Goal: Transaction & Acquisition: Purchase product/service

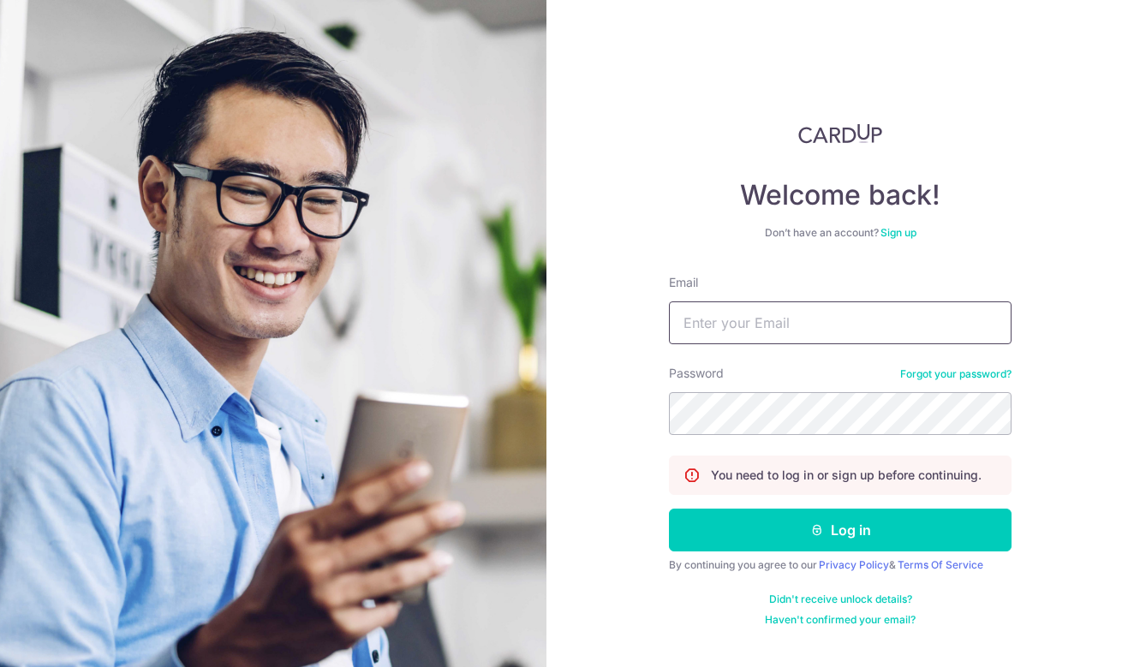
type input "syira_98@hotmail.com"
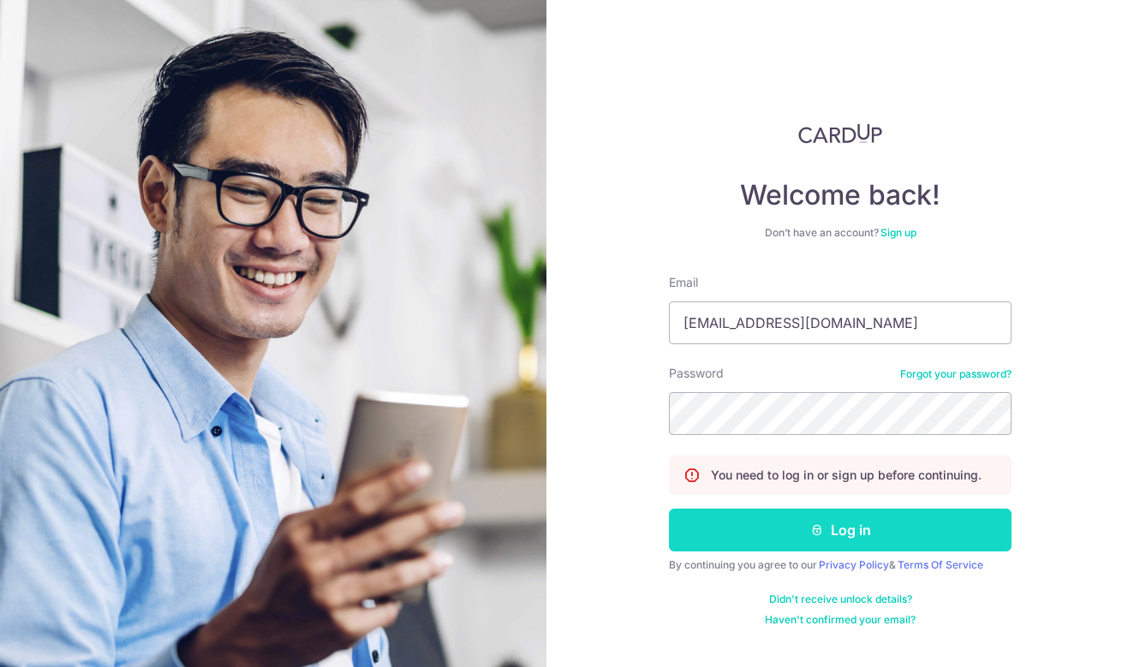
click at [738, 520] on button "Log in" at bounding box center [840, 530] width 343 height 43
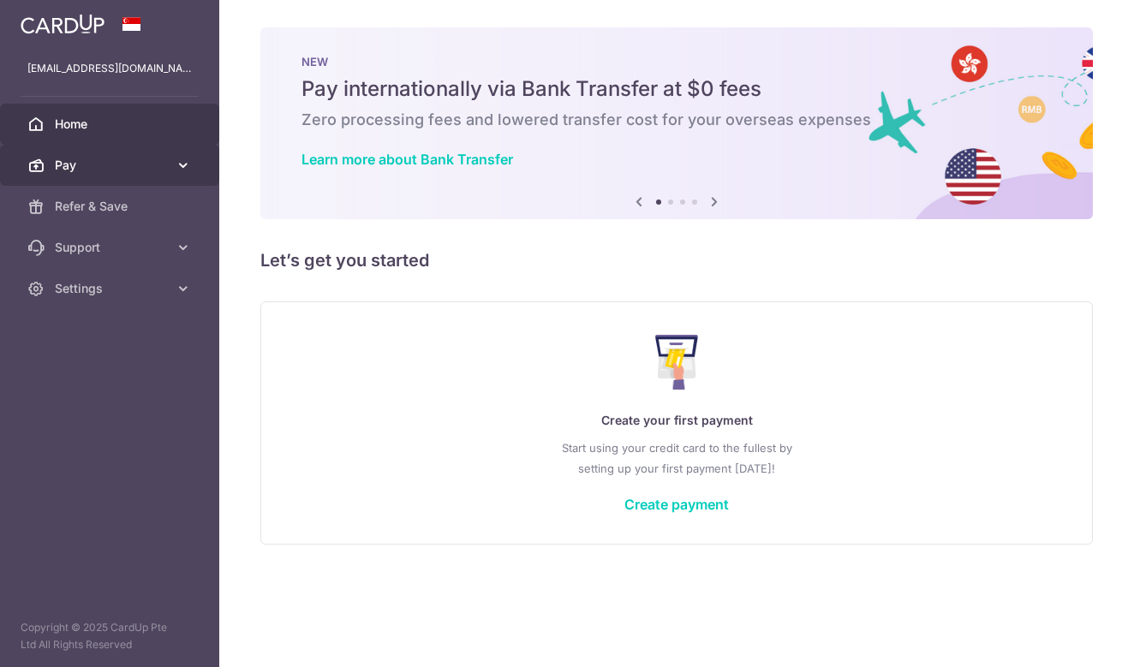
click at [101, 166] on span "Pay" at bounding box center [111, 165] width 113 height 17
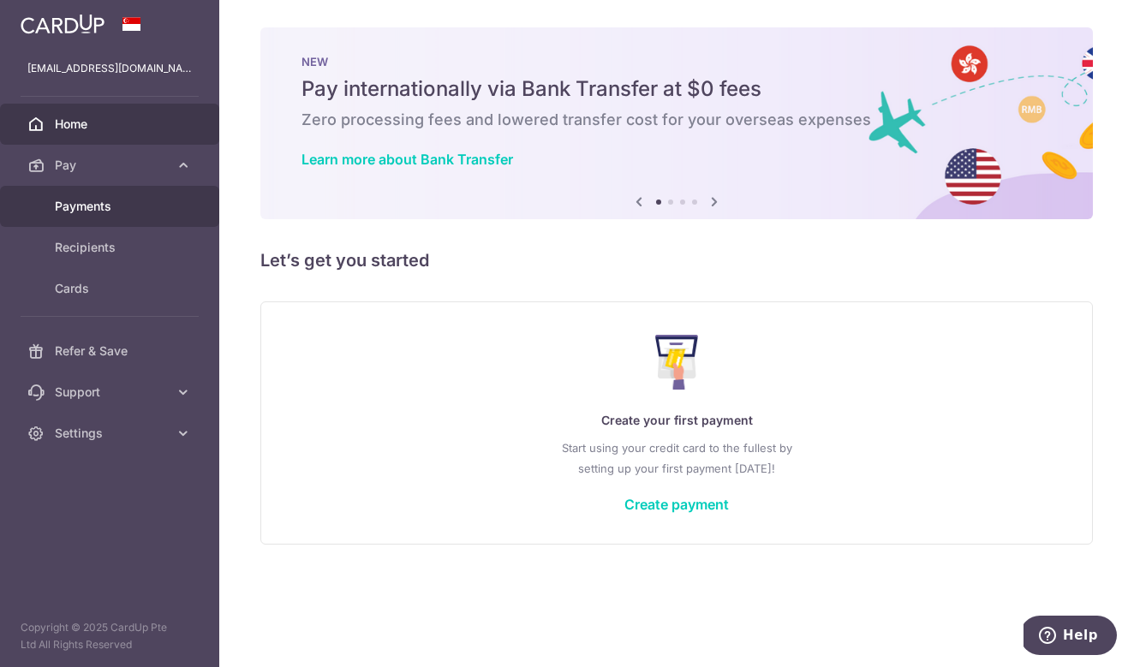
click at [80, 208] on span "Payments" at bounding box center [111, 206] width 113 height 17
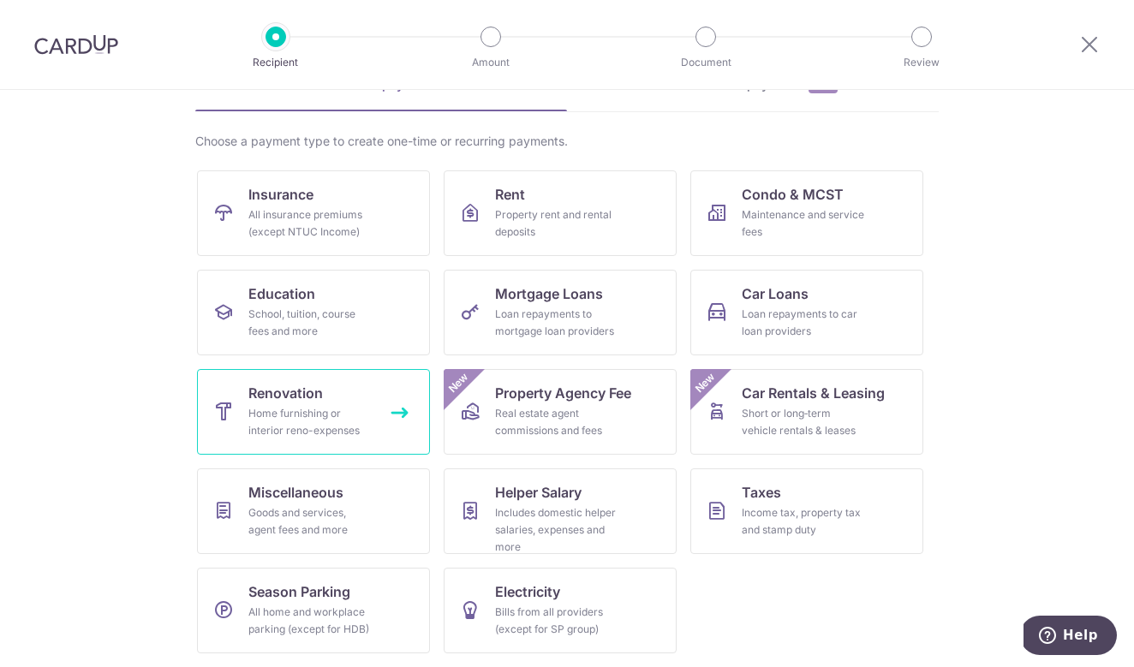
scroll to position [99, 0]
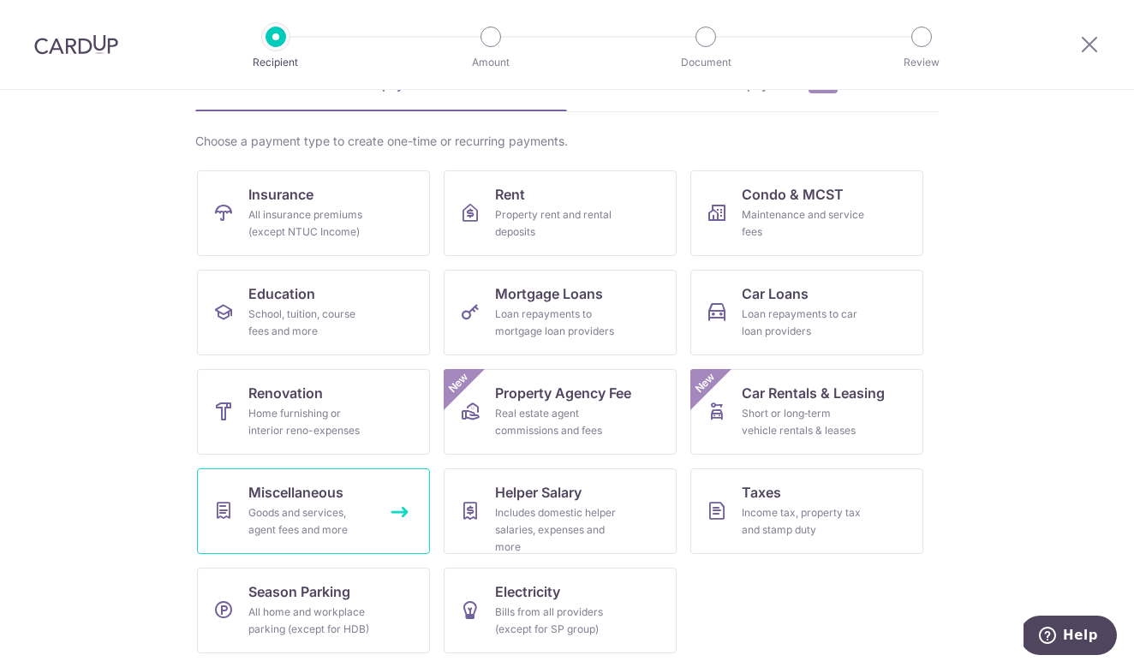
click at [325, 513] on div "Goods and services, agent fees and more" at bounding box center [309, 521] width 123 height 34
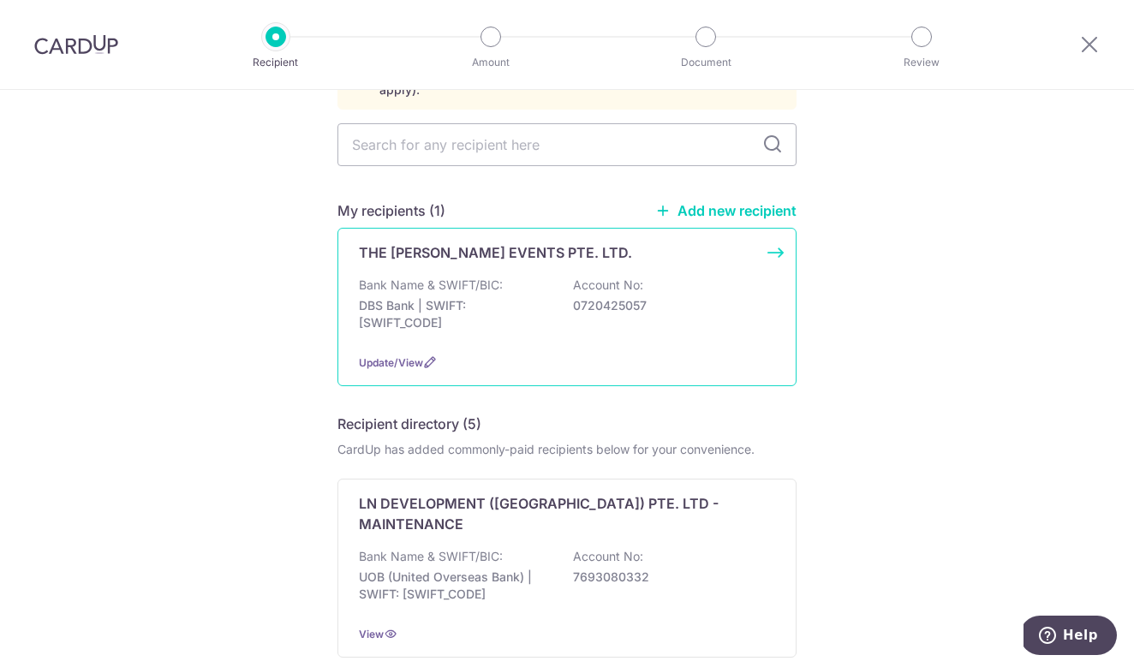
scroll to position [152, 0]
click at [637, 352] on div "Update/View" at bounding box center [567, 361] width 416 height 18
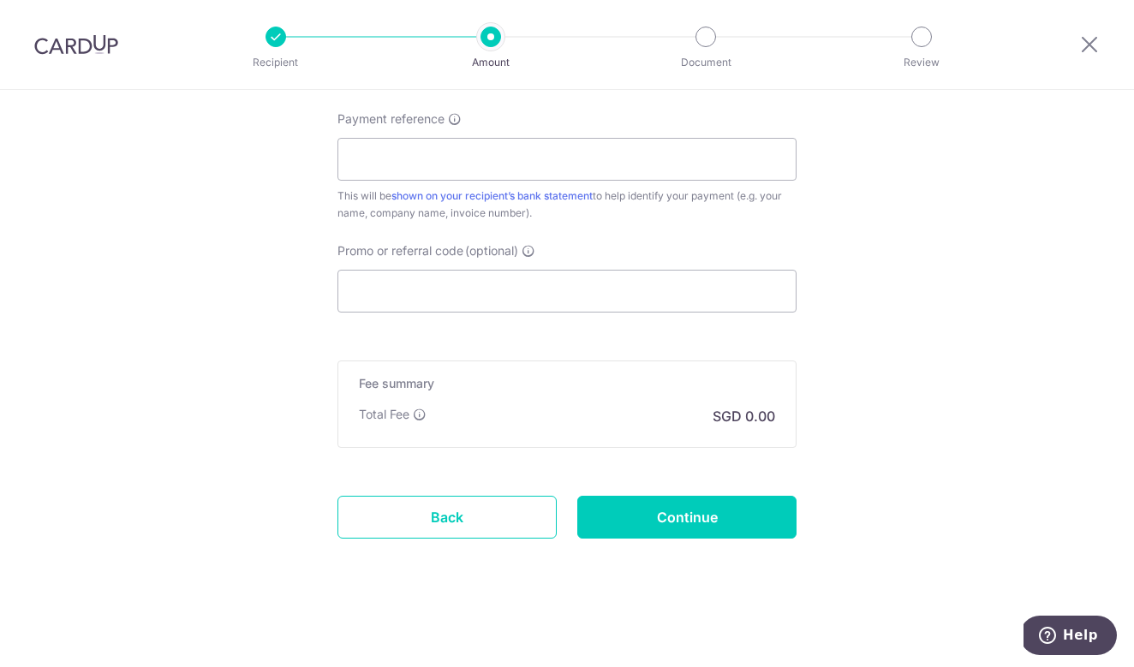
scroll to position [972, 0]
click at [497, 498] on link "Back" at bounding box center [446, 517] width 219 height 43
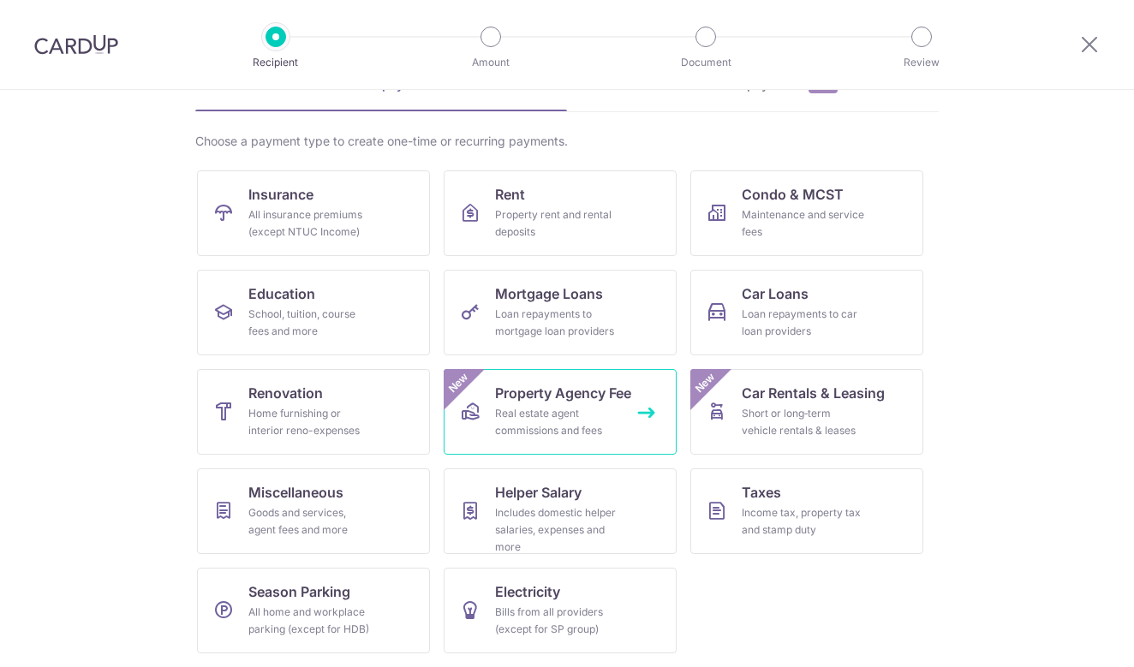
scroll to position [99, 0]
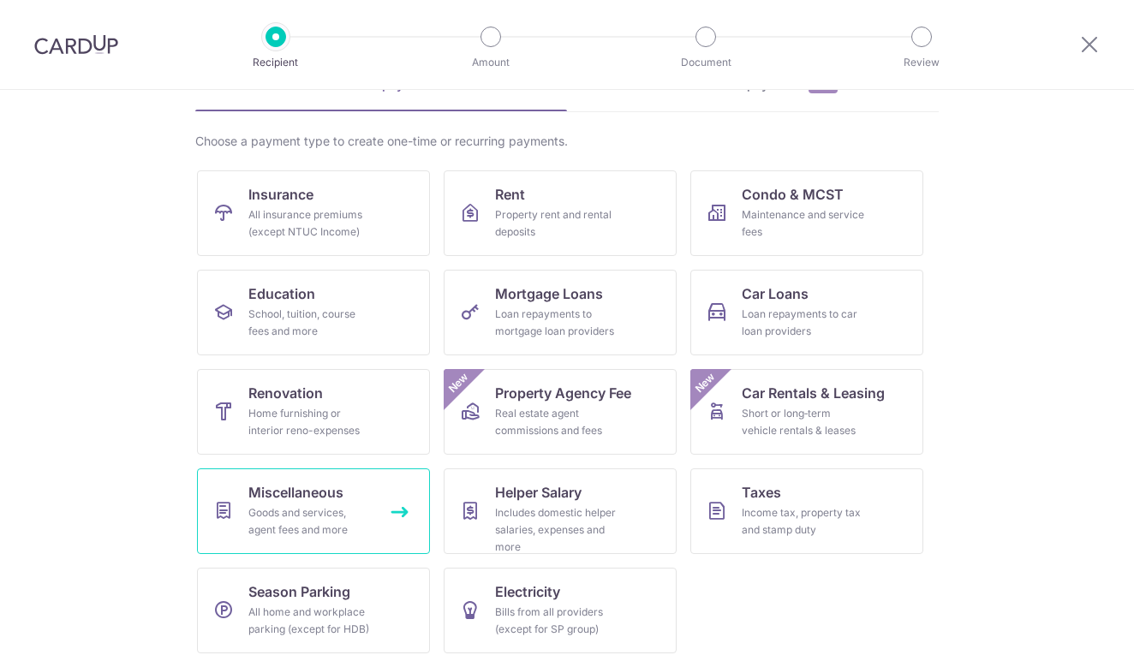
click at [388, 510] on link "Miscellaneous Goods and services, agent fees and more" at bounding box center [313, 511] width 233 height 86
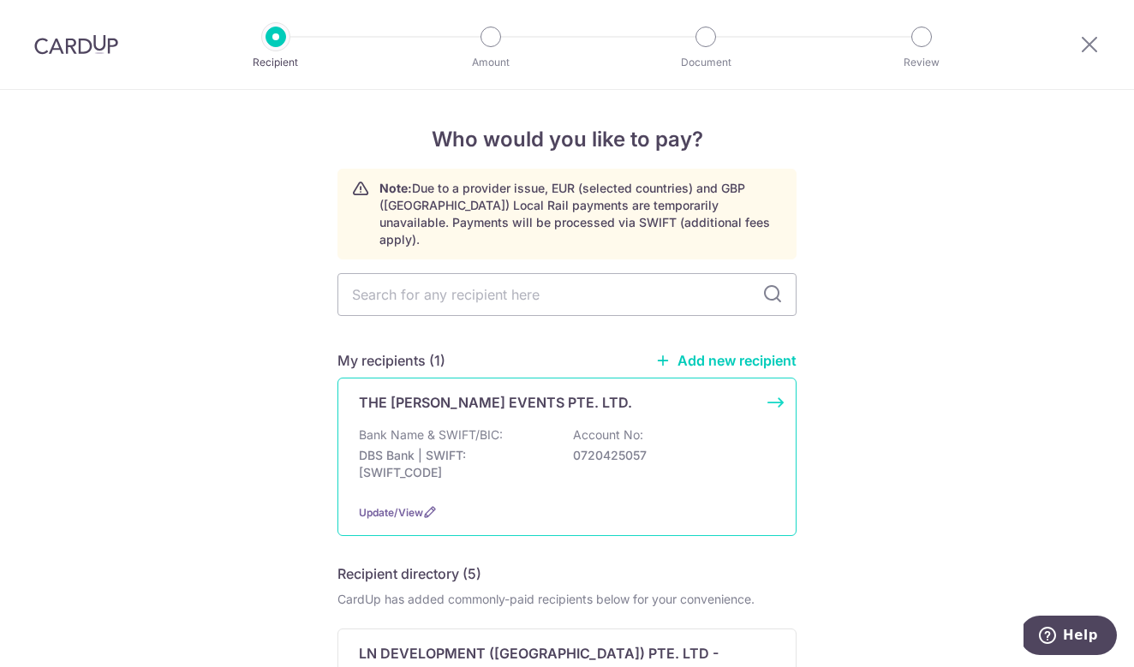
click at [612, 447] on p "0720425057" at bounding box center [669, 455] width 192 height 17
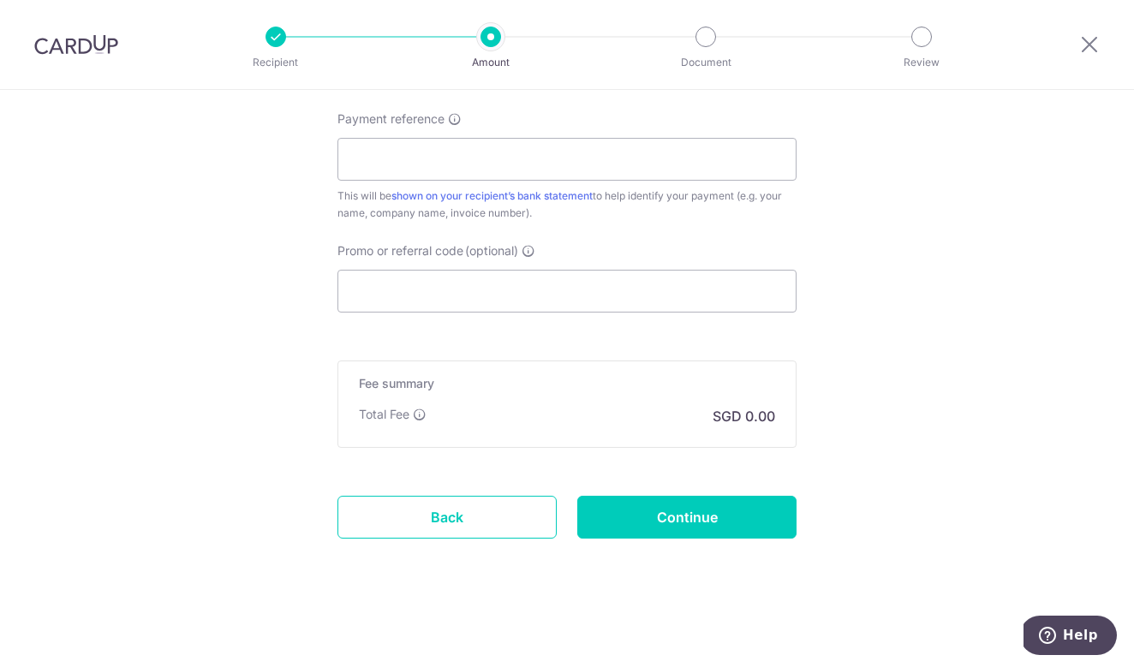
scroll to position [972, 0]
click at [487, 501] on link "Back" at bounding box center [446, 517] width 219 height 43
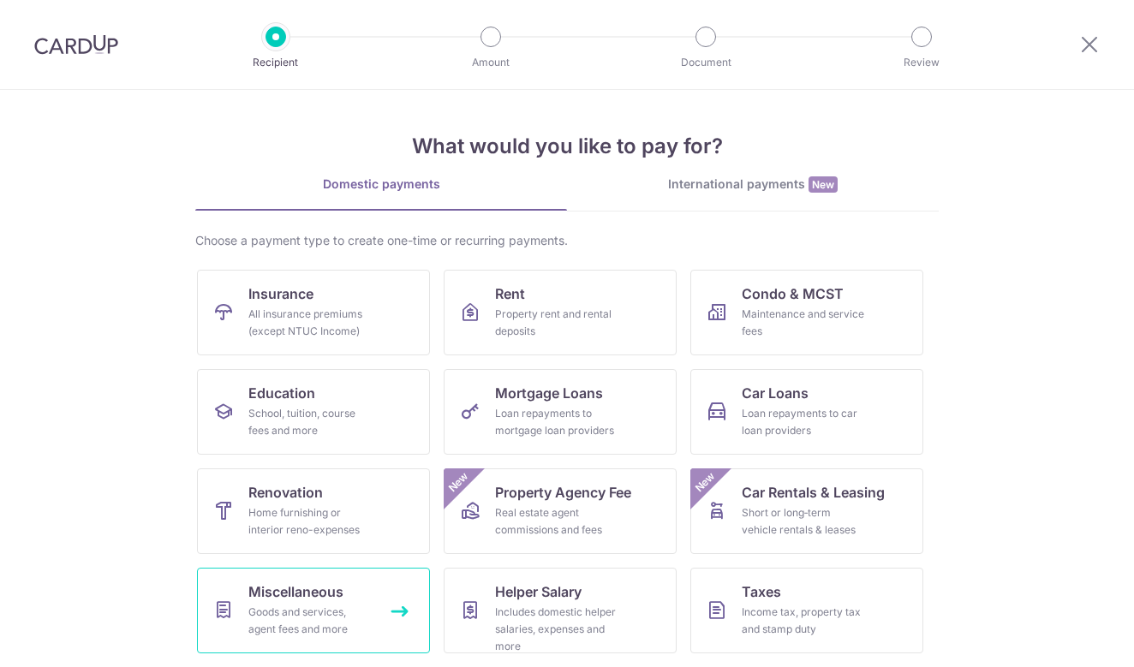
click at [313, 592] on span "Miscellaneous" at bounding box center [295, 592] width 95 height 21
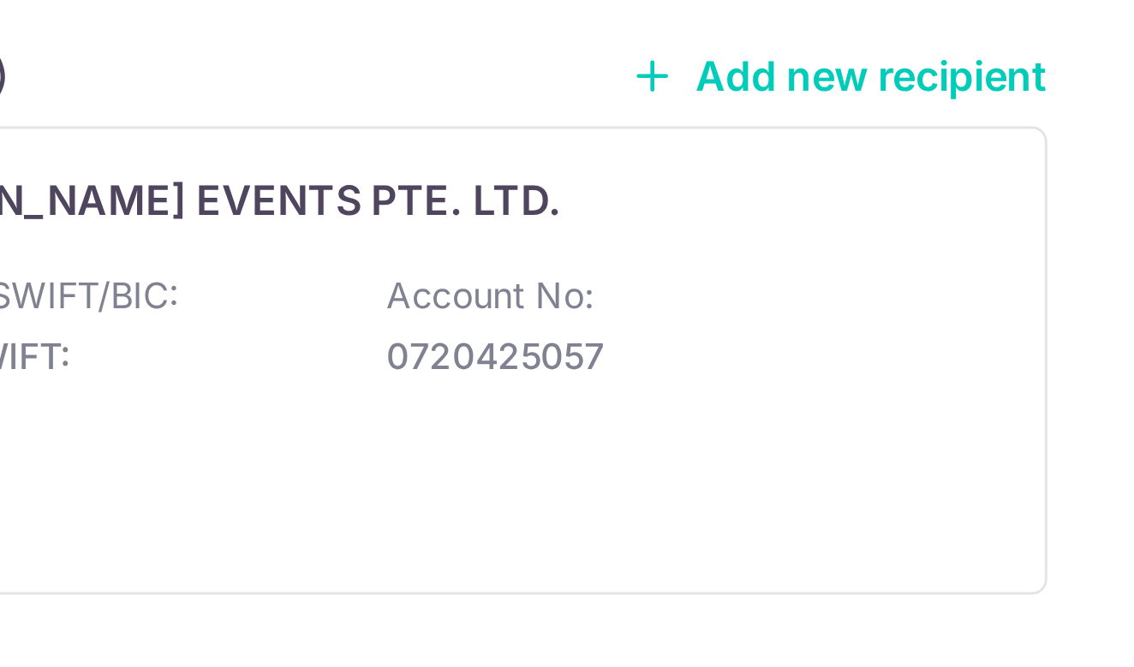
scroll to position [158, 0]
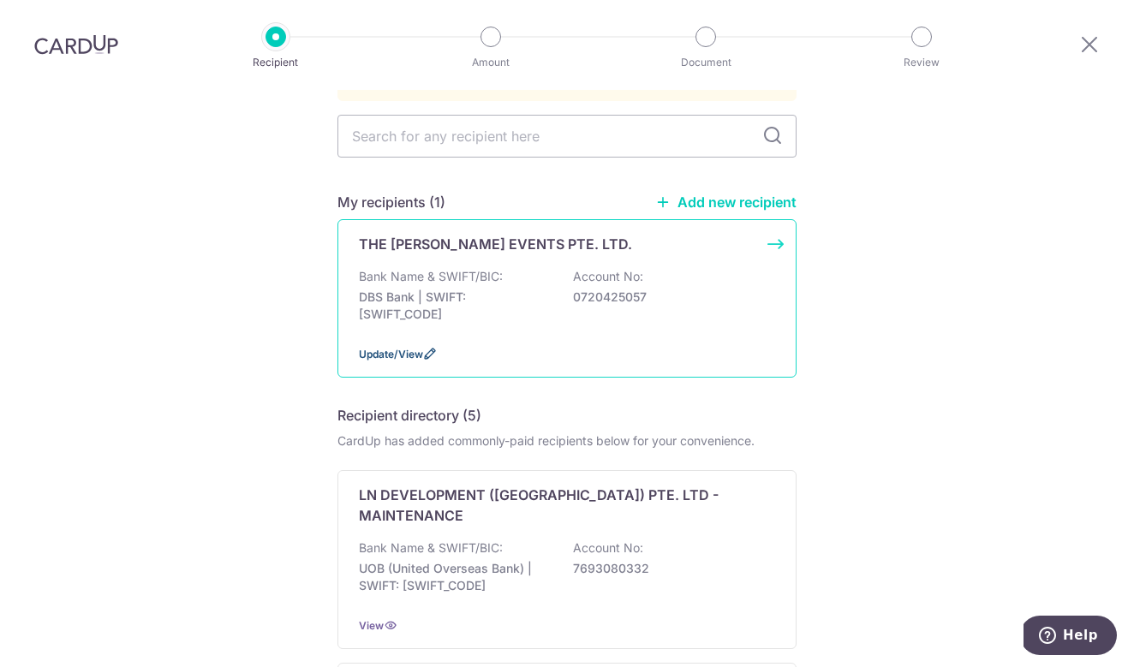
click at [392, 348] on span "Update/View" at bounding box center [391, 354] width 64 height 13
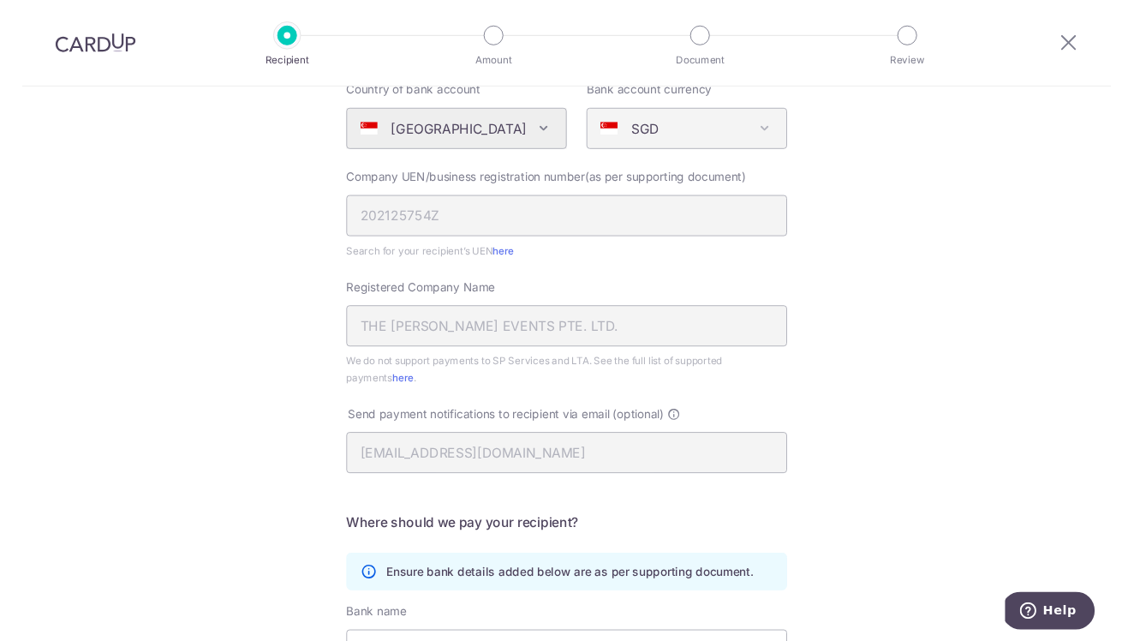
scroll to position [181, 0]
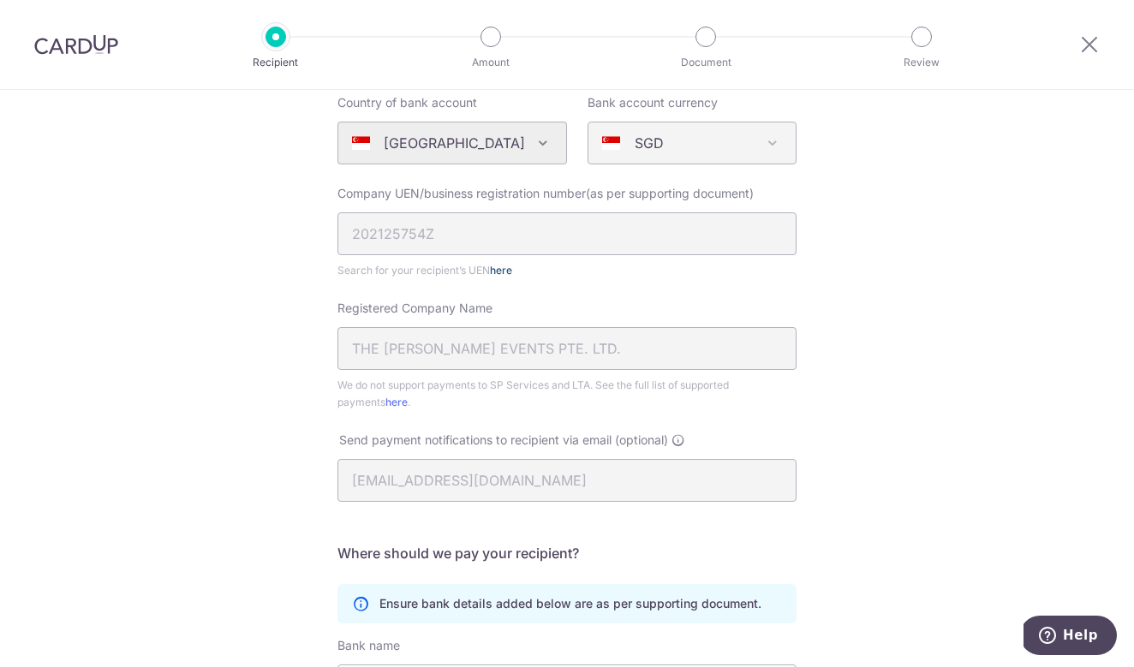
click at [500, 271] on link "here" at bounding box center [501, 270] width 22 height 13
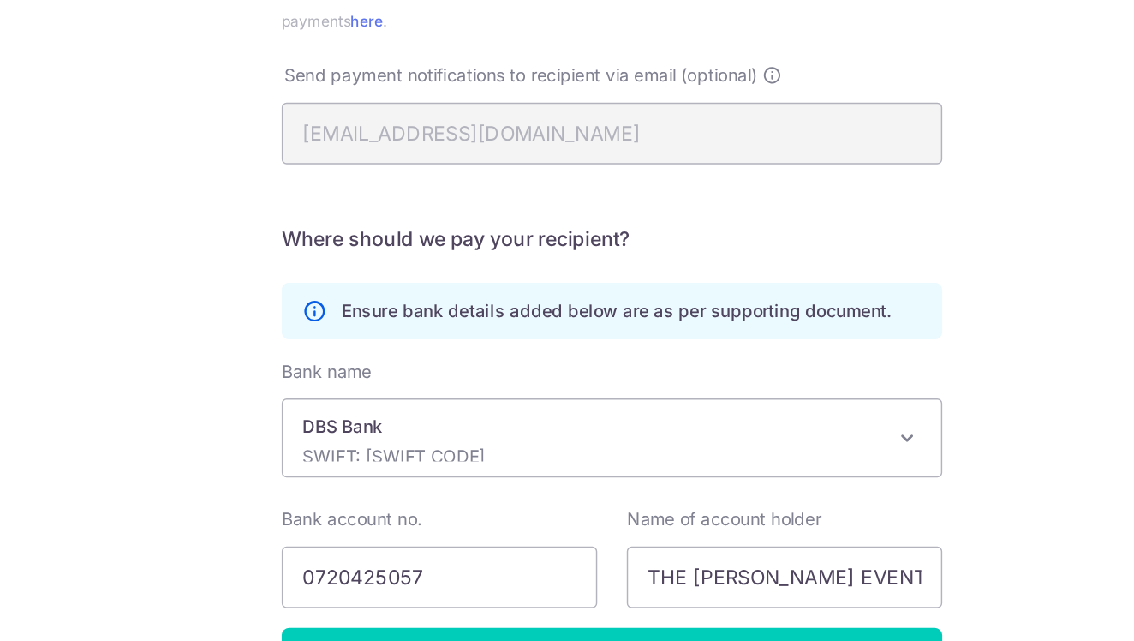
scroll to position [487, 0]
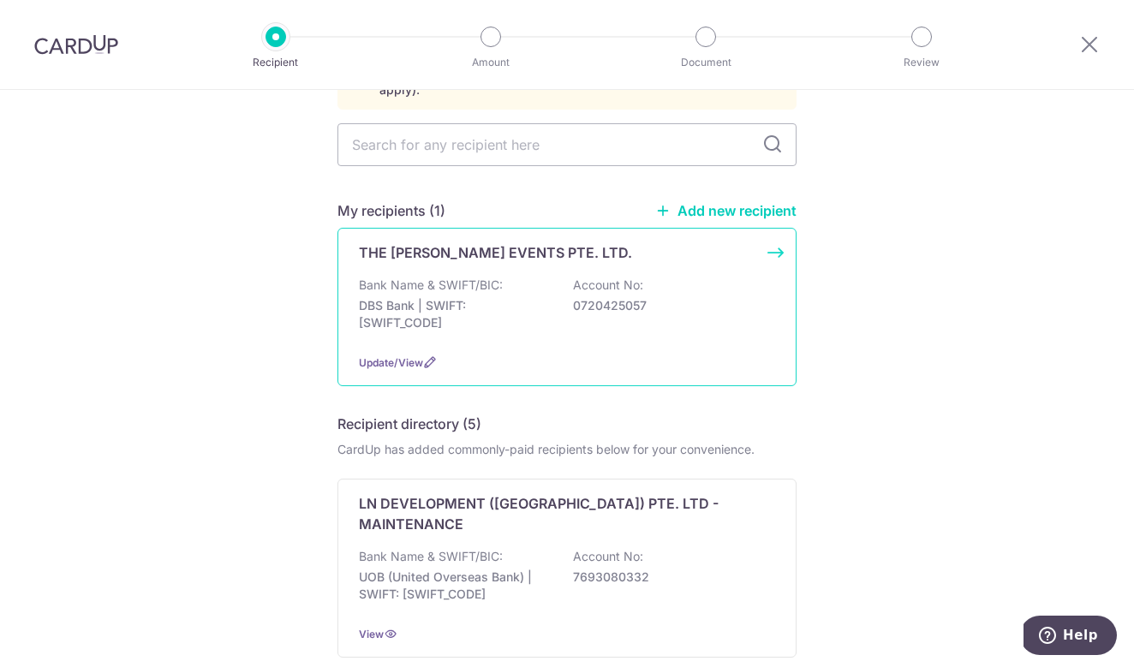
scroll to position [207, 0]
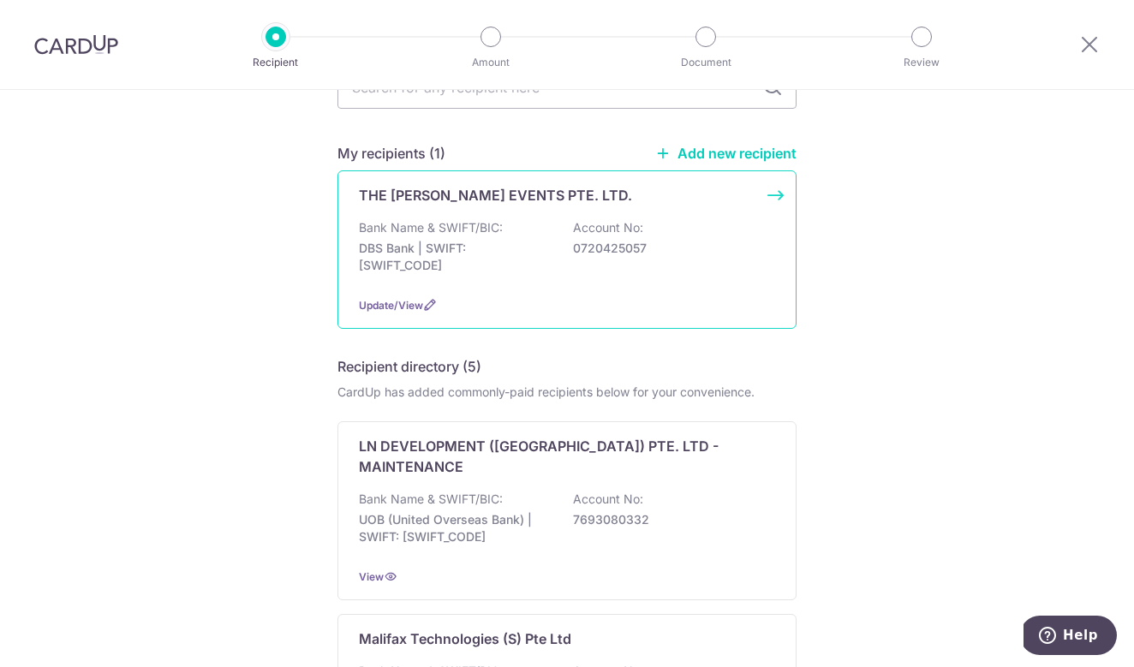
click at [682, 200] on div "THE [PERSON_NAME] EVENTS PTE. LTD. Bank Name & SWIFT/BIC: DBS Bank | SWIFT: [SW…" at bounding box center [566, 249] width 459 height 158
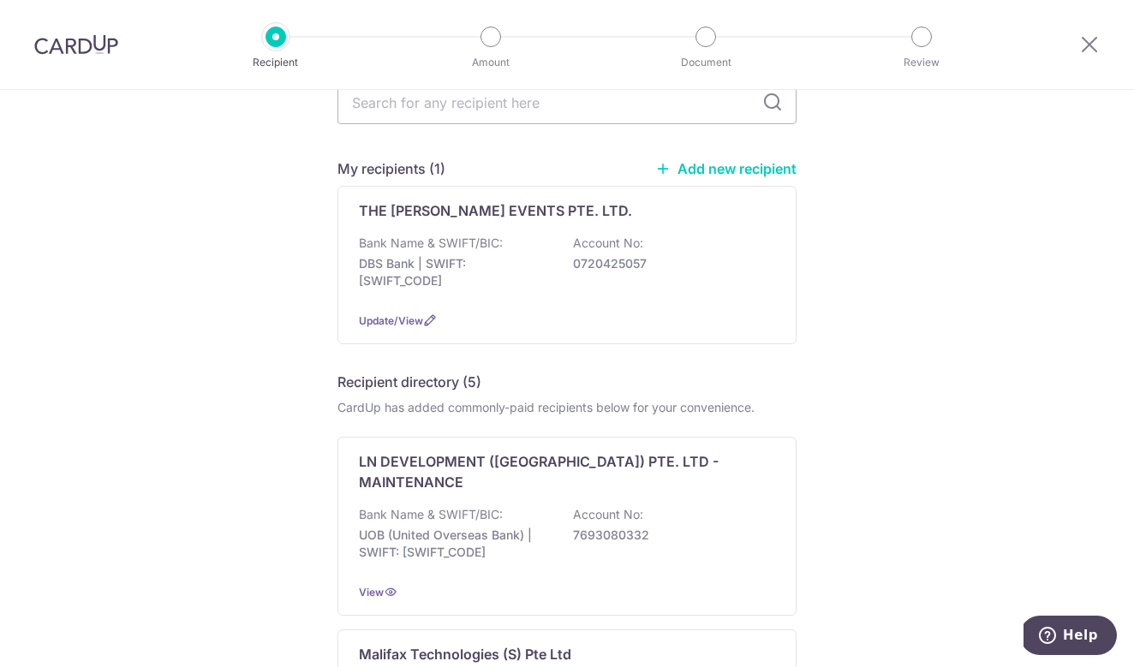
scroll to position [75, 0]
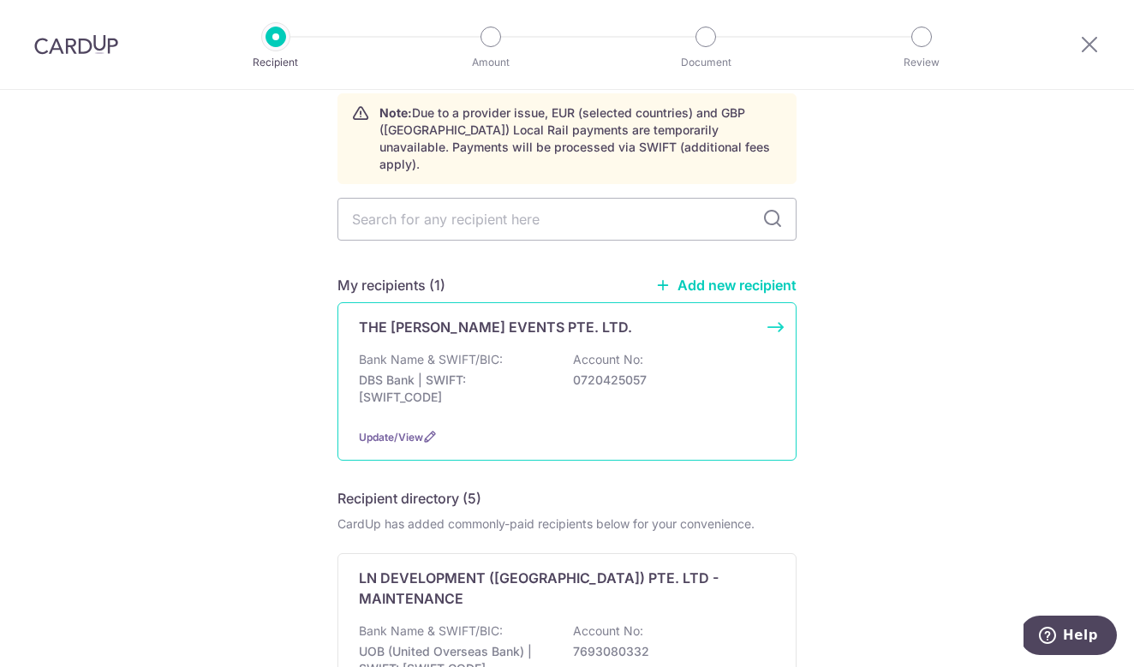
click at [774, 313] on div "THE [PERSON_NAME] EVENTS PTE. LTD. Bank Name & SWIFT/BIC: DBS Bank | SWIFT: [SW…" at bounding box center [566, 381] width 459 height 158
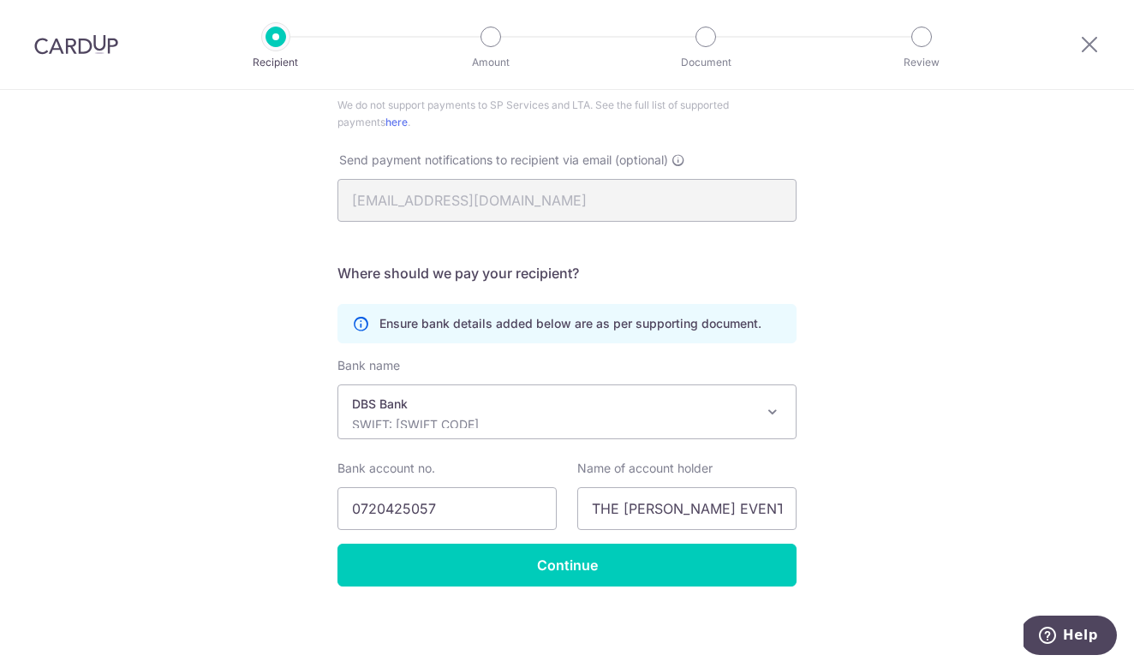
scroll to position [461, 0]
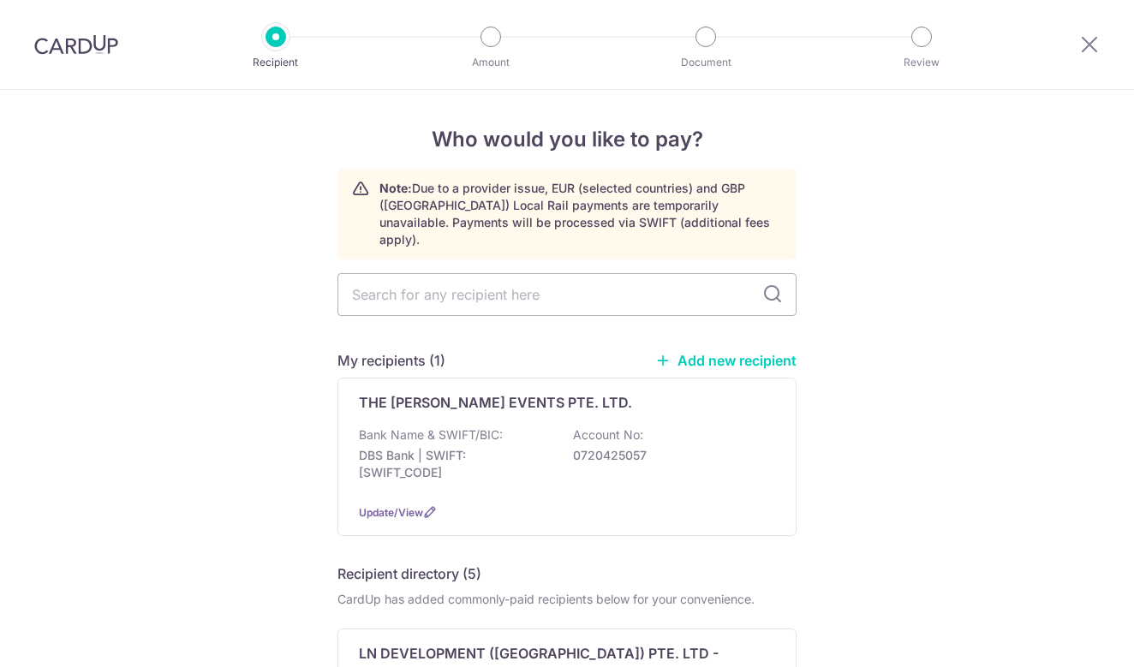
click at [105, 63] on div at bounding box center [76, 44] width 152 height 89
click at [105, 62] on div at bounding box center [76, 44] width 152 height 89
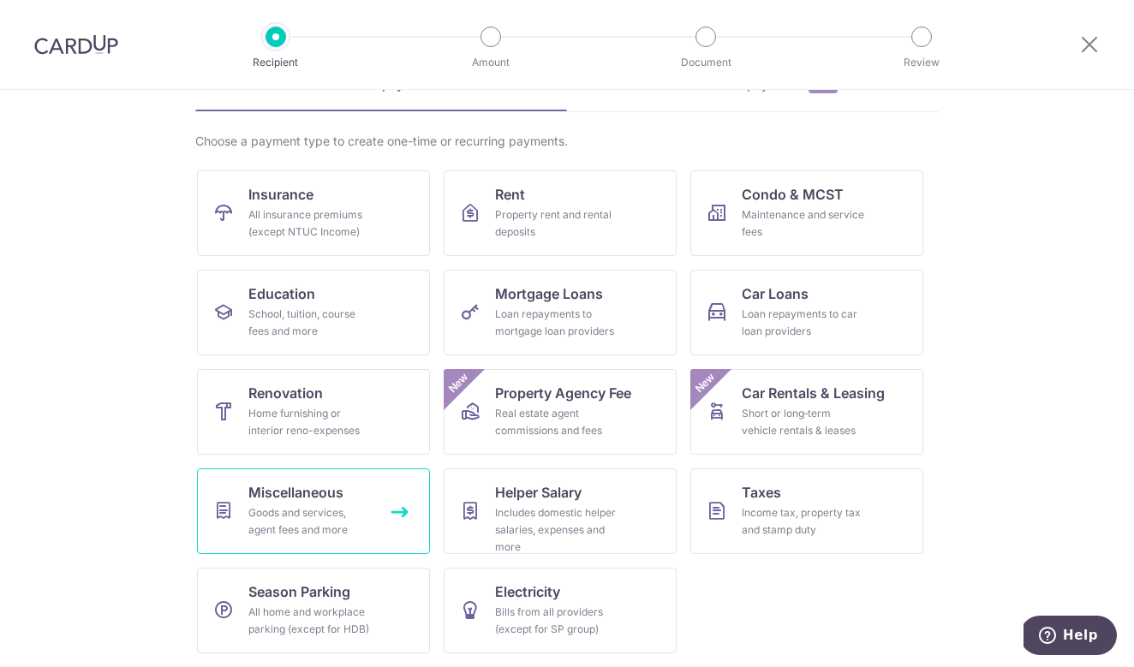
scroll to position [99, 0]
click at [335, 512] on div "Goods and services, agent fees and more" at bounding box center [309, 521] width 123 height 34
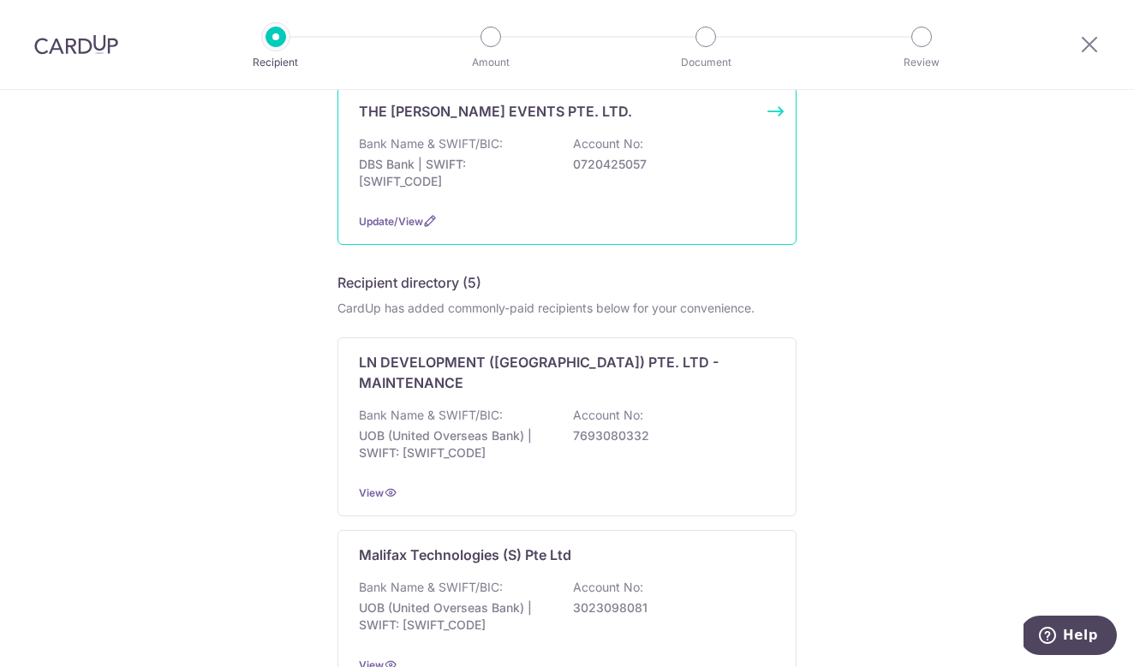
scroll to position [287, 0]
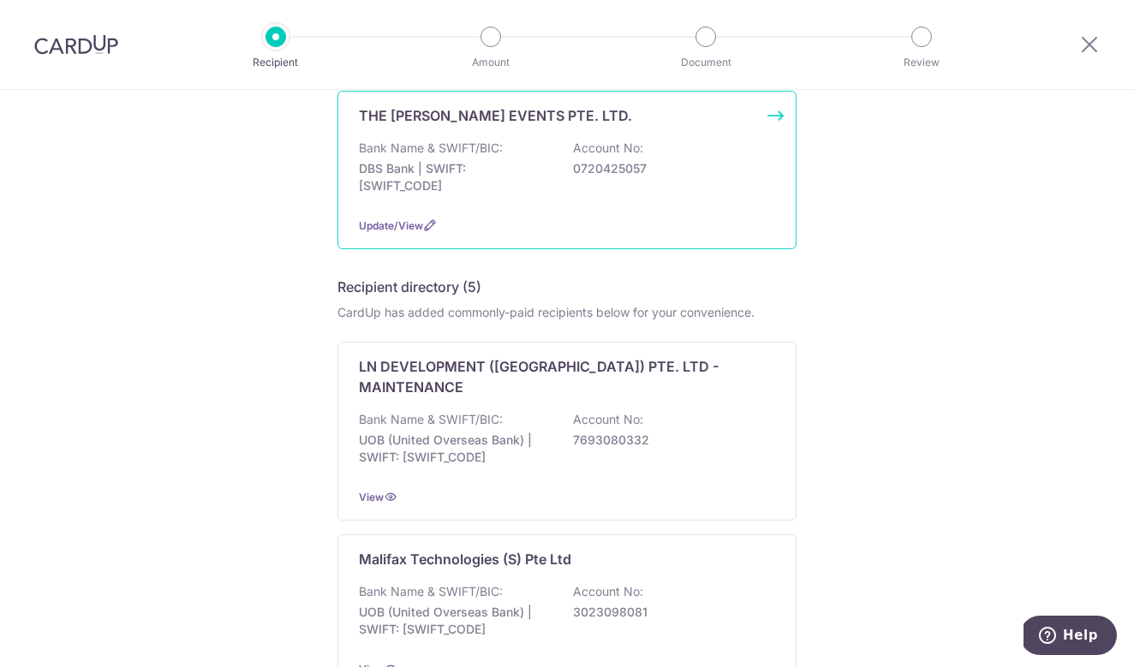
click at [665, 160] on p "0720425057" at bounding box center [669, 168] width 192 height 17
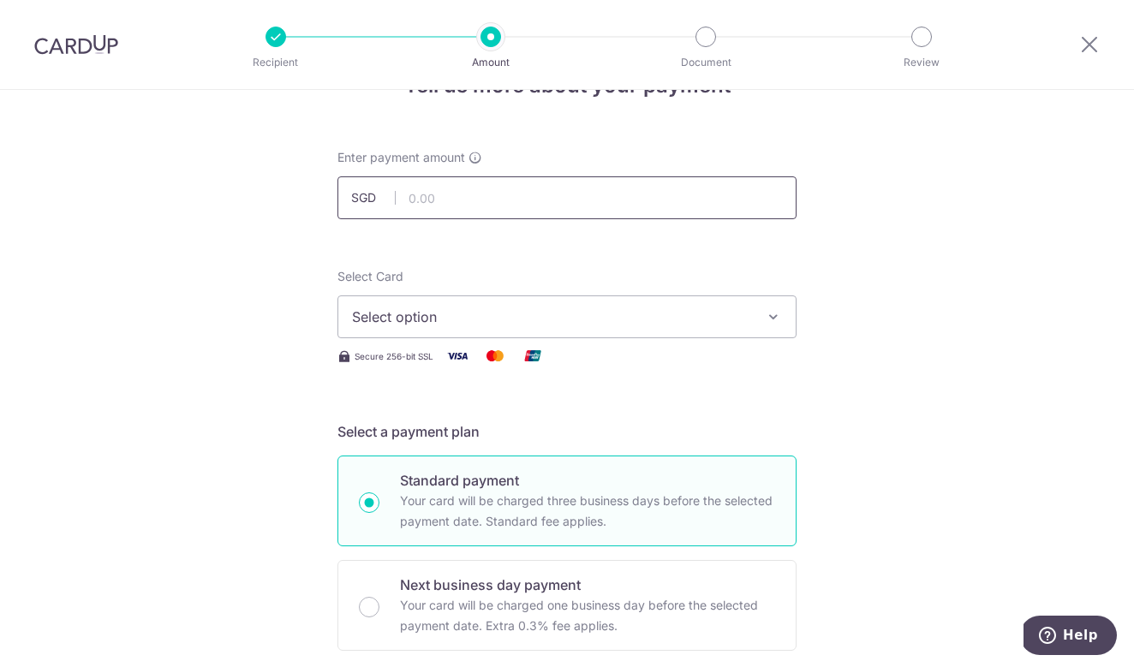
click at [622, 218] on input "text" at bounding box center [566, 197] width 459 height 43
click at [630, 320] on span "Select option" at bounding box center [551, 317] width 399 height 21
click at [631, 351] on link "Add credit card" at bounding box center [566, 364] width 457 height 31
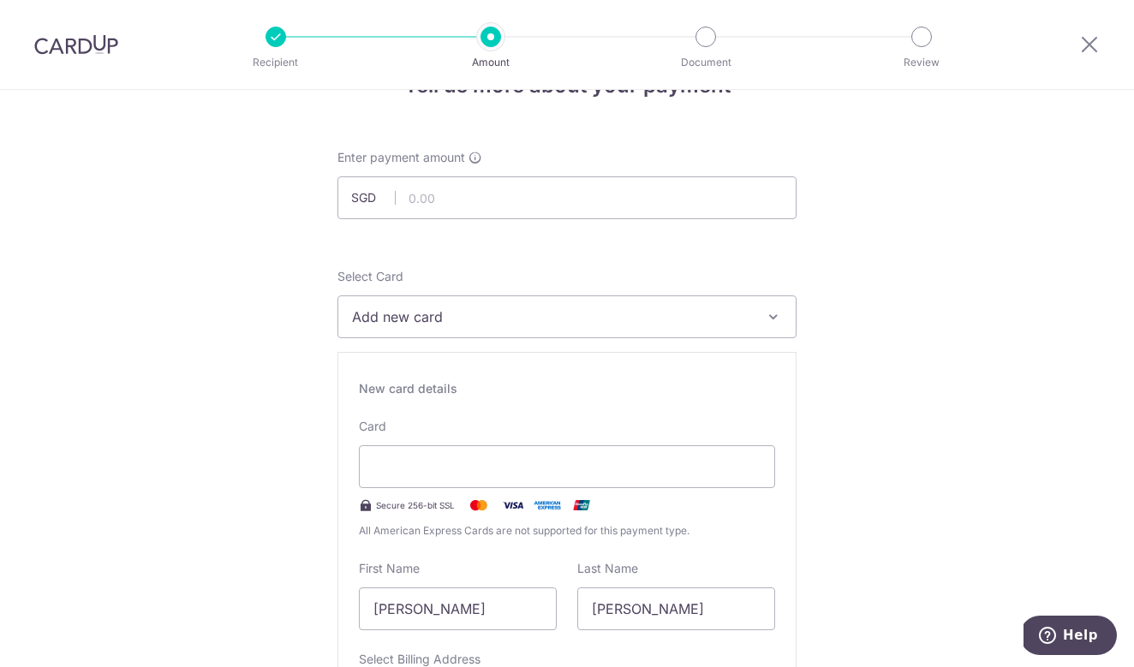
click at [635, 364] on div "New card details Card Secure 256-bit SSL All American Express Cards are not sup…" at bounding box center [566, 589] width 459 height 474
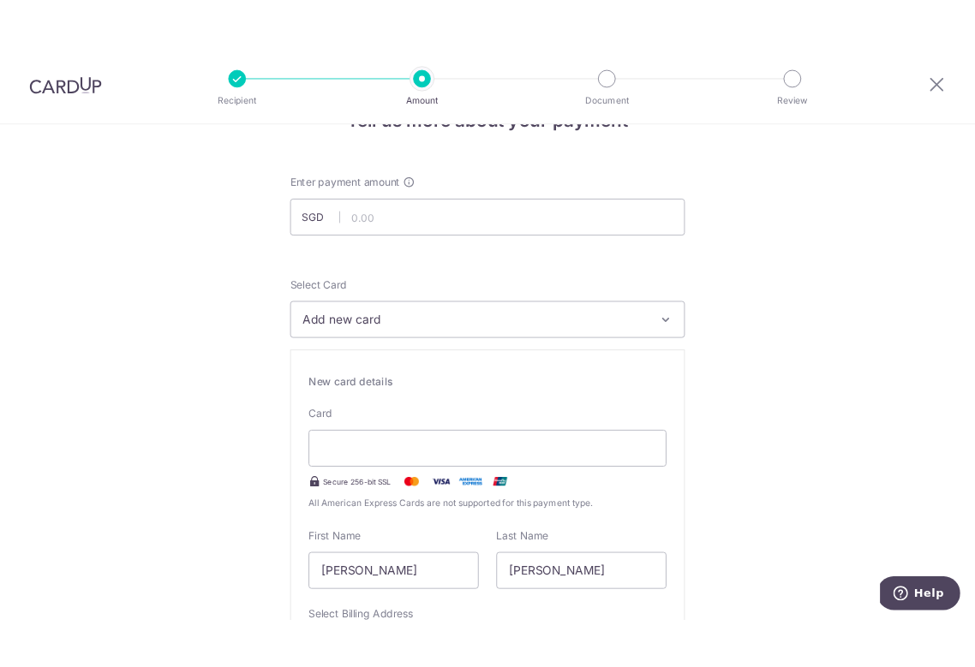
scroll to position [253, 0]
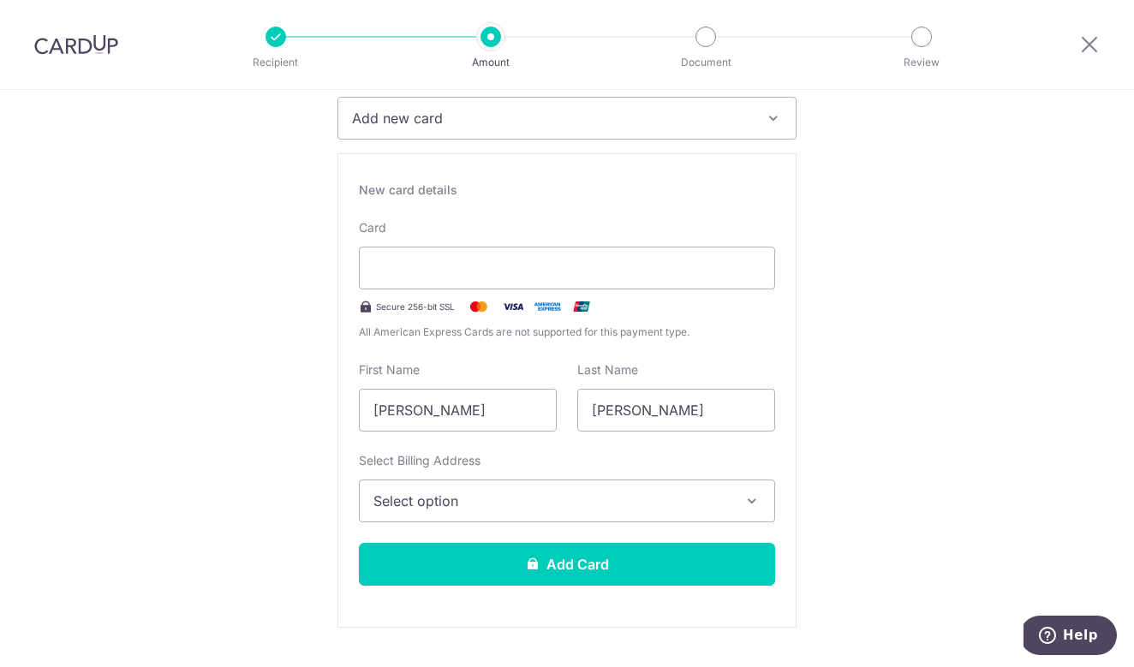
click at [392, 468] on label "Select Billing Address" at bounding box center [420, 460] width 122 height 17
click at [392, 140] on button "Add new card" at bounding box center [566, 118] width 459 height 43
click at [459, 406] on input "Siti Syahirah" at bounding box center [458, 410] width 198 height 43
click at [495, 255] on div at bounding box center [567, 268] width 416 height 43
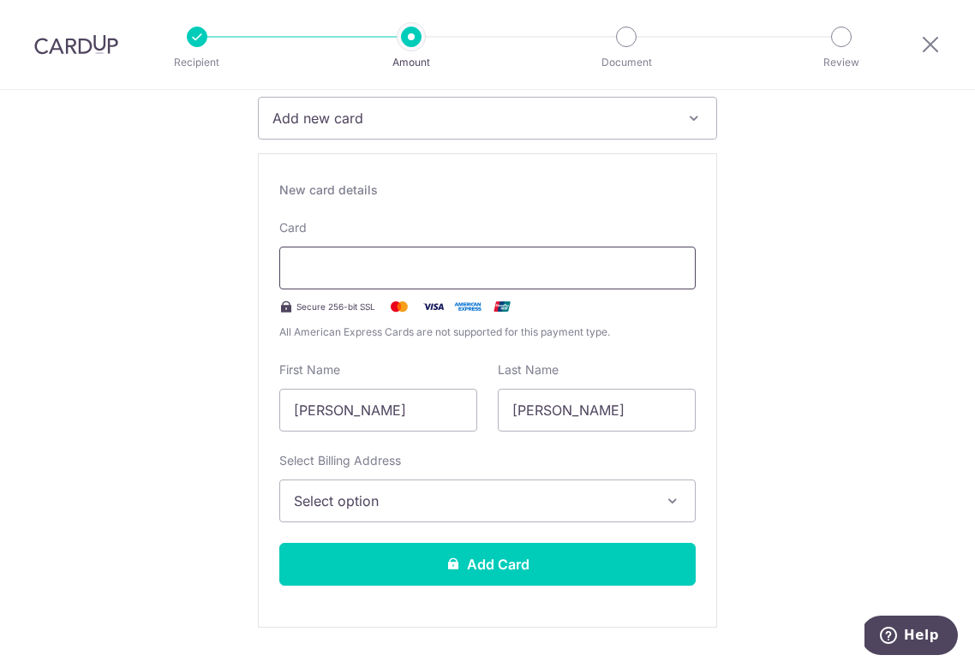
click at [423, 249] on div at bounding box center [487, 268] width 416 height 43
click at [426, 250] on div at bounding box center [487, 268] width 416 height 43
click at [661, 313] on div "Secure 256-bit SSL" at bounding box center [487, 306] width 416 height 21
drag, startPoint x: 382, startPoint y: 431, endPoint x: 188, endPoint y: 422, distance: 194.6
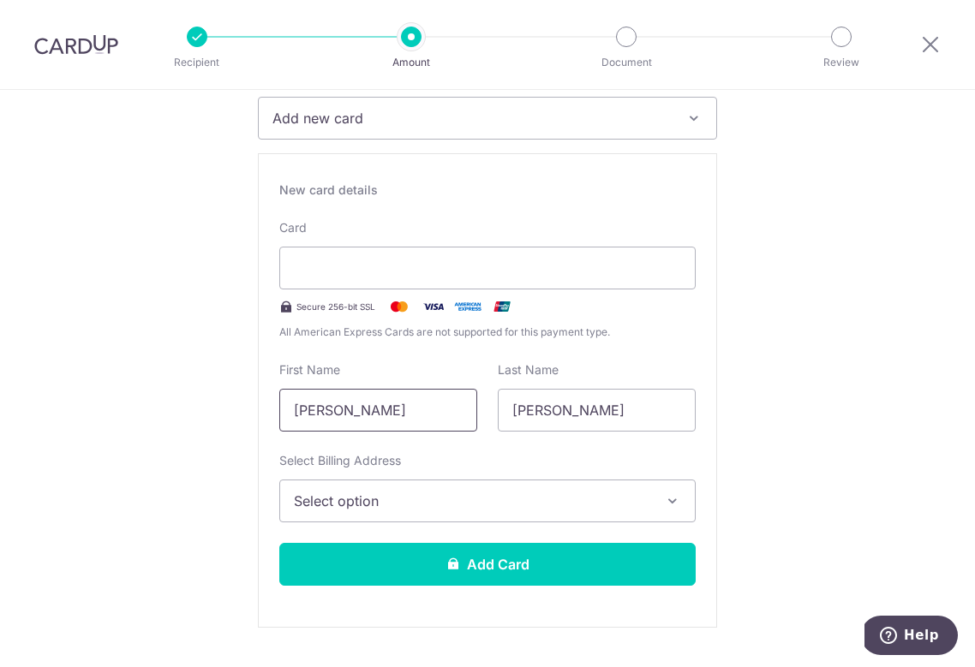
type input "A"
type input "Aliimul"
type input "Hakiim"
click at [316, 496] on span "Select option" at bounding box center [472, 501] width 356 height 21
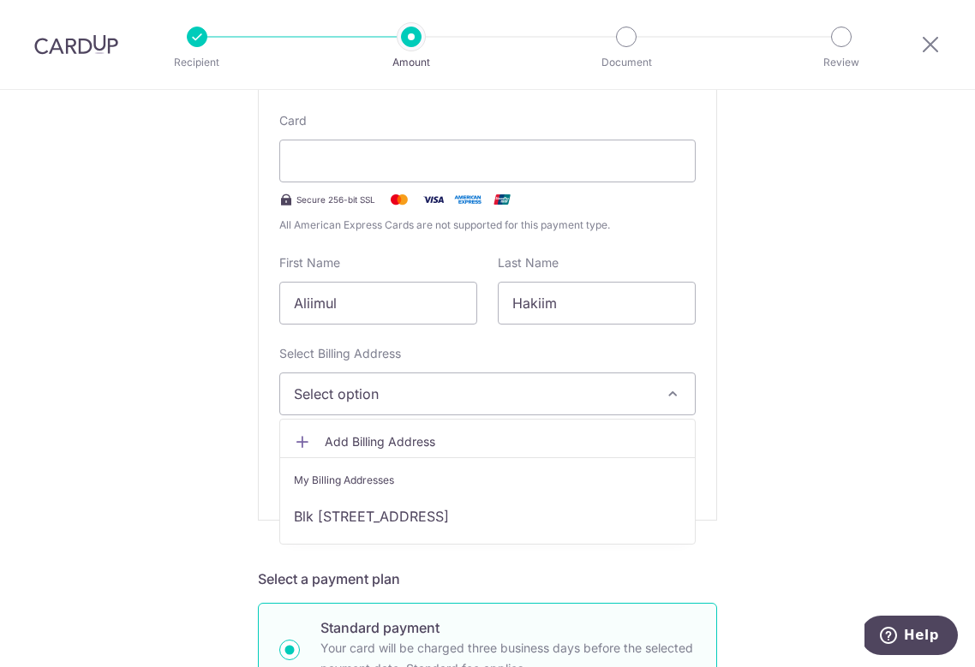
scroll to position [391, 0]
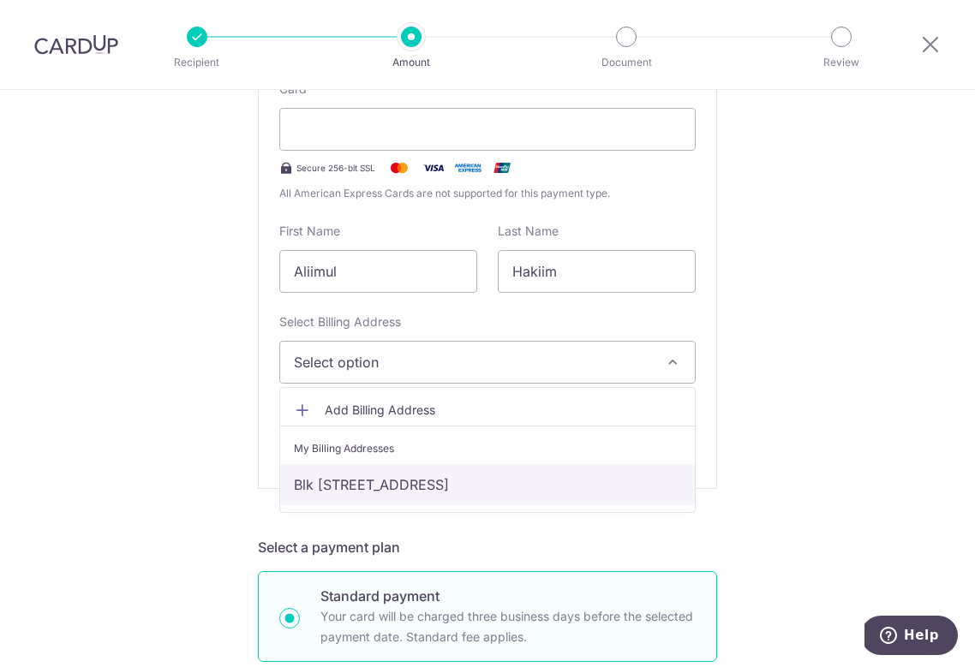
click at [517, 482] on link "Blk [STREET_ADDRESS]" at bounding box center [487, 484] width 415 height 41
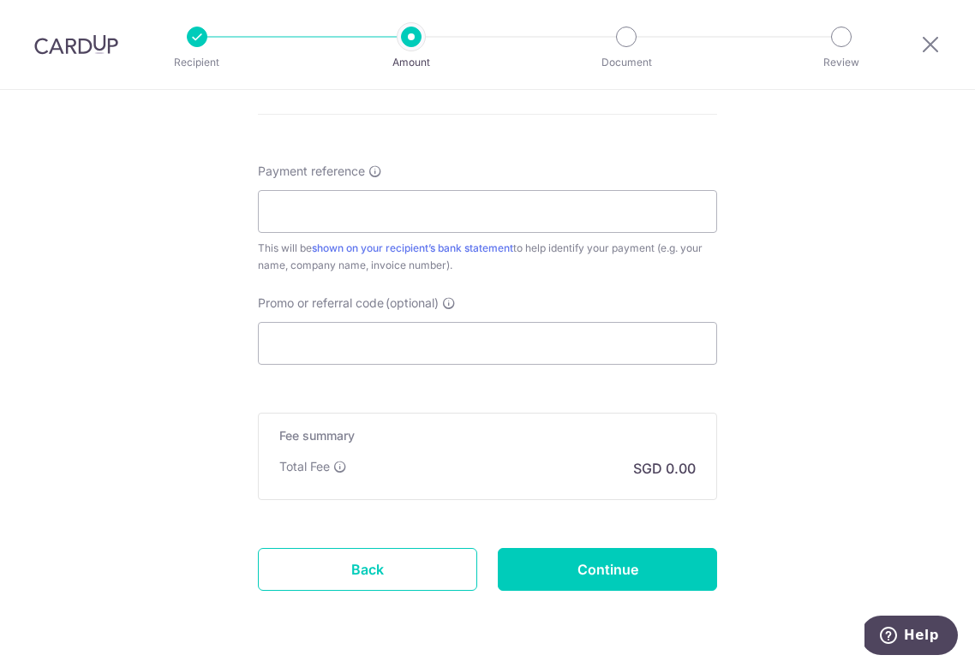
scroll to position [1375, 0]
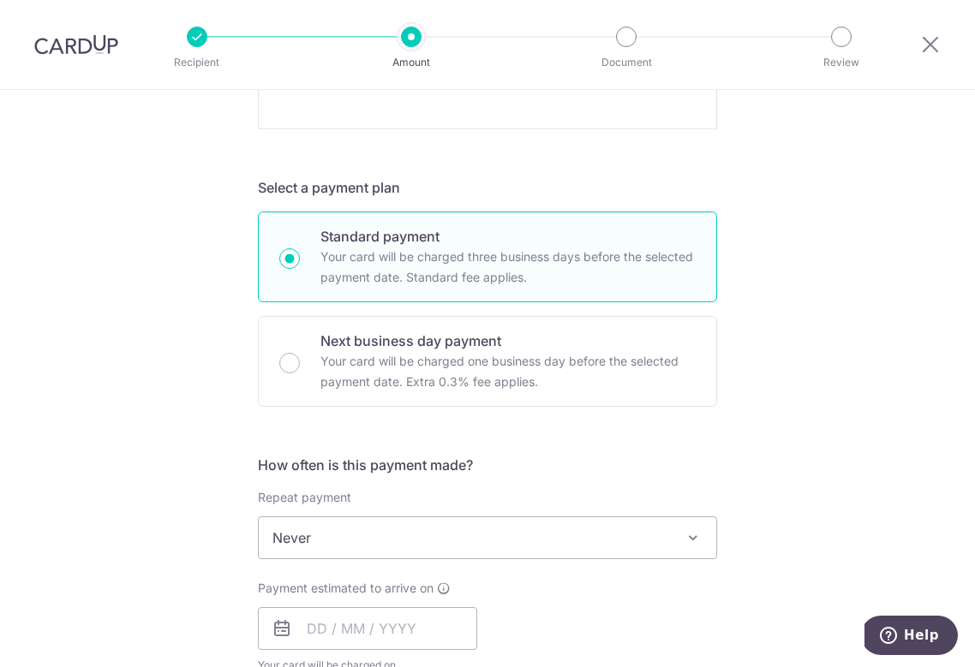
click at [780, 412] on div "Tell us more about your payment Enter payment amount SGD Select Card Add new ca…" at bounding box center [487, 340] width 975 height 2002
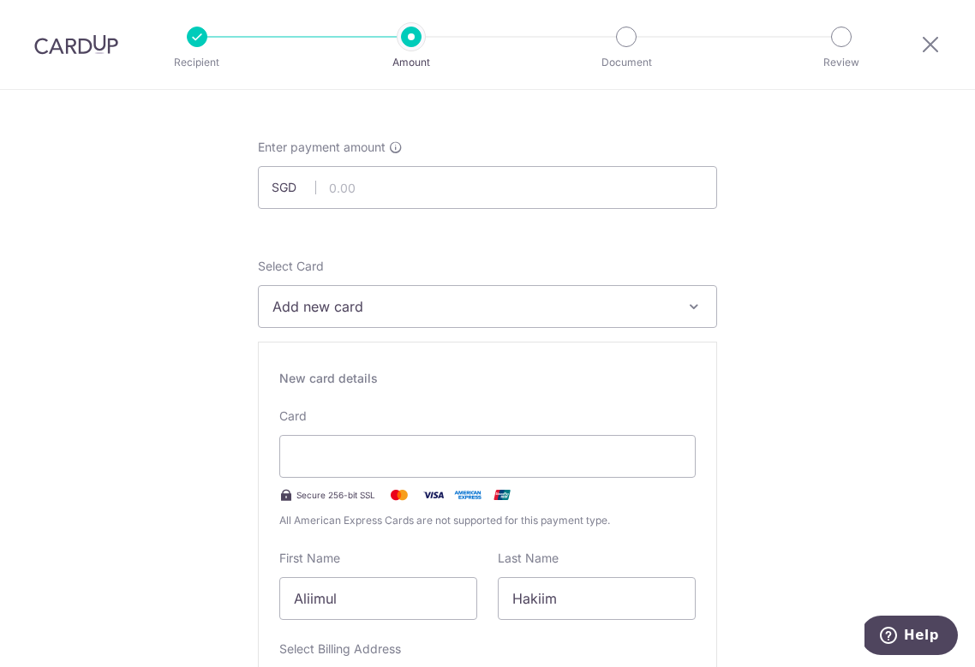
scroll to position [39, 0]
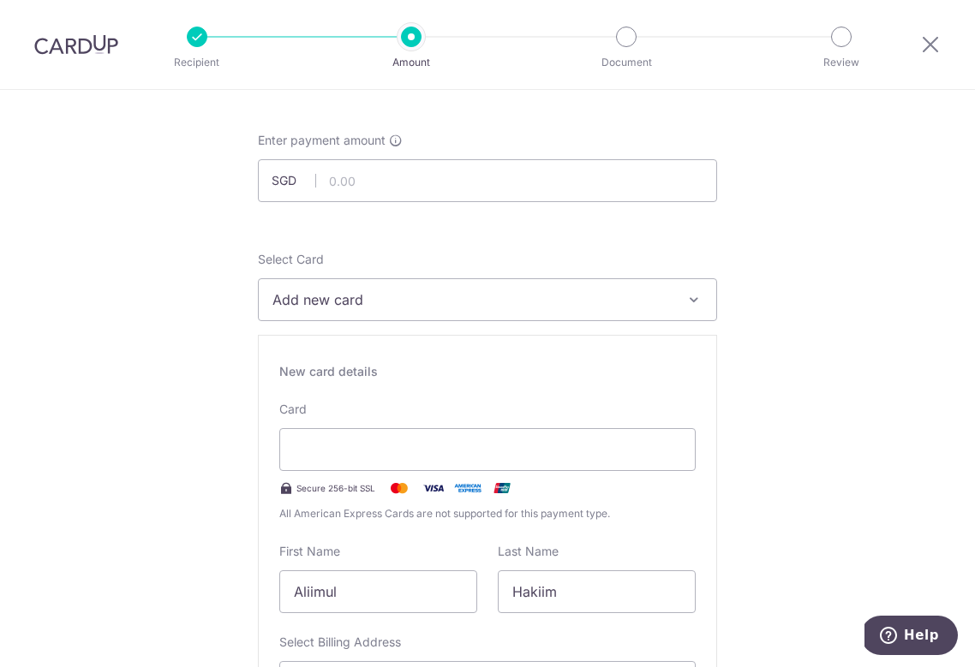
scroll to position [67, 0]
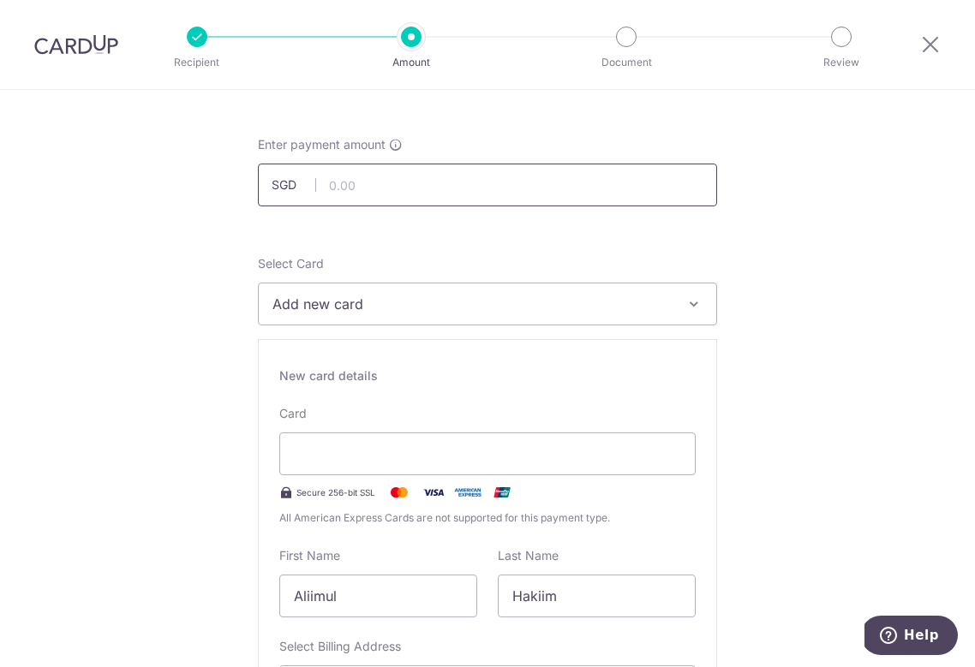
click at [498, 179] on input "text" at bounding box center [487, 185] width 459 height 43
type input "13,062.50"
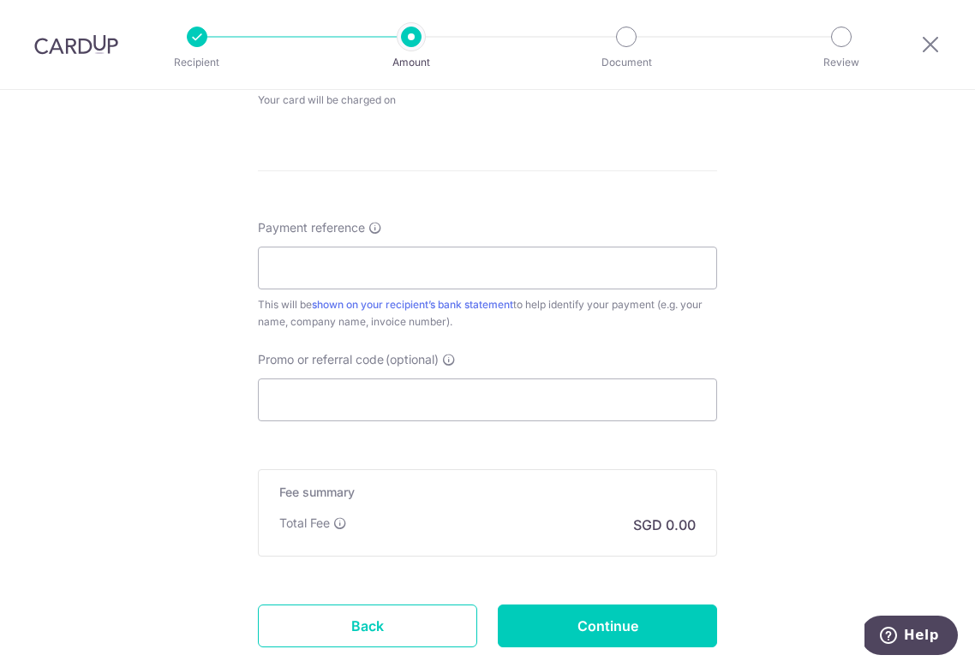
scroll to position [1288, 0]
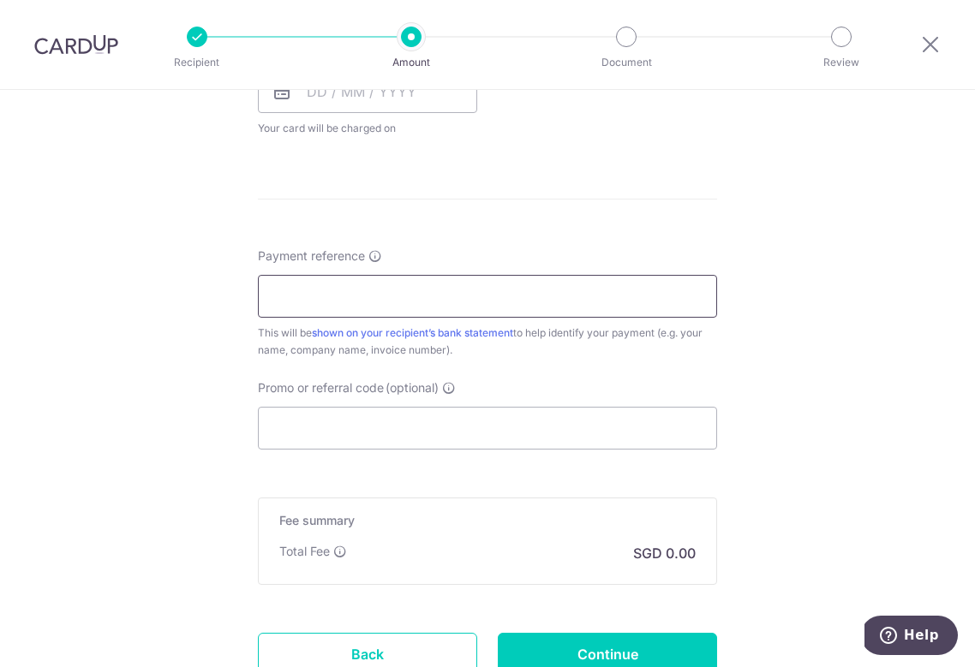
click at [368, 284] on input "Payment reference" at bounding box center [487, 296] width 459 height 43
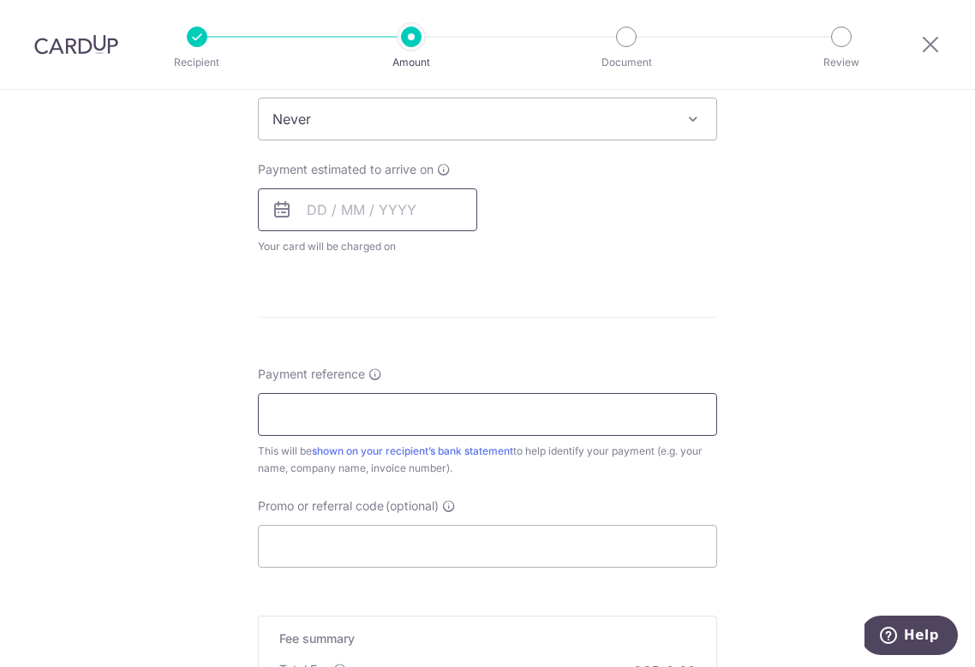
scroll to position [1157, 0]
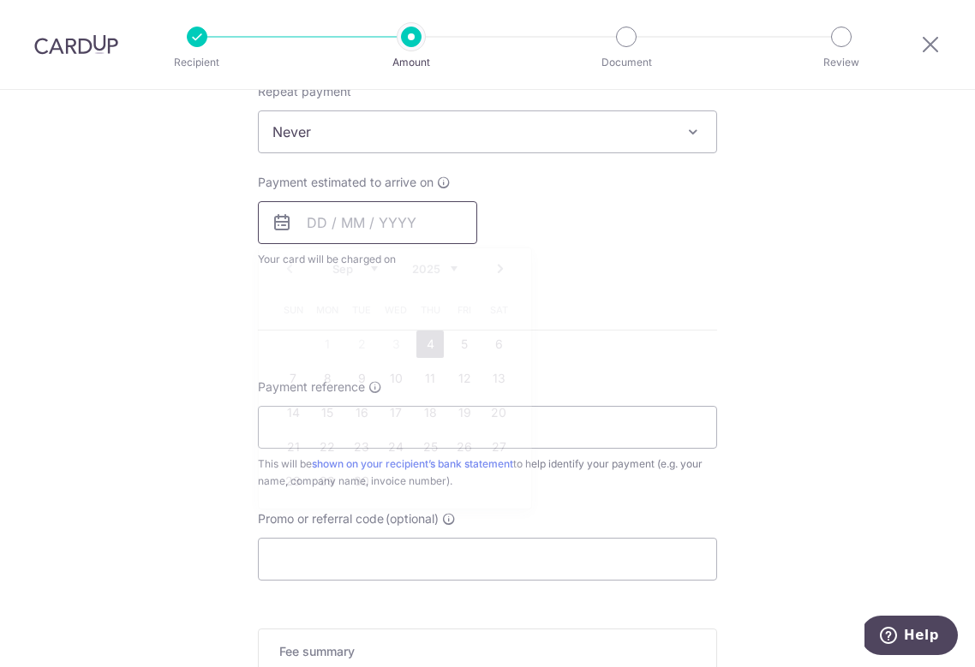
click at [313, 216] on input "text" at bounding box center [367, 222] width 219 height 43
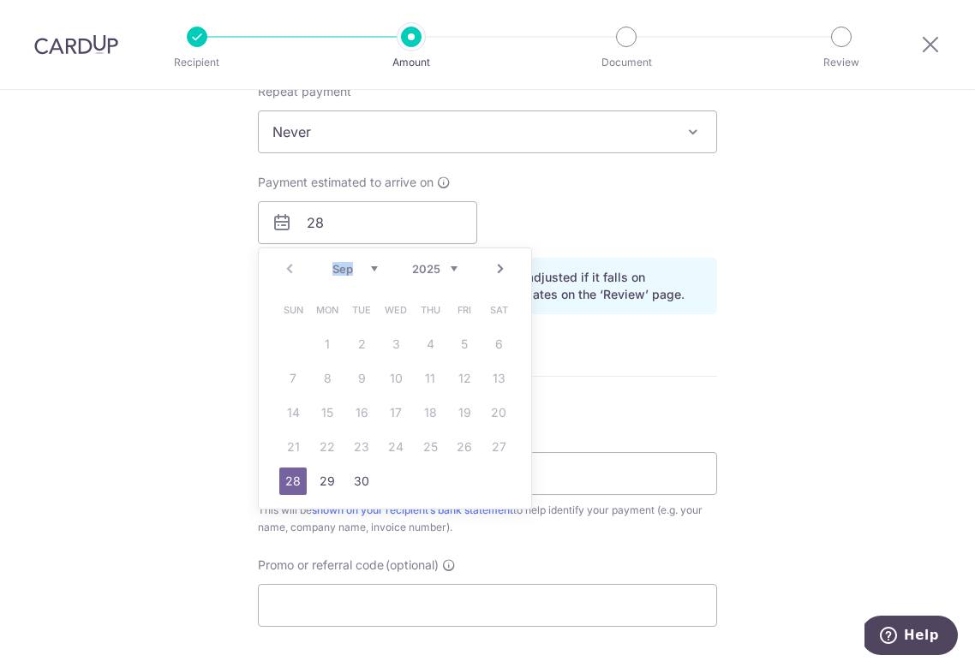
click at [368, 275] on div "Sep Oct Nov Dec 2025 2026 2027 2028 2029 2030 2031 2032 2033 2034 2035" at bounding box center [394, 269] width 125 height 15
click at [355, 480] on link "28" at bounding box center [361, 481] width 27 height 27
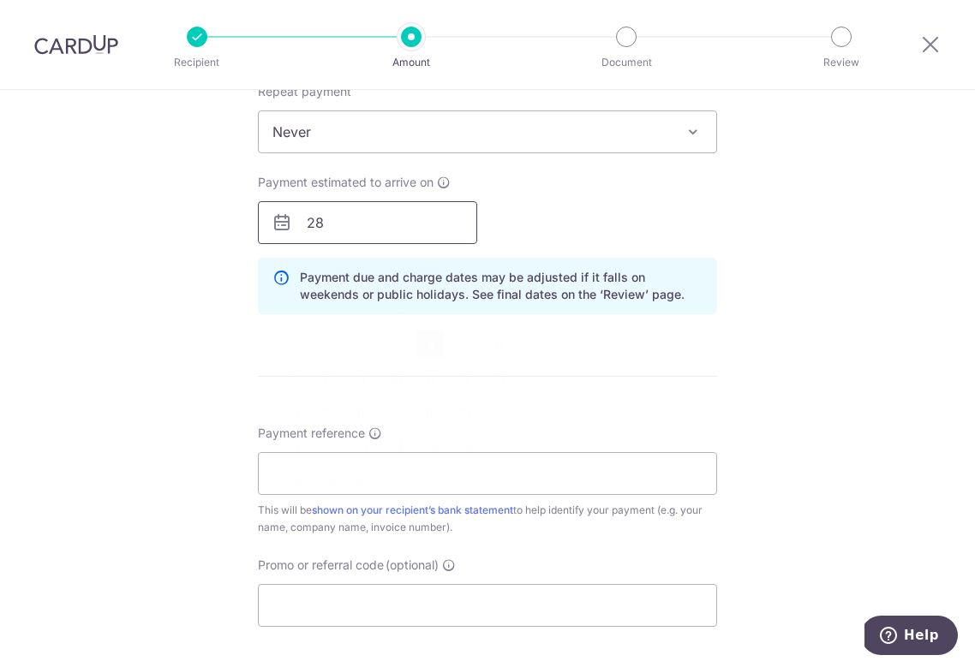
click at [402, 230] on input "28" at bounding box center [367, 222] width 219 height 43
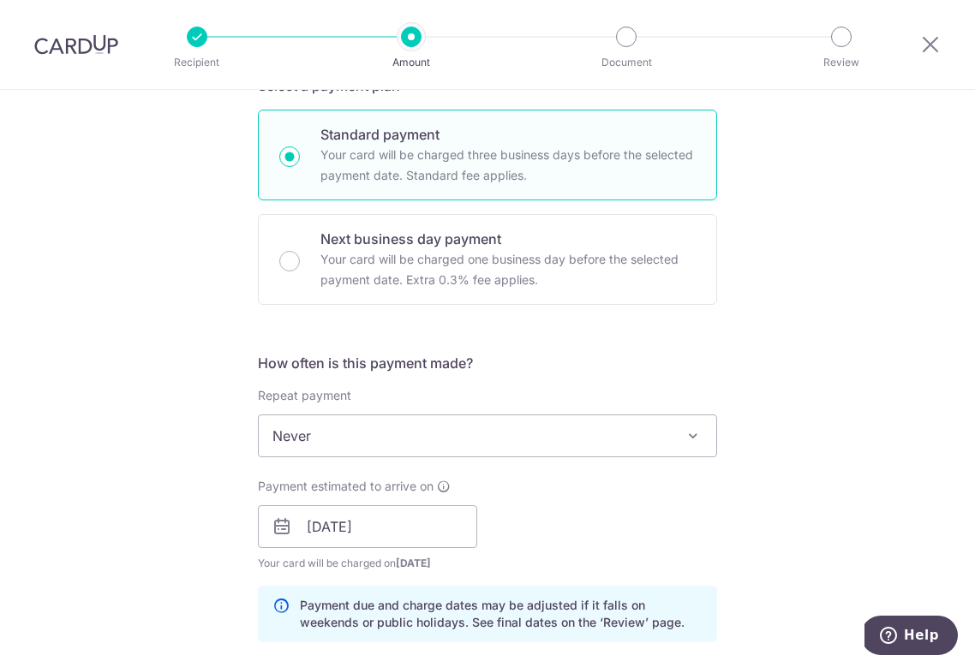
scroll to position [883, 0]
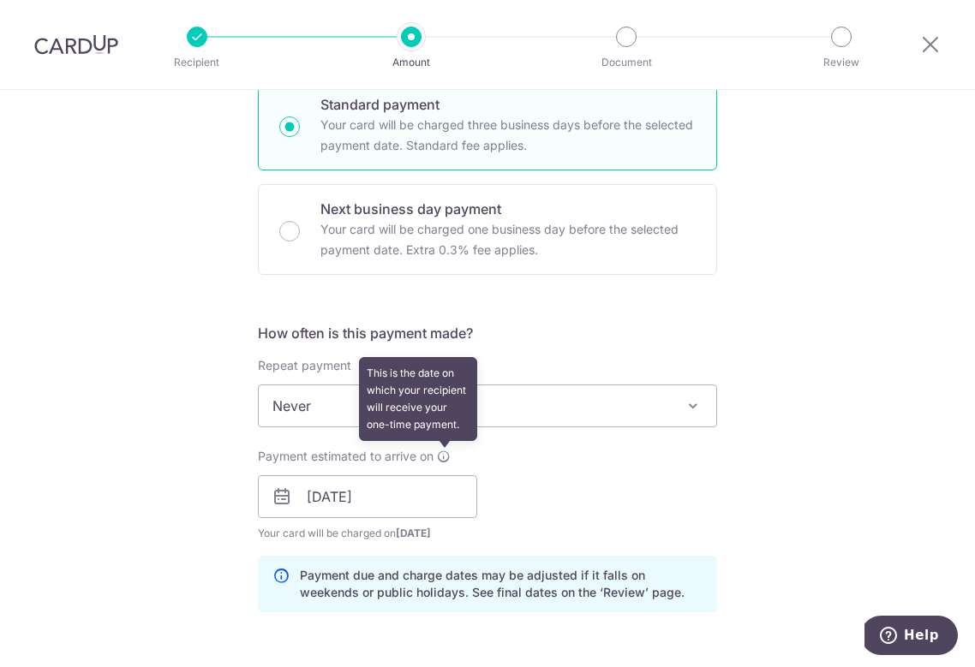
click at [448, 456] on icon at bounding box center [444, 457] width 14 height 14
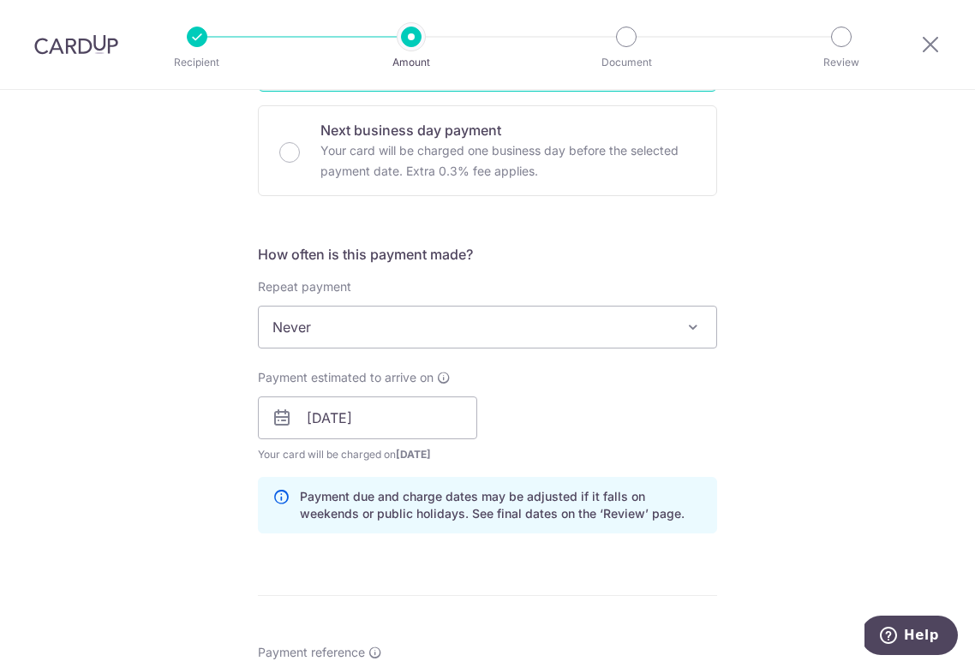
scroll to position [970, 0]
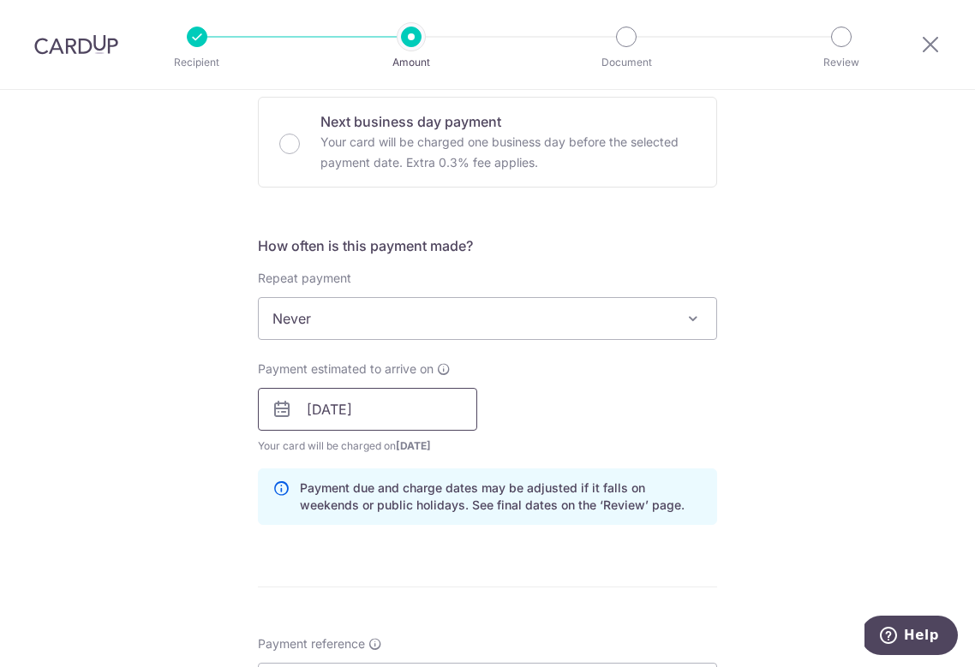
click at [309, 417] on input "28/10/2025" at bounding box center [367, 409] width 219 height 43
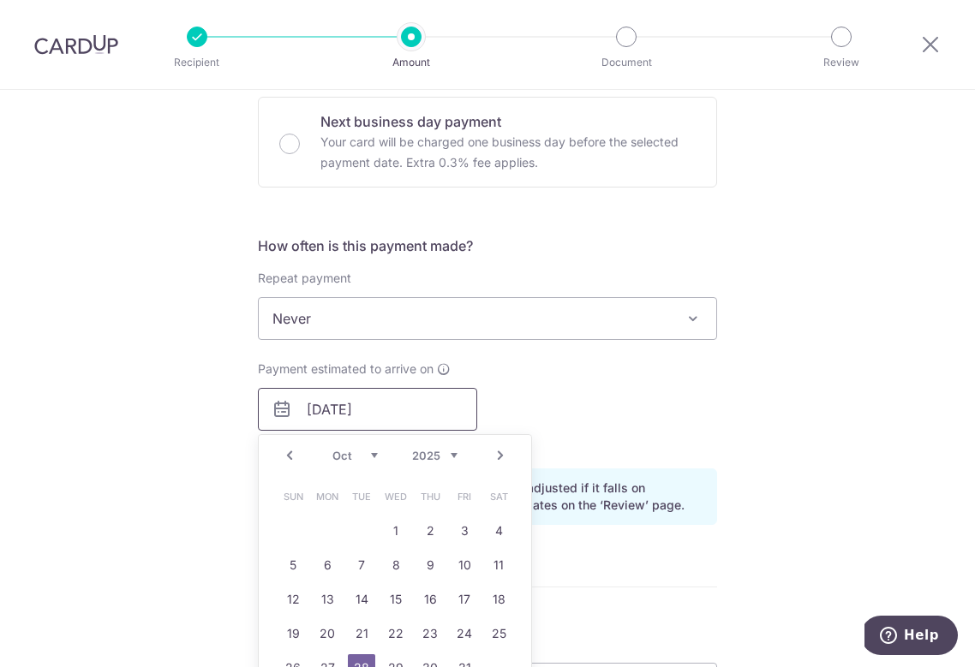
click at [315, 415] on input "28/10/2025" at bounding box center [367, 409] width 219 height 43
click at [324, 414] on input "28/10/2025" at bounding box center [367, 409] width 219 height 43
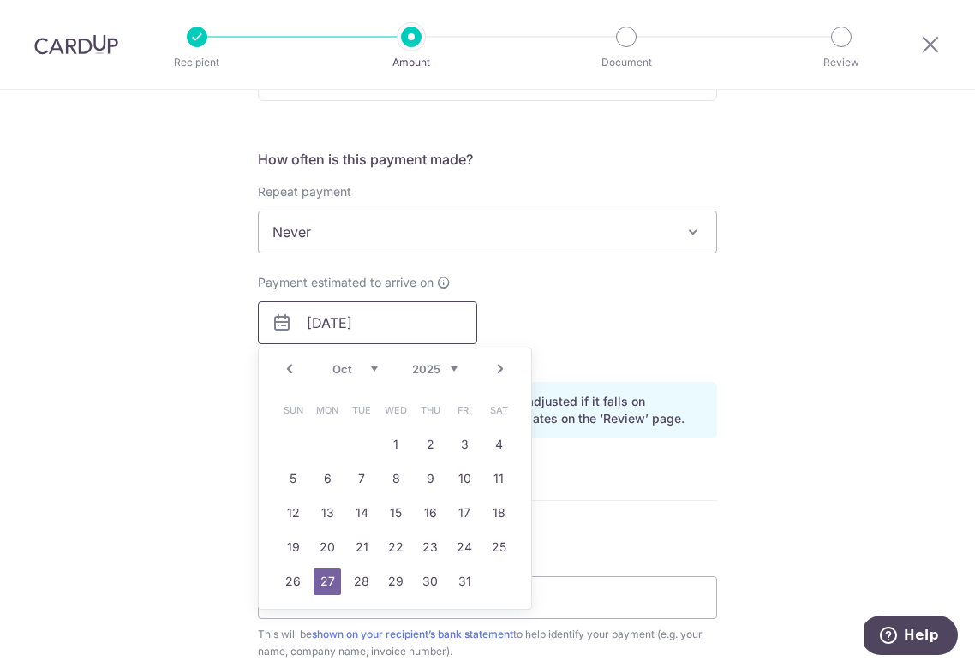
scroll to position [1065, 0]
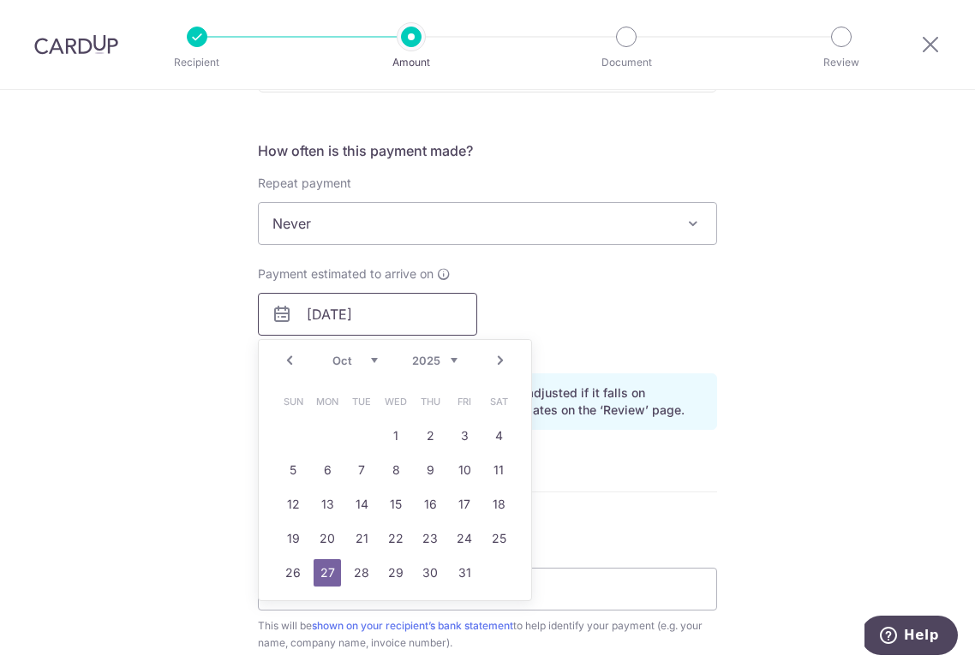
type input "[DATE]"
drag, startPoint x: 325, startPoint y: 579, endPoint x: 391, endPoint y: 528, distance: 83.8
click at [328, 571] on link "27" at bounding box center [326, 572] width 27 height 27
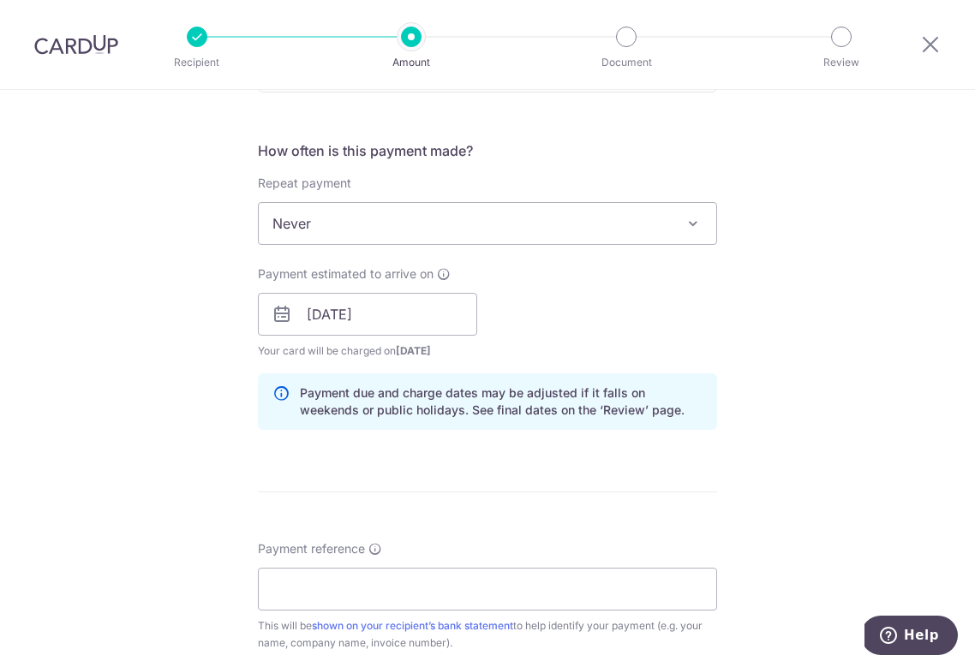
click at [717, 341] on div "Payment estimated to arrive on 27/10/2025 Prev Next Oct Nov Dec 2025 2026 2027 …" at bounding box center [488, 313] width 480 height 94
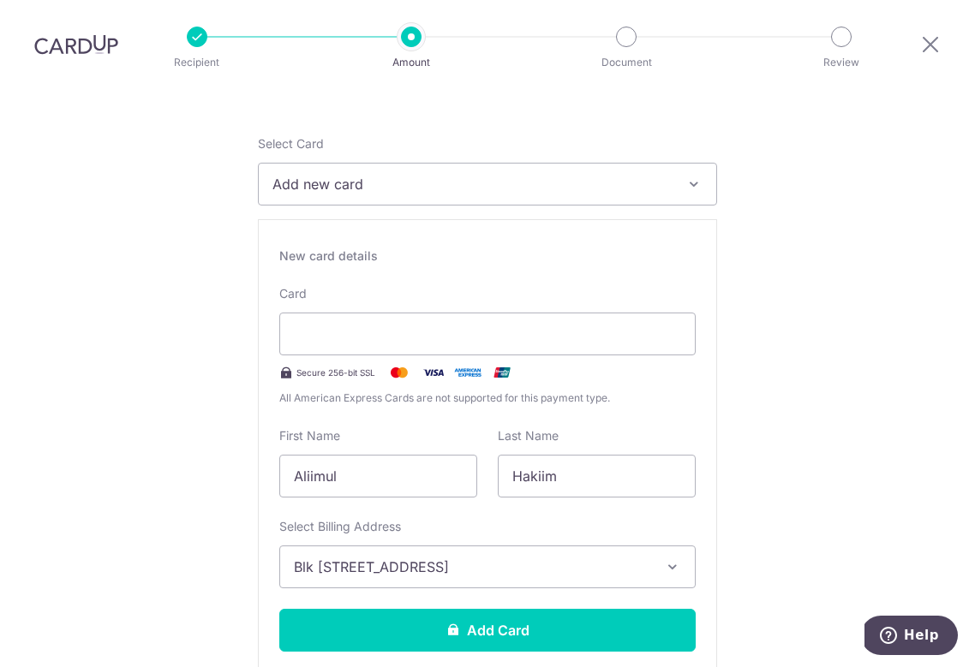
scroll to position [45, 0]
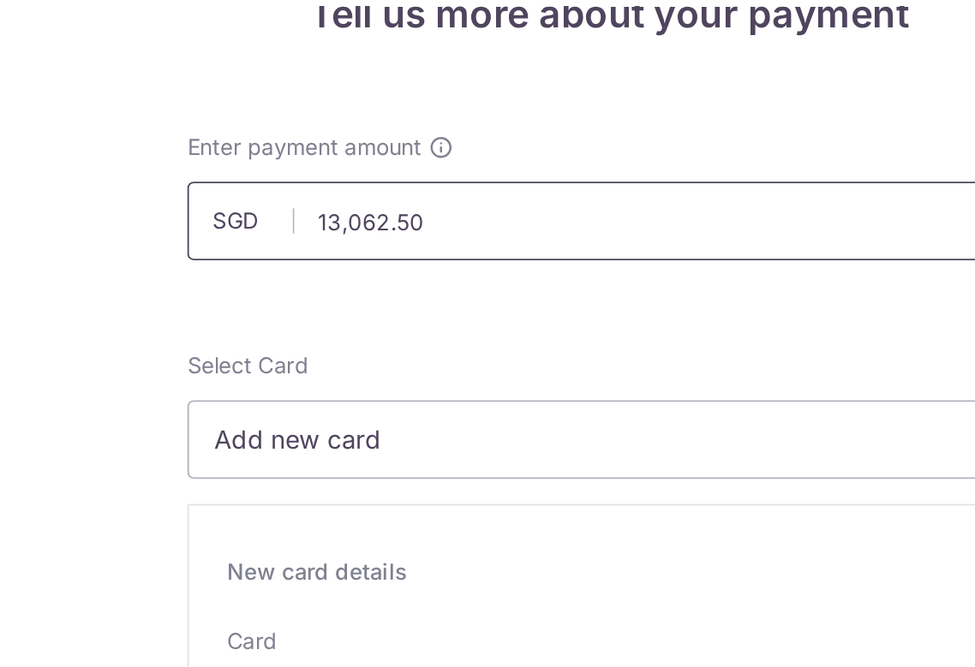
drag, startPoint x: 170, startPoint y: 122, endPoint x: 226, endPoint y: 124, distance: 56.6
click at [258, 185] on input "13,062.50" at bounding box center [487, 206] width 459 height 43
type input "13,062.50"
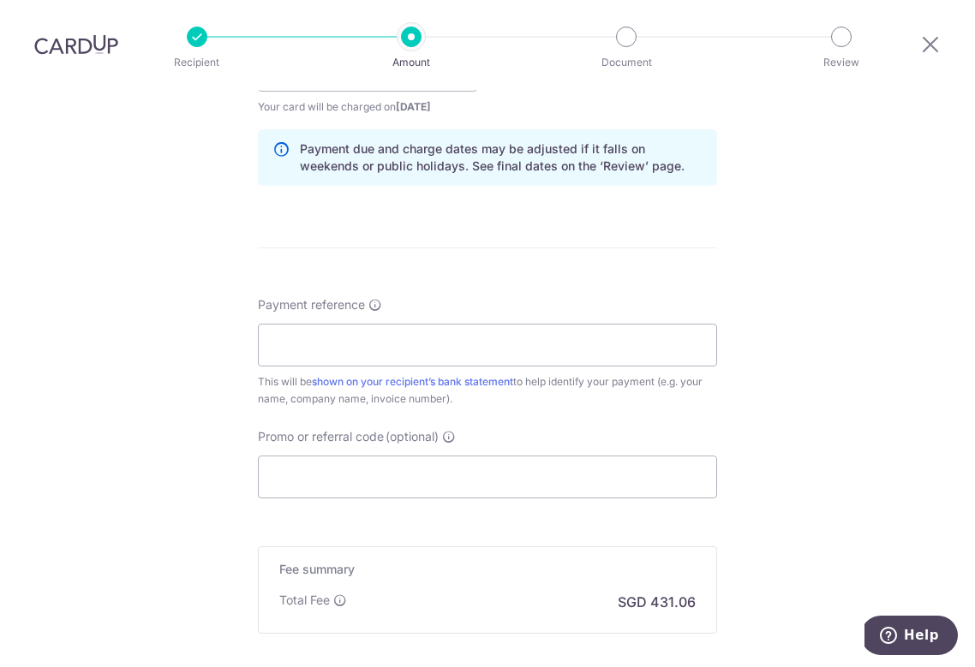
scroll to position [1315, 0]
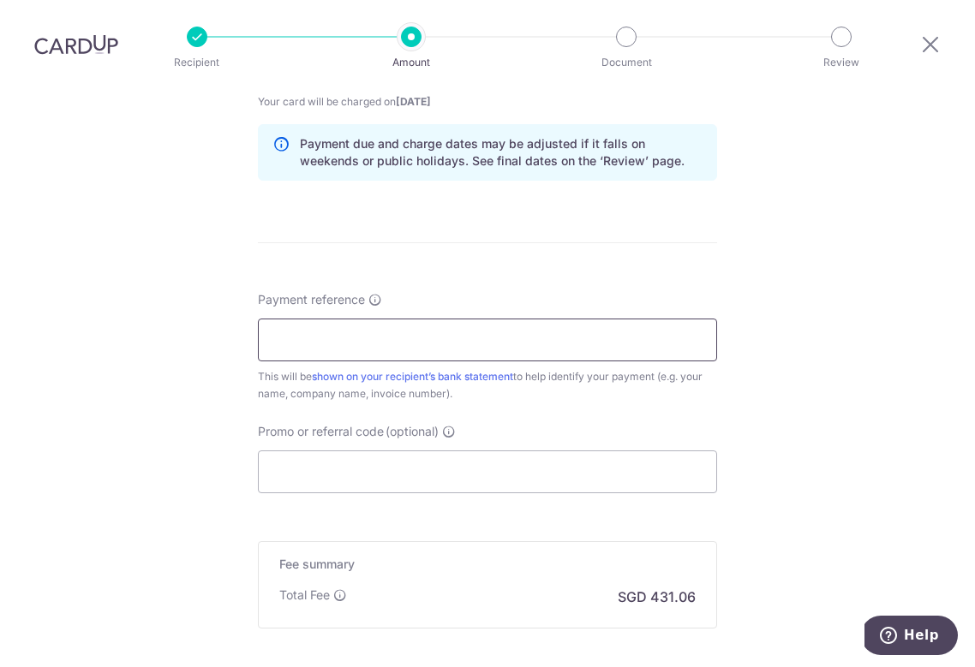
click at [600, 359] on input "Payment reference" at bounding box center [487, 340] width 459 height 43
type input "8"
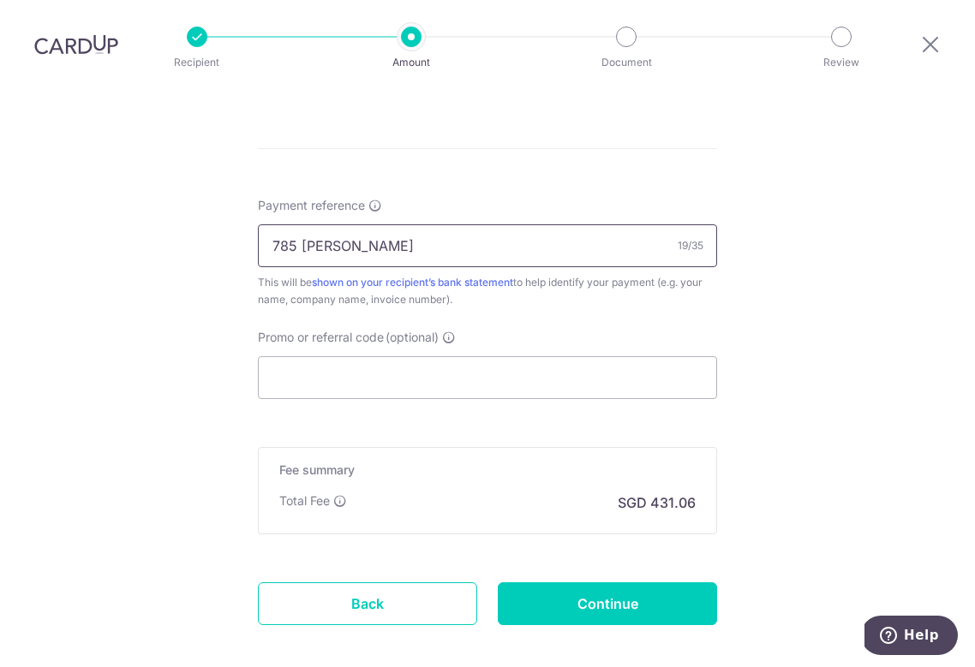
type input "785 [PERSON_NAME]"
click at [341, 485] on div "Fee summary Base fee Extend fee Next-day fee Total Fee SGD 431.06" at bounding box center [487, 490] width 459 height 87
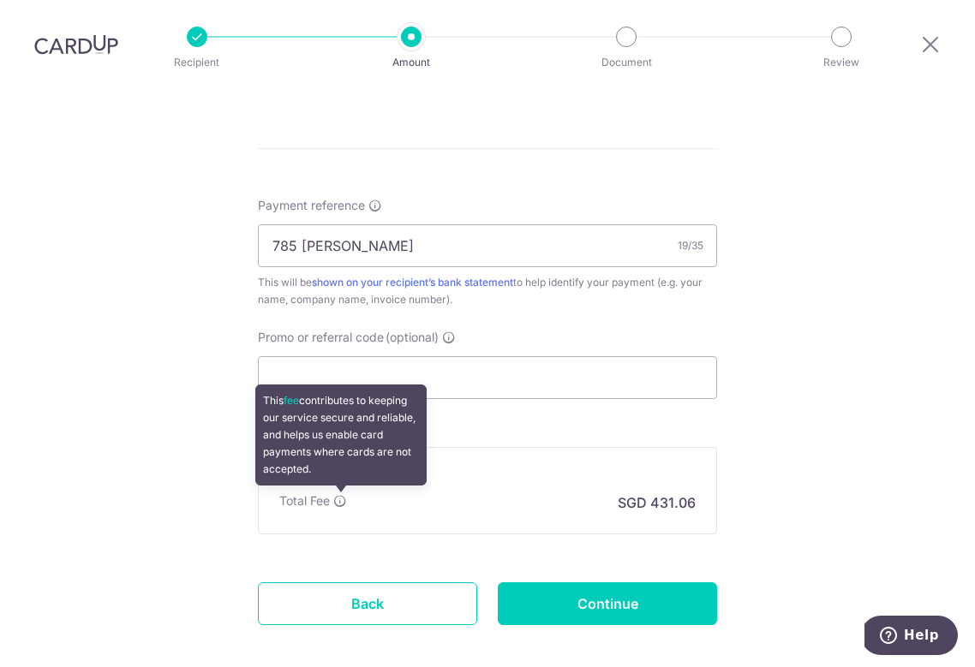
click at [341, 497] on icon at bounding box center [340, 501] width 14 height 14
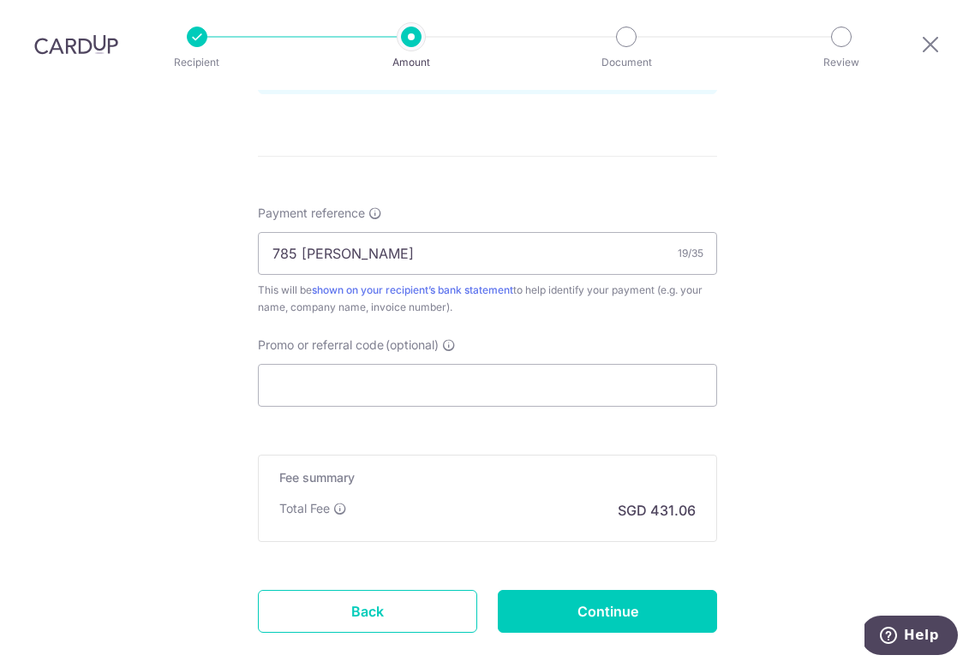
scroll to position [1402, 0]
click at [566, 372] on input "Promo or referral code (optional)" at bounding box center [487, 384] width 459 height 43
paste input "MILELION"
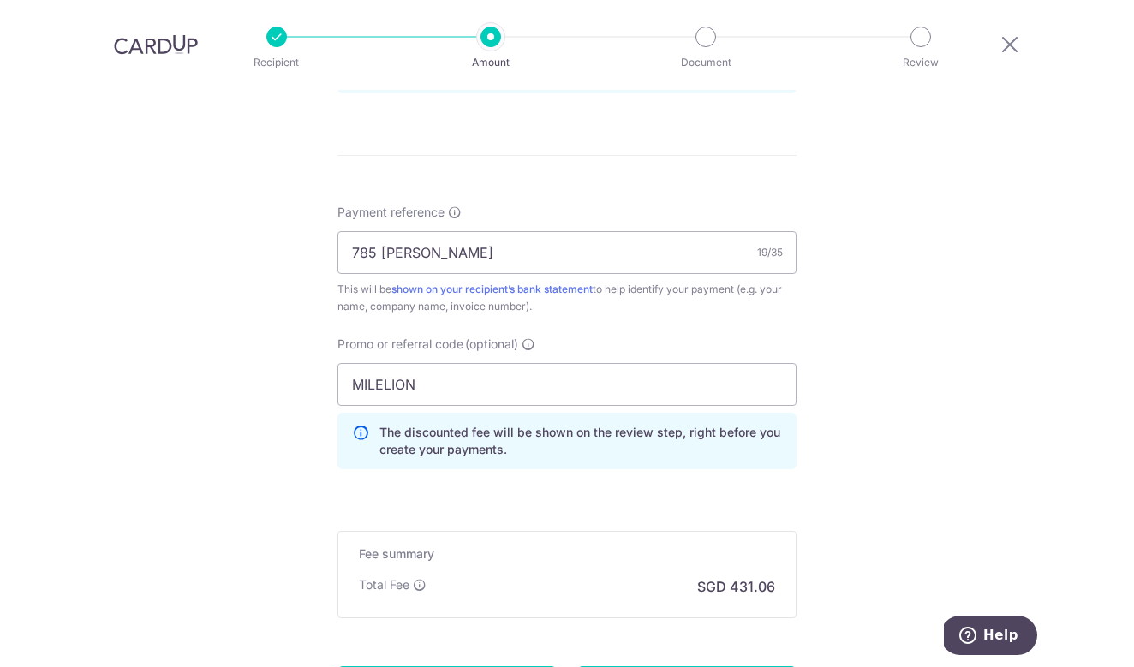
scroll to position [1509, 0]
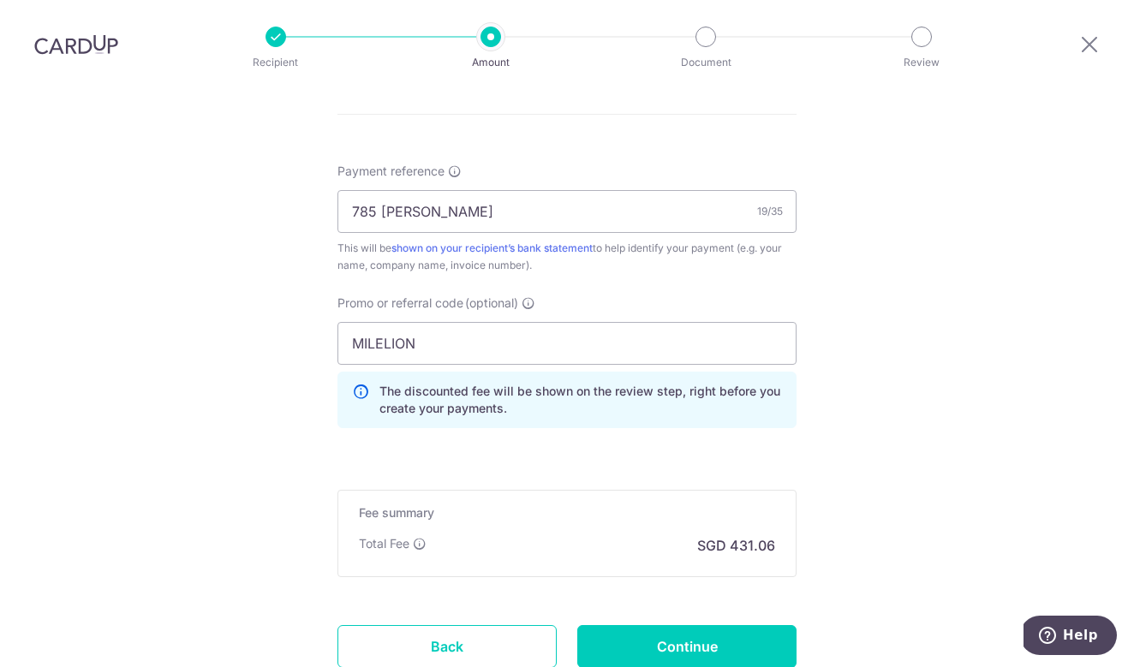
scroll to position [1447, 0]
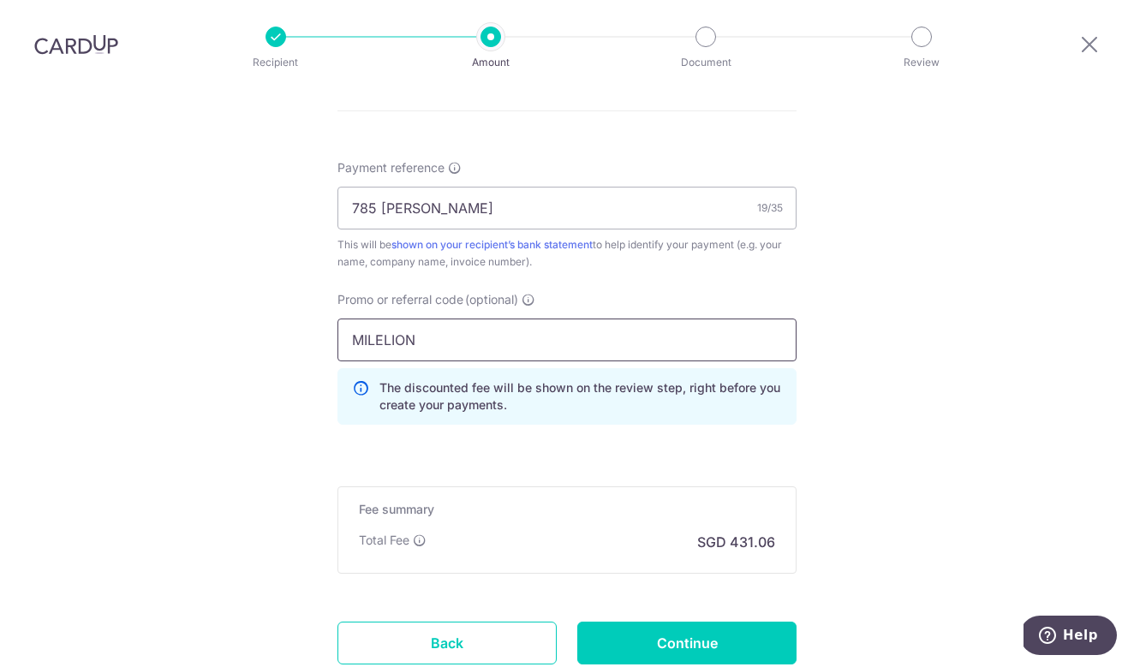
click at [460, 341] on input "MILELION" at bounding box center [566, 340] width 459 height 43
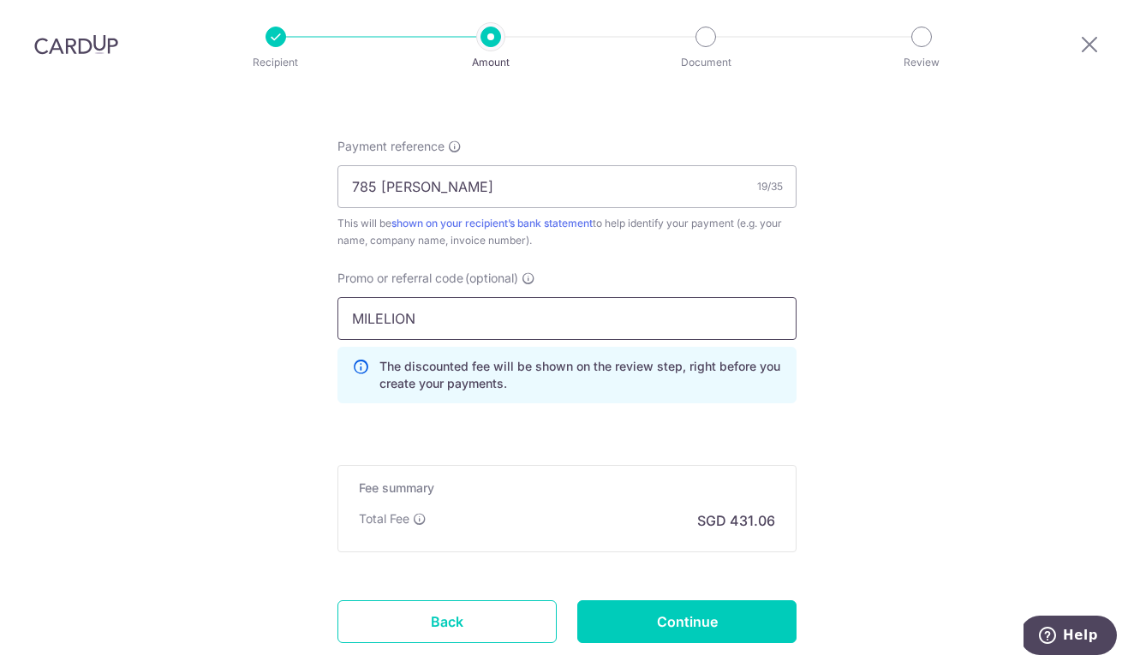
scroll to position [1465, 0]
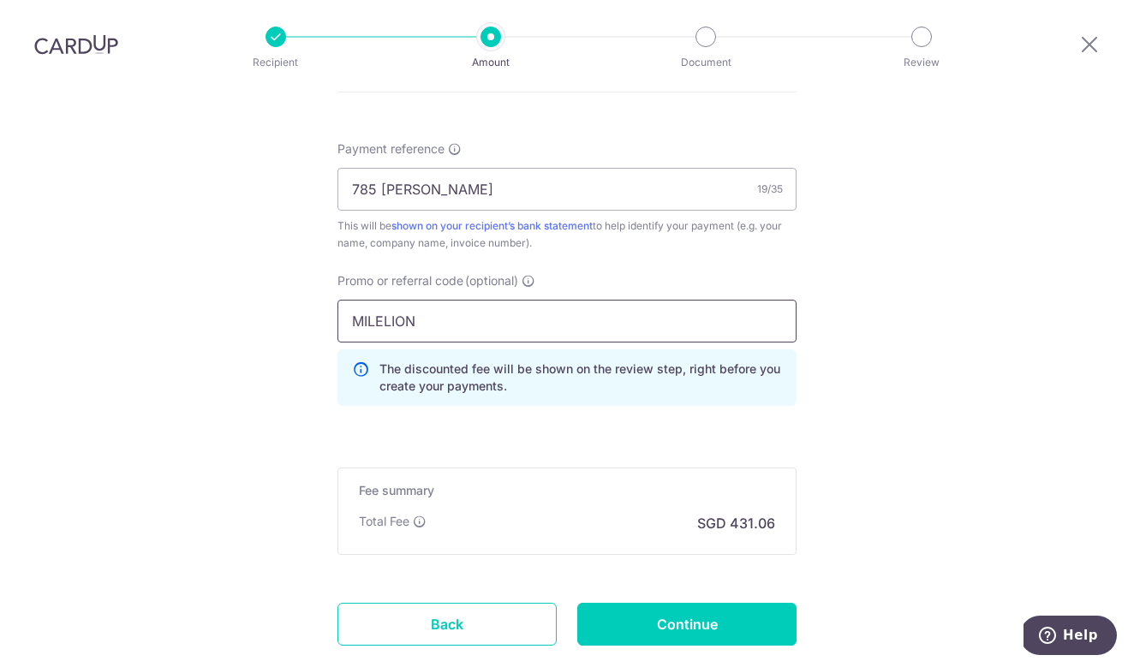
drag, startPoint x: 528, startPoint y: 311, endPoint x: -4, endPoint y: 366, distance: 534.7
click at [0, 366] on html "Recipient Amount Document Review Tell us more about your payment Enter payment …" at bounding box center [567, 333] width 1134 height 667
click at [470, 323] on input "MILELION" at bounding box center [566, 321] width 459 height 43
paste input "OFF225"
type input "OFF225"
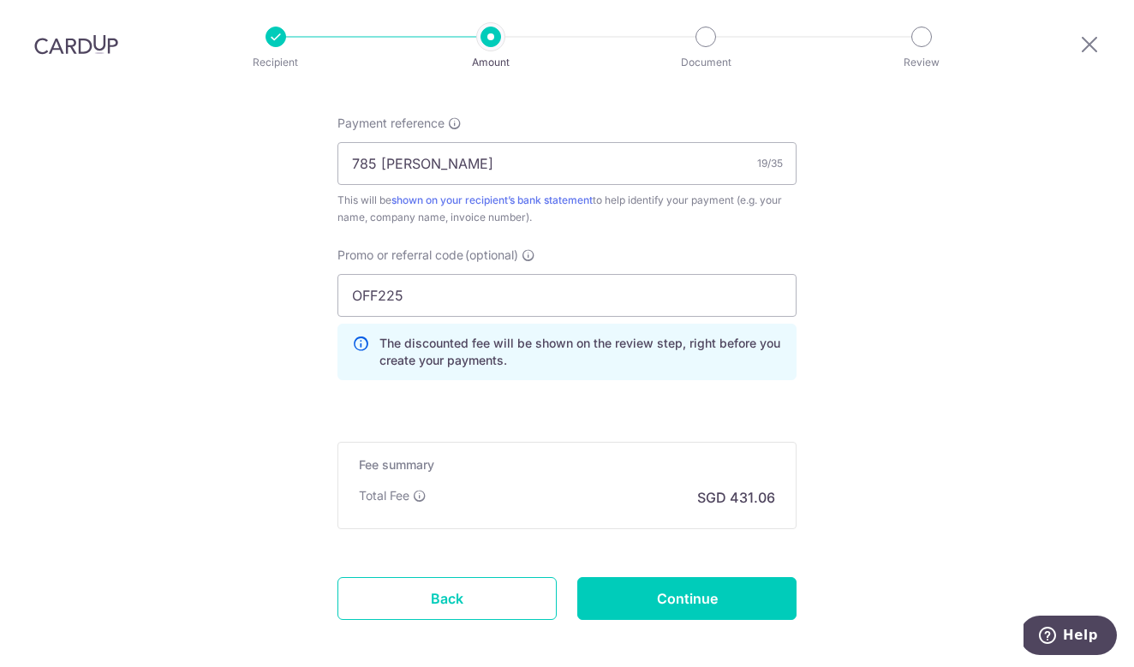
scroll to position [1492, 0]
click at [644, 590] on input "Continue" at bounding box center [686, 597] width 219 height 43
type input "Create Schedule"
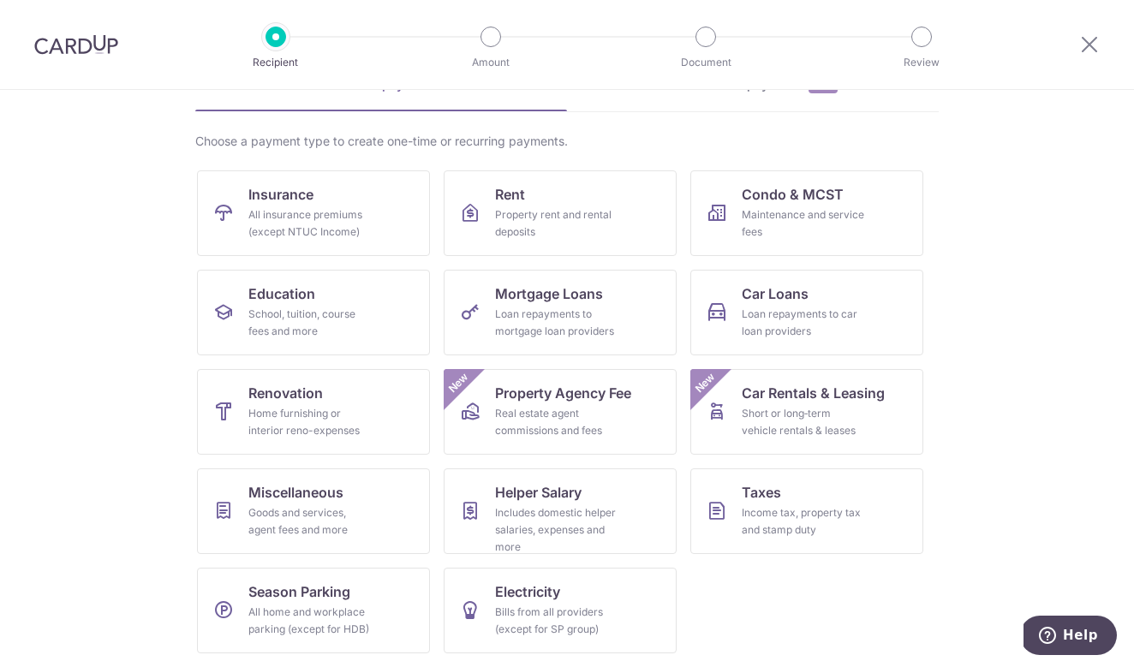
scroll to position [152, 0]
click at [337, 509] on div "Goods and services, agent fees and more" at bounding box center [309, 521] width 123 height 34
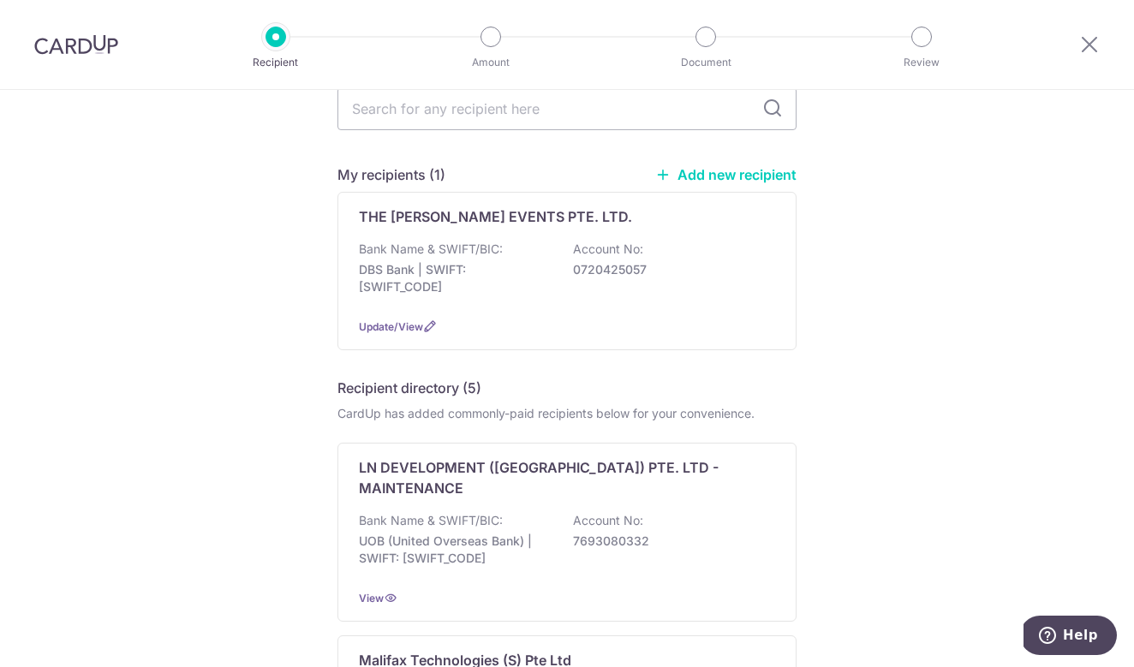
scroll to position [147, 0]
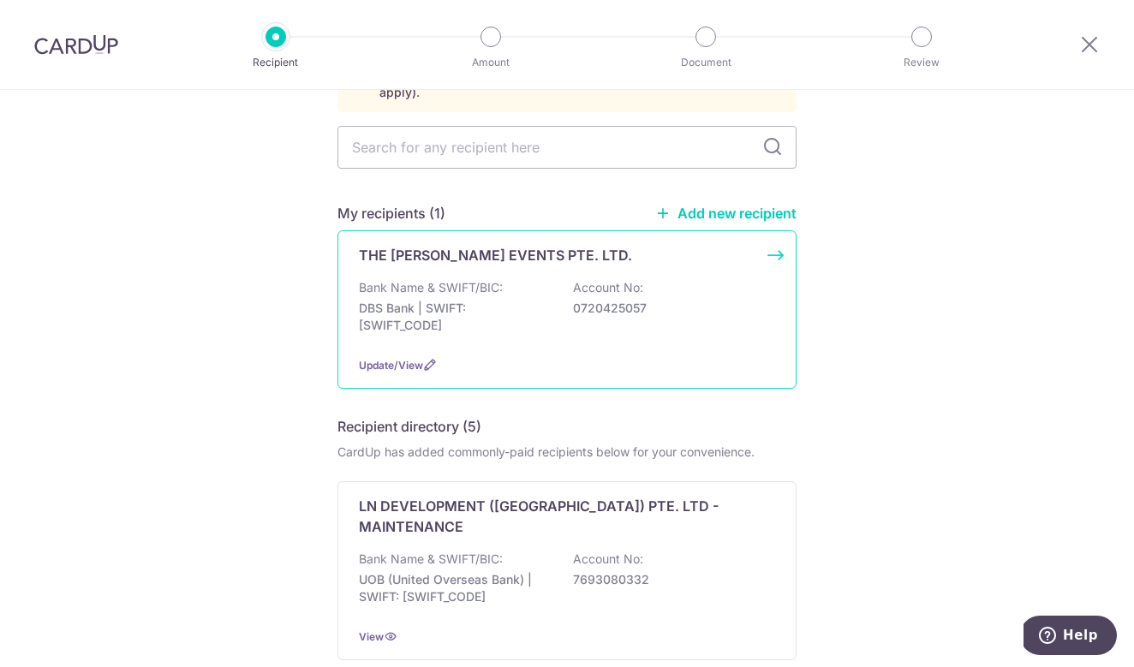
click at [765, 280] on div "Bank Name & SWIFT/BIC: DBS Bank | SWIFT: [SWIFT_CODE] Account No: 0720425057" at bounding box center [567, 310] width 416 height 63
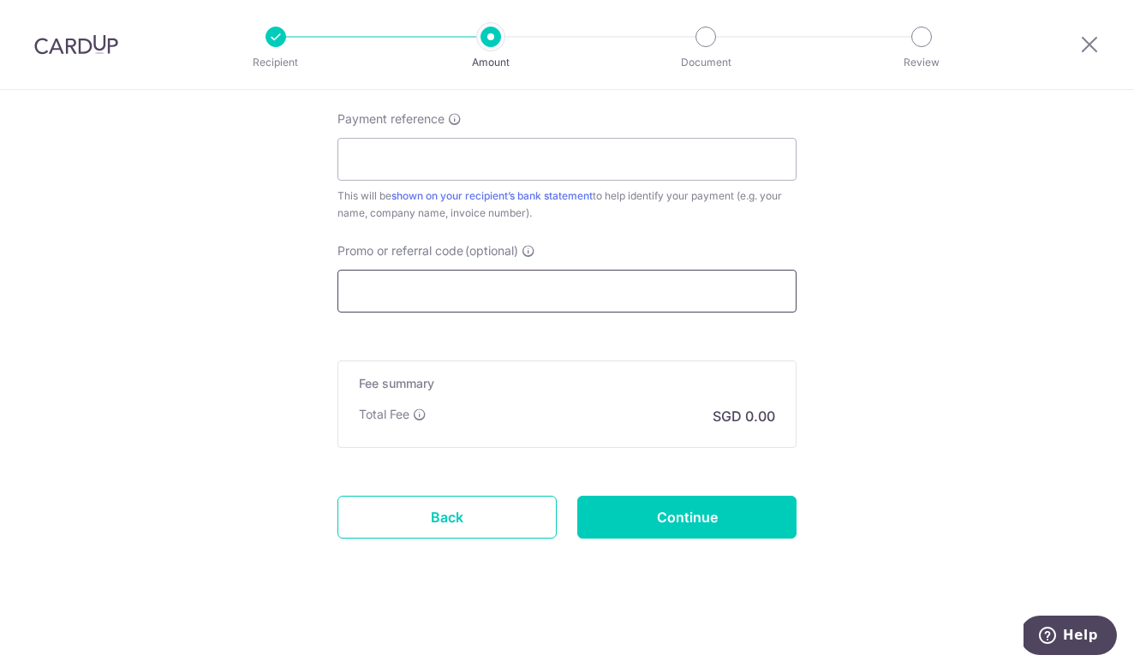
scroll to position [972, 0]
click at [610, 287] on input "Promo or referral code (optional)" at bounding box center [566, 291] width 459 height 43
paste input "OFF225"
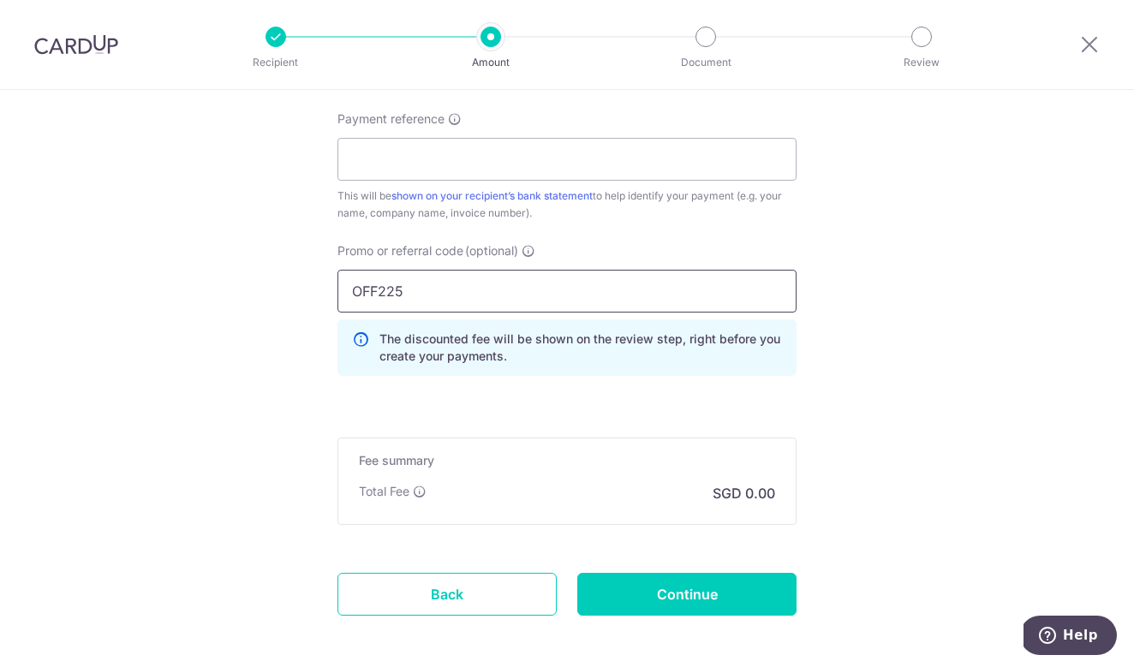
type input "OFF225"
click at [761, 357] on p "The discounted fee will be shown on the review step, right before you create yo…" at bounding box center [580, 348] width 403 height 34
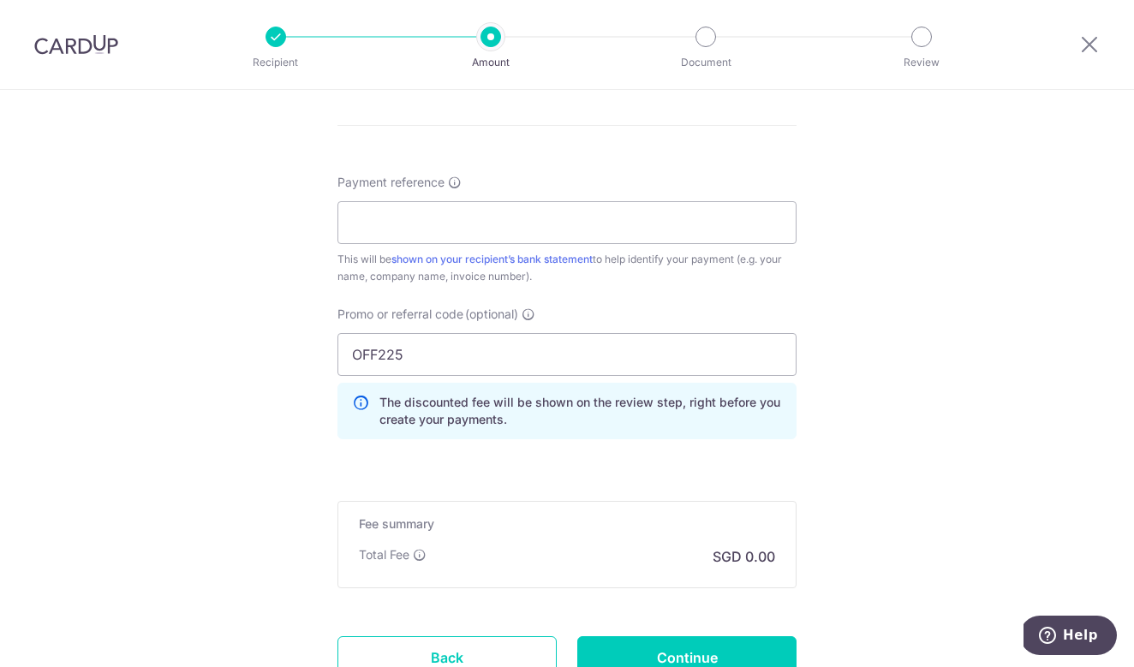
scroll to position [898, 0]
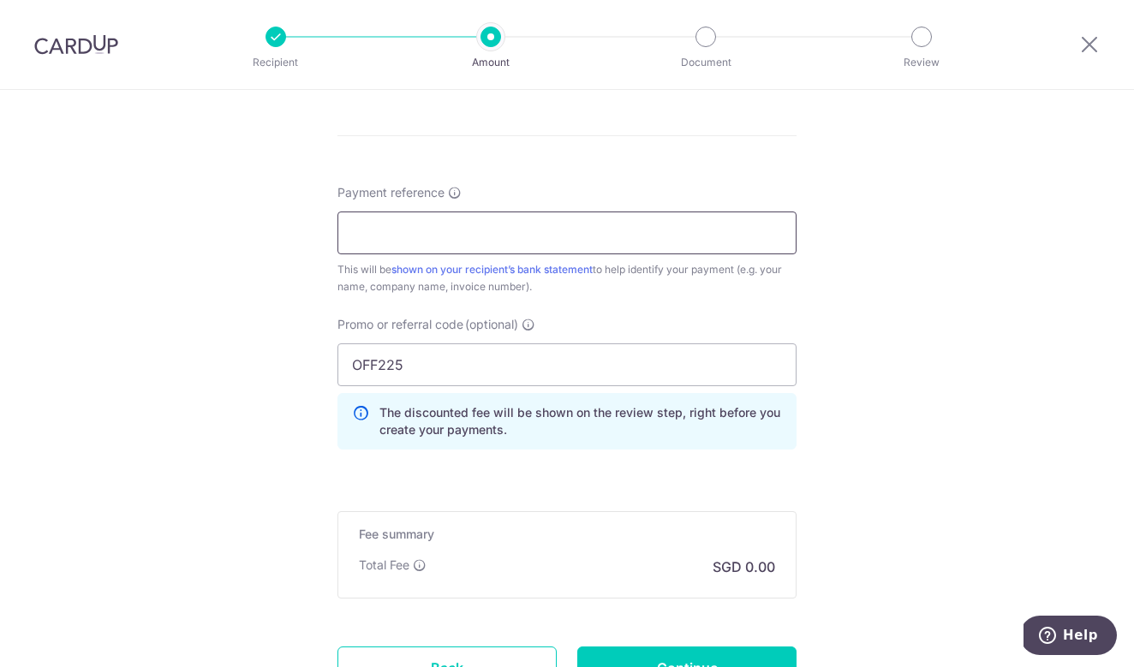
click at [598, 228] on input "Payment reference" at bounding box center [566, 233] width 459 height 43
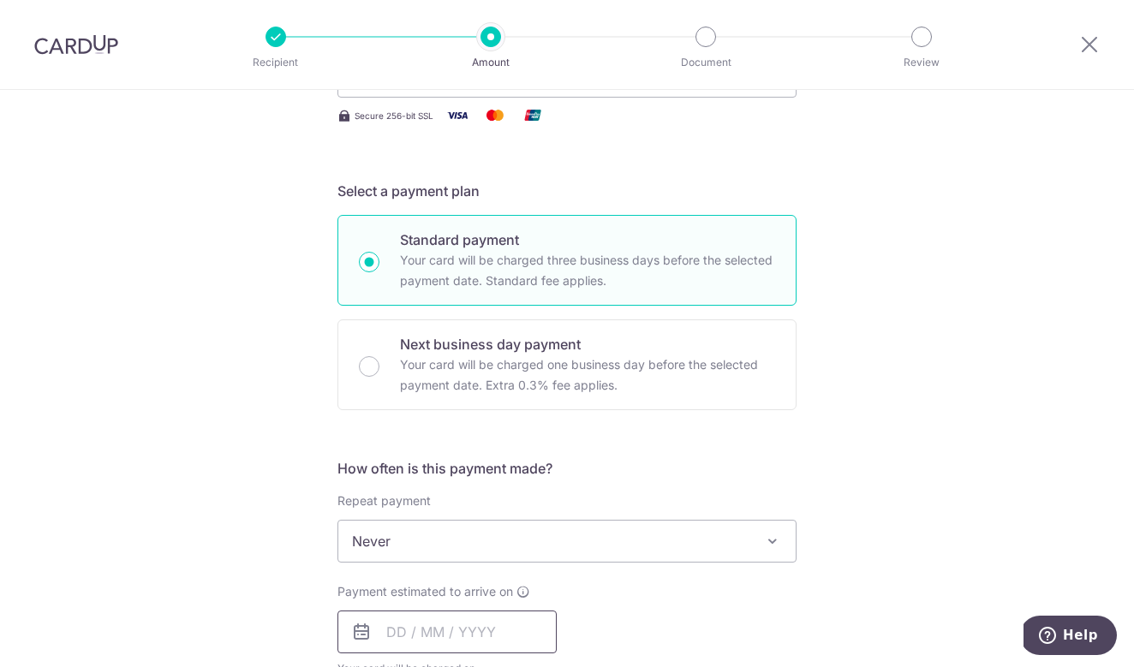
scroll to position [349, 0]
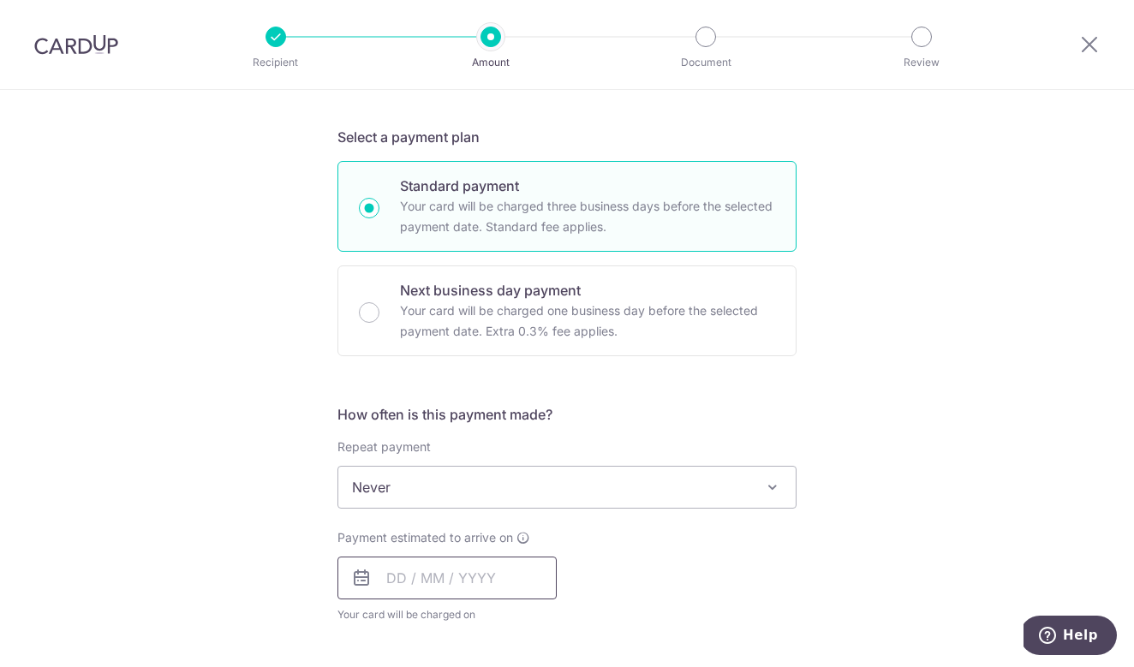
type input "785 [PERSON_NAME]"
click at [421, 584] on input "text" at bounding box center [446, 578] width 219 height 43
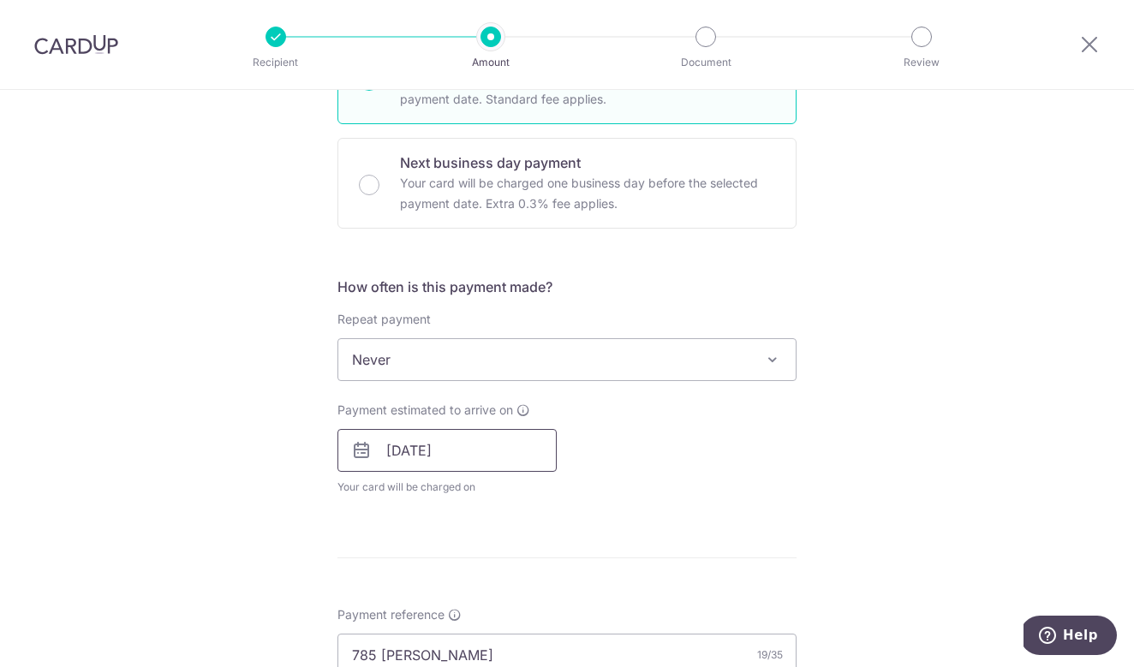
type input "[DATE]"
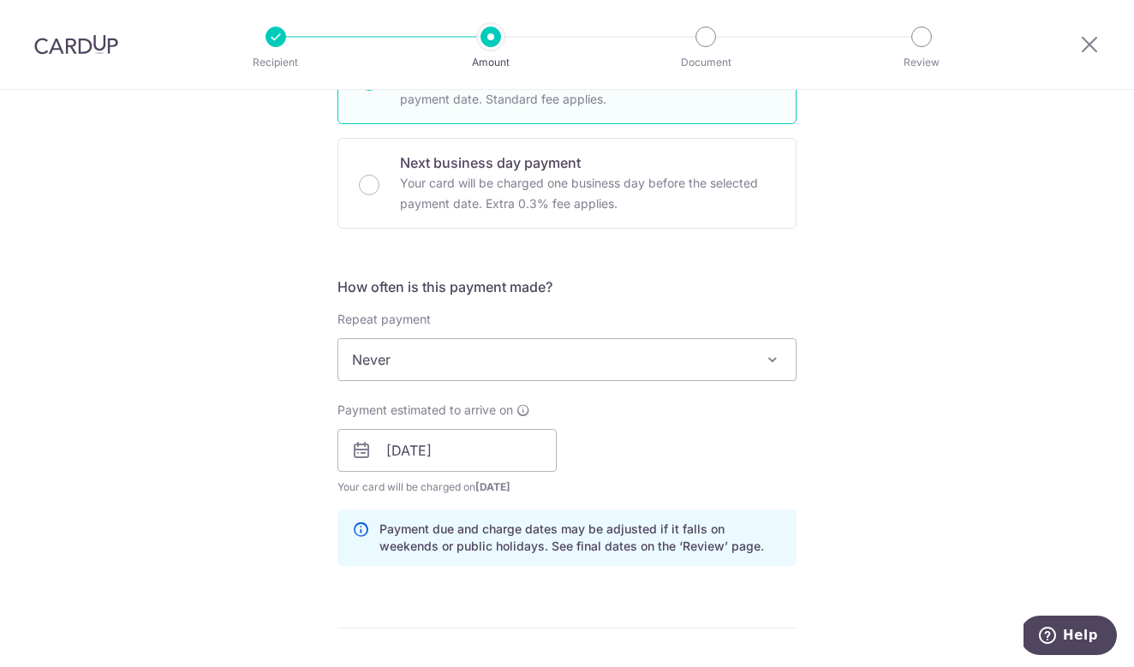
click at [716, 485] on div "Payment estimated to arrive on [DATE] Prev Next Oct Nov [DATE] 2026 2027 2028 2…" at bounding box center [567, 449] width 480 height 94
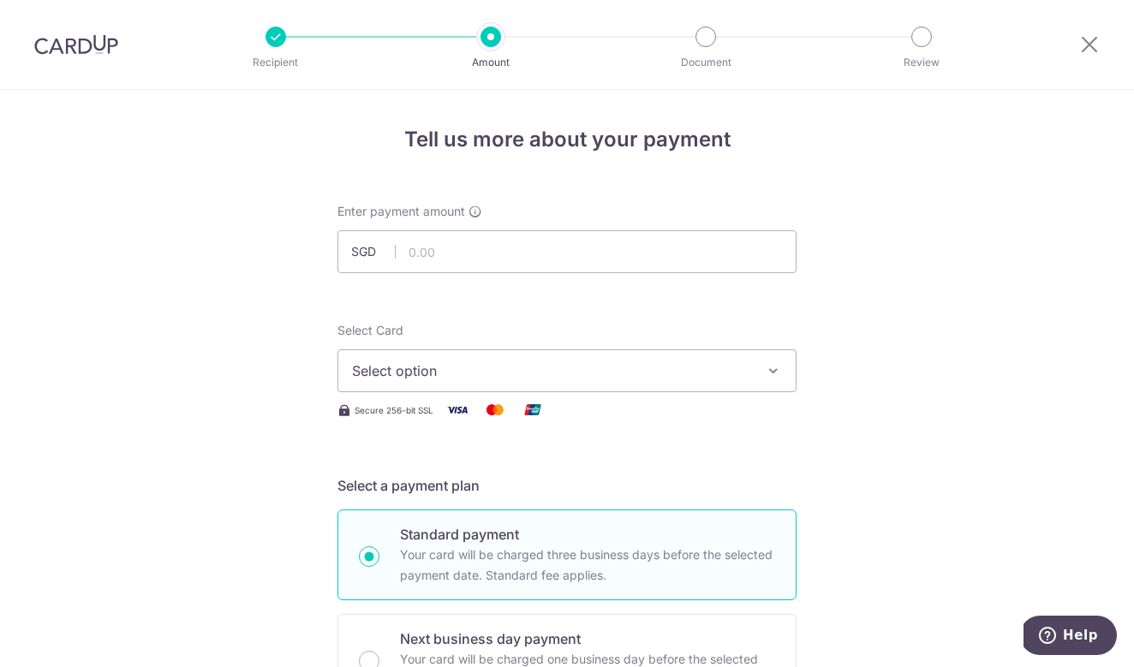
scroll to position [2, 0]
click at [534, 257] on input "text" at bounding box center [566, 250] width 459 height 43
type input "13,062.50"
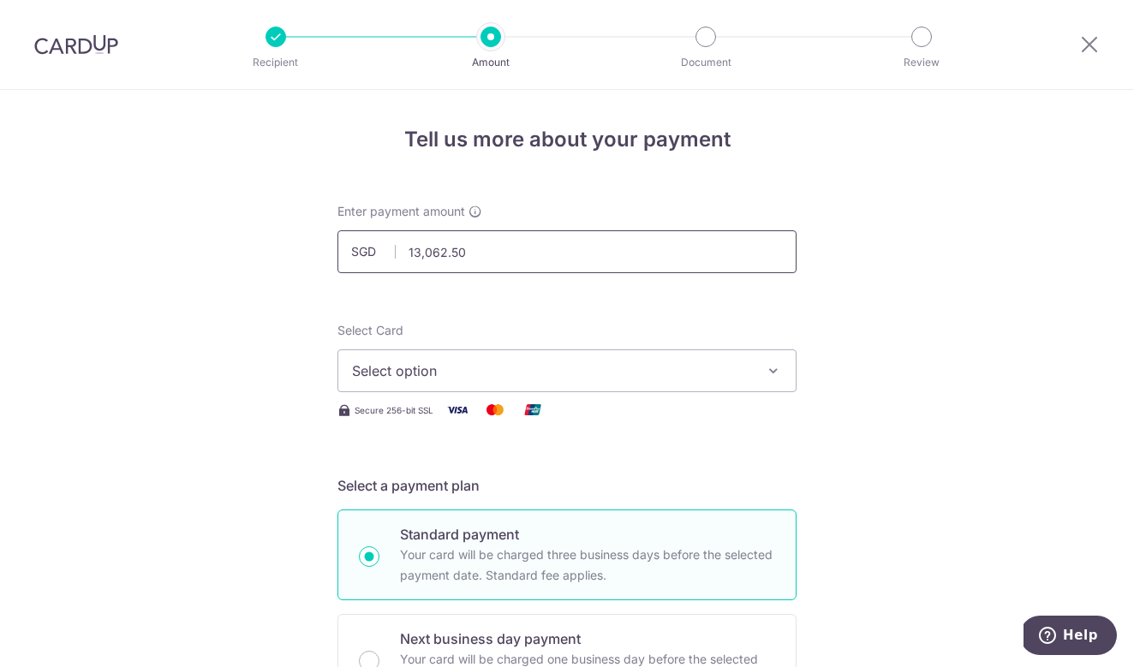
scroll to position [0, 0]
click at [505, 273] on div at bounding box center [586, 273] width 277 height 1
click at [624, 382] on button "Select option" at bounding box center [566, 370] width 459 height 43
click at [509, 415] on span "Add credit card" at bounding box center [582, 418] width 399 height 17
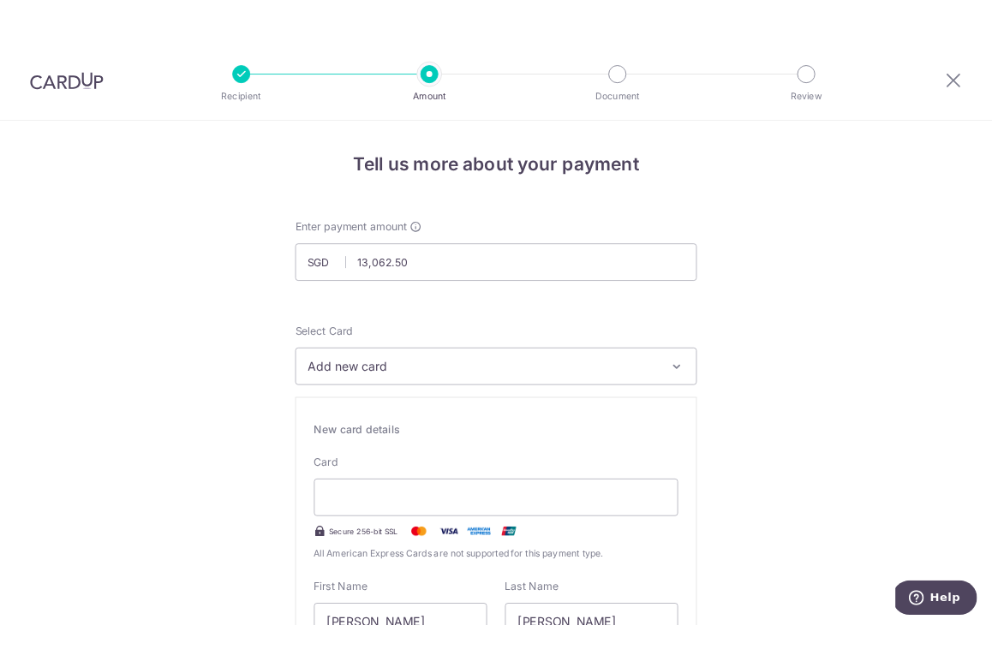
scroll to position [114, 0]
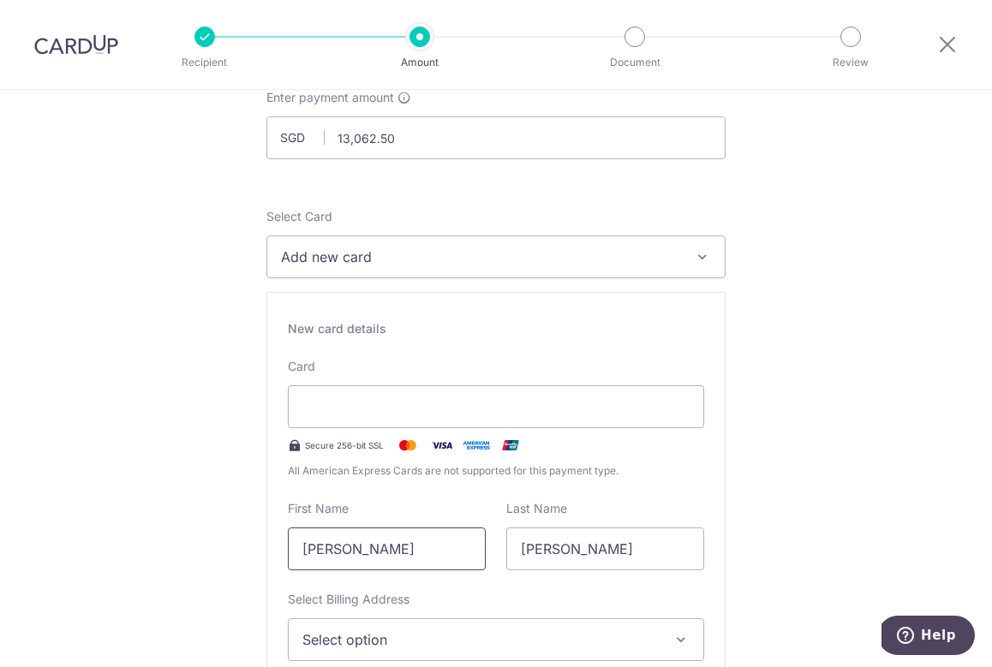
drag, startPoint x: 480, startPoint y: 529, endPoint x: 129, endPoint y: 527, distance: 351.2
type input "Aliimul"
type input "Hakiim"
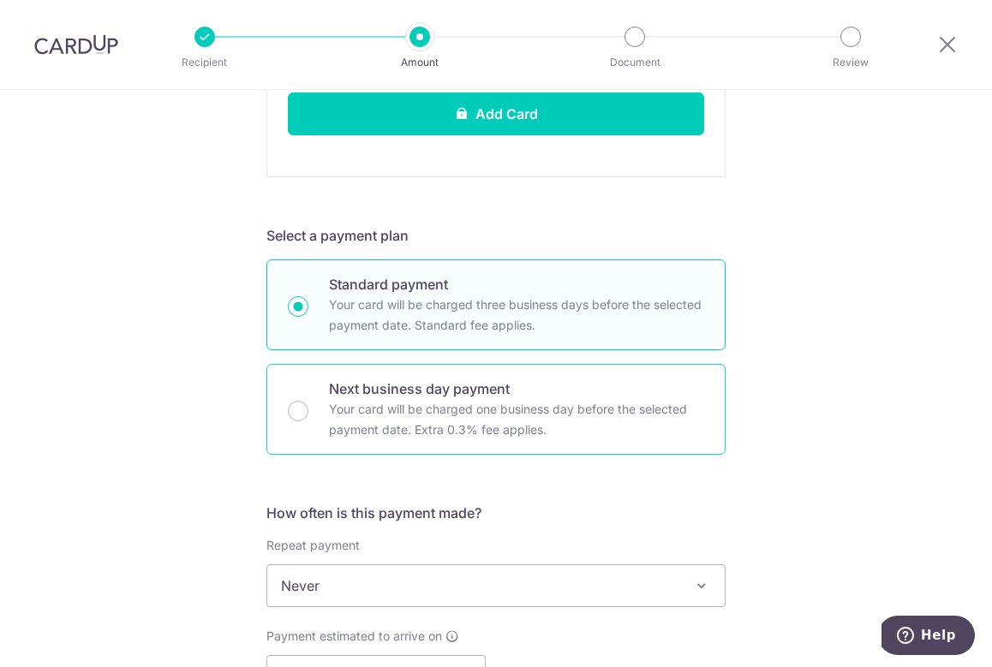
scroll to position [620, 0]
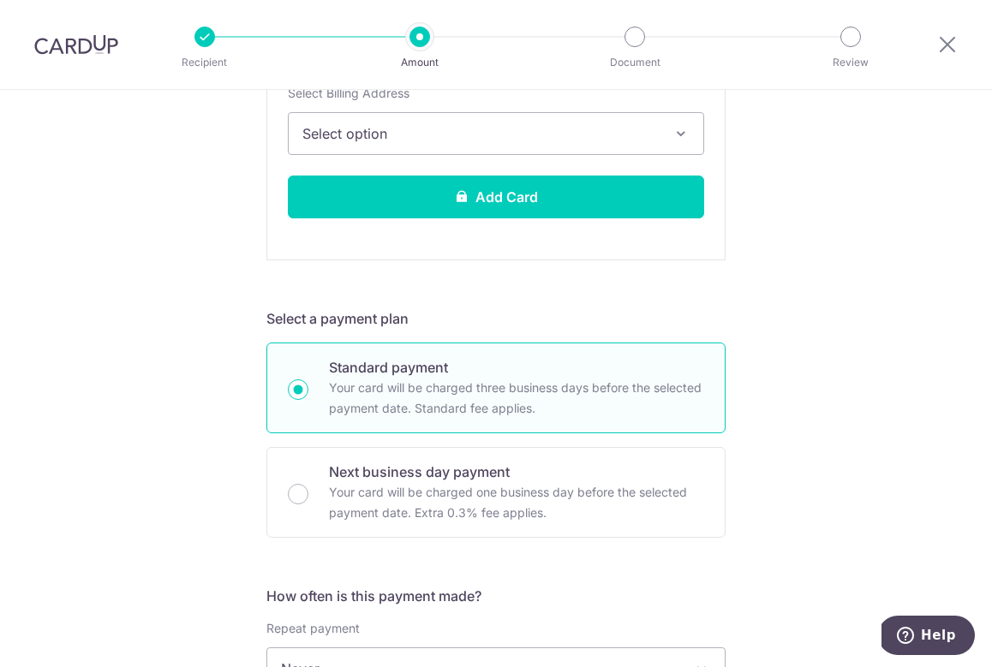
click at [510, 140] on span "Select option" at bounding box center [480, 133] width 356 height 21
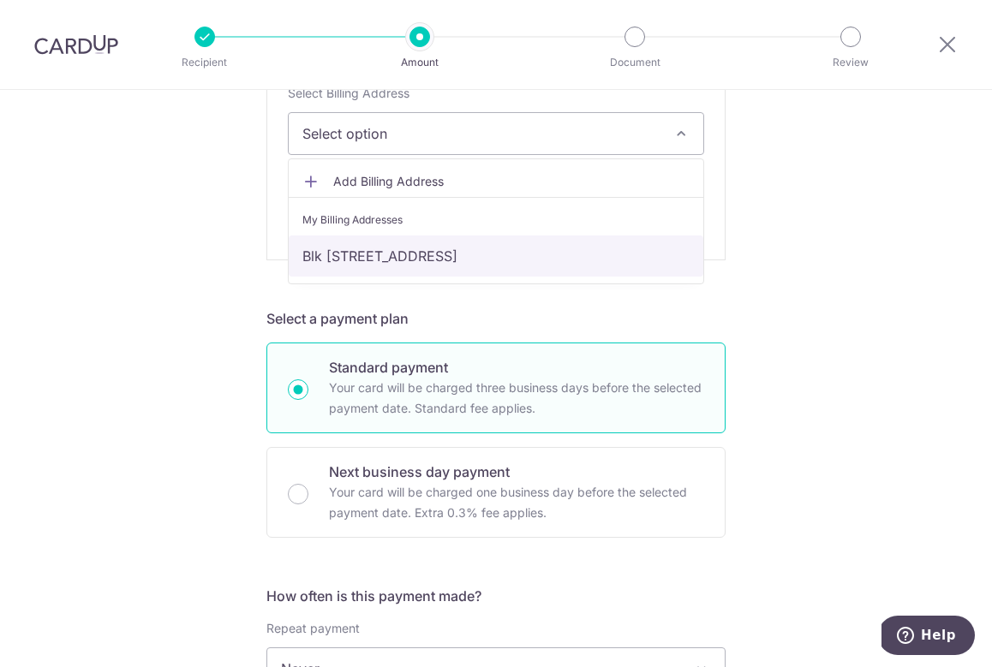
click at [510, 261] on link "Blk [STREET_ADDRESS]" at bounding box center [496, 256] width 415 height 41
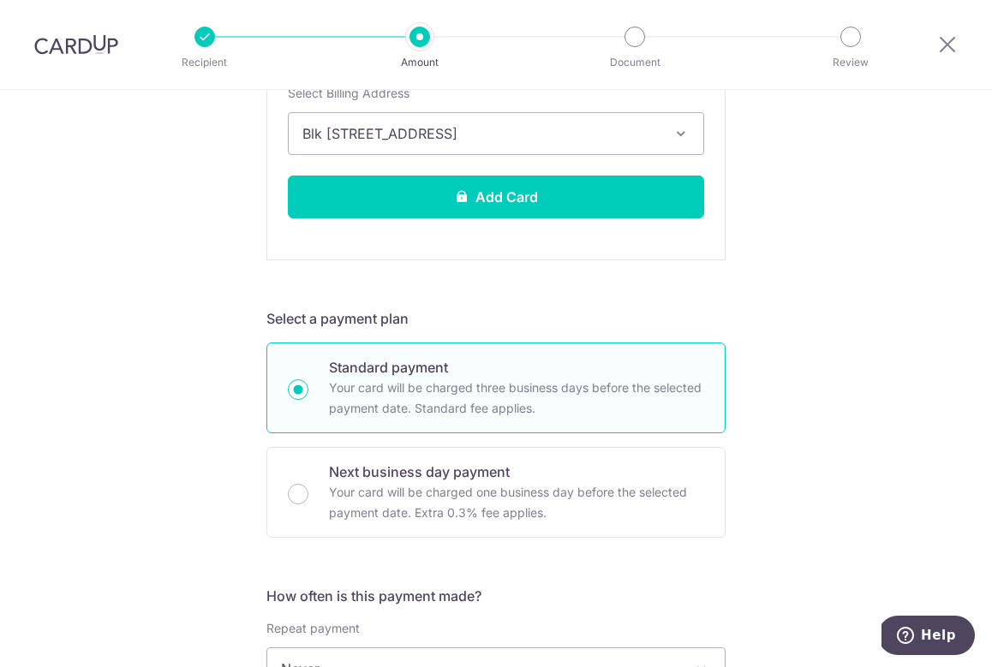
click at [826, 327] on div "Tell us more about your payment Enter payment amount SGD 13,062.50 13062.50 Sel…" at bounding box center [496, 545] width 992 height 2150
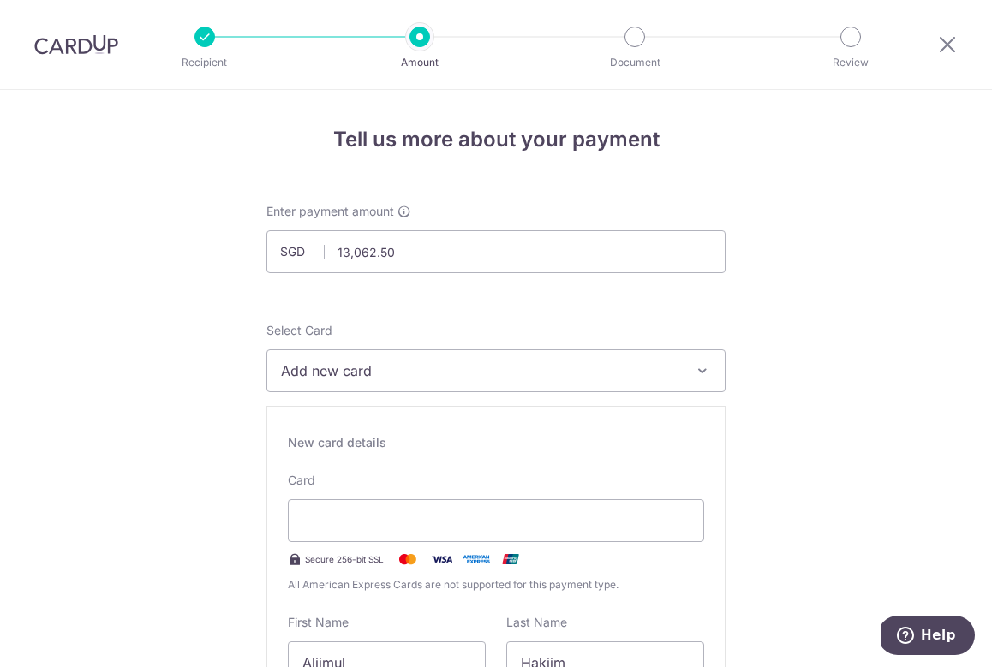
scroll to position [1, 0]
drag, startPoint x: 412, startPoint y: 254, endPoint x: 327, endPoint y: 254, distance: 84.8
click at [327, 254] on input "13,062.50" at bounding box center [495, 251] width 459 height 43
click at [360, 242] on input "13,062.50" at bounding box center [495, 251] width 459 height 43
type input "13,062.50"
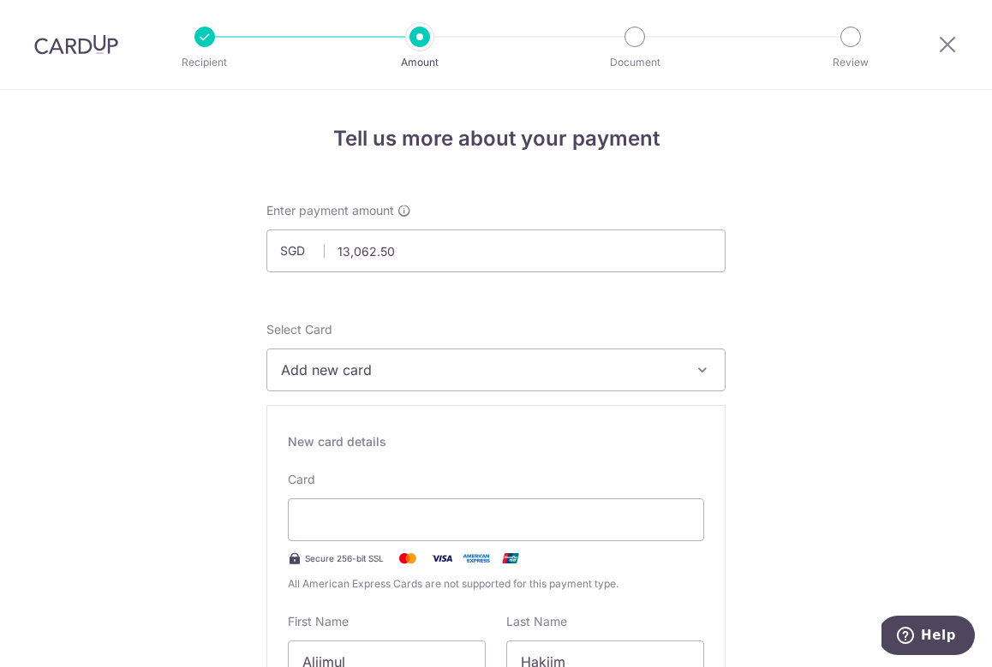
click at [341, 342] on div "Select Card Add new card Add credit card" at bounding box center [495, 356] width 459 height 70
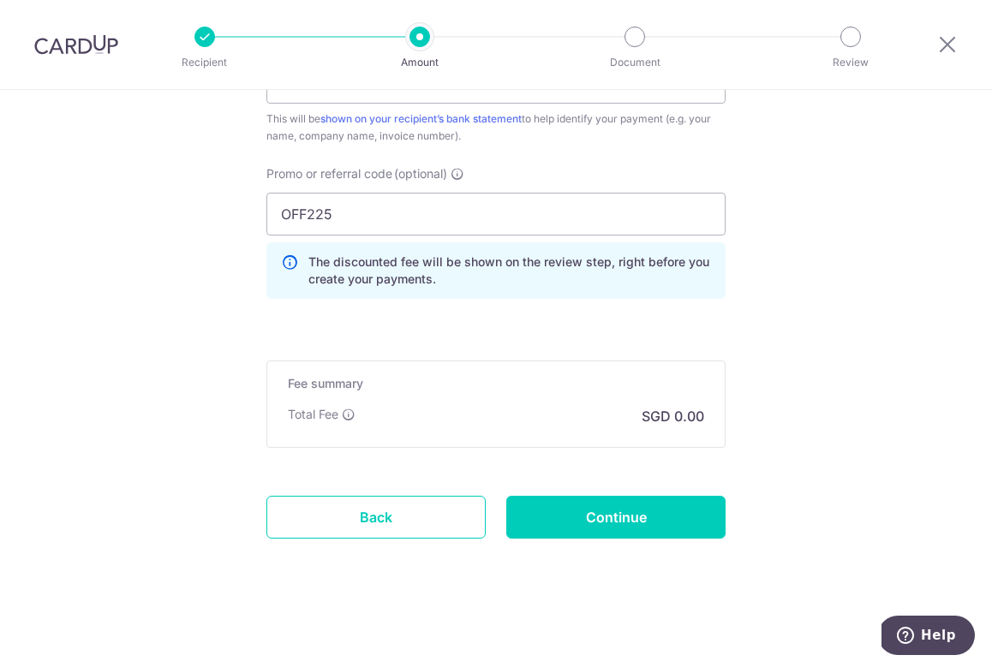
scroll to position [1572, 0]
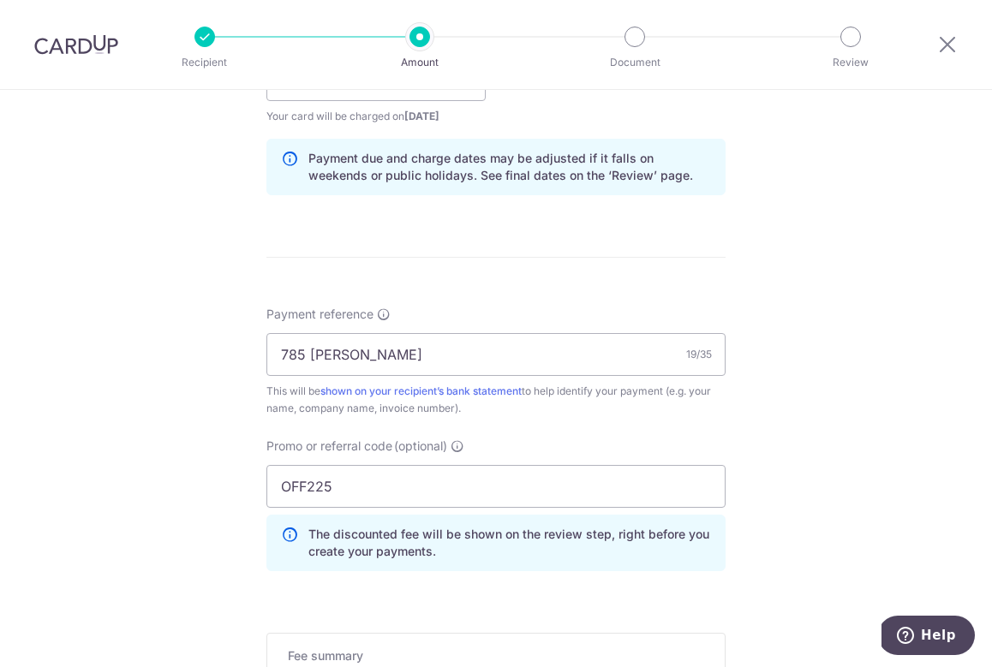
scroll to position [1299, 0]
click at [509, 493] on input "OFF225" at bounding box center [495, 487] width 459 height 43
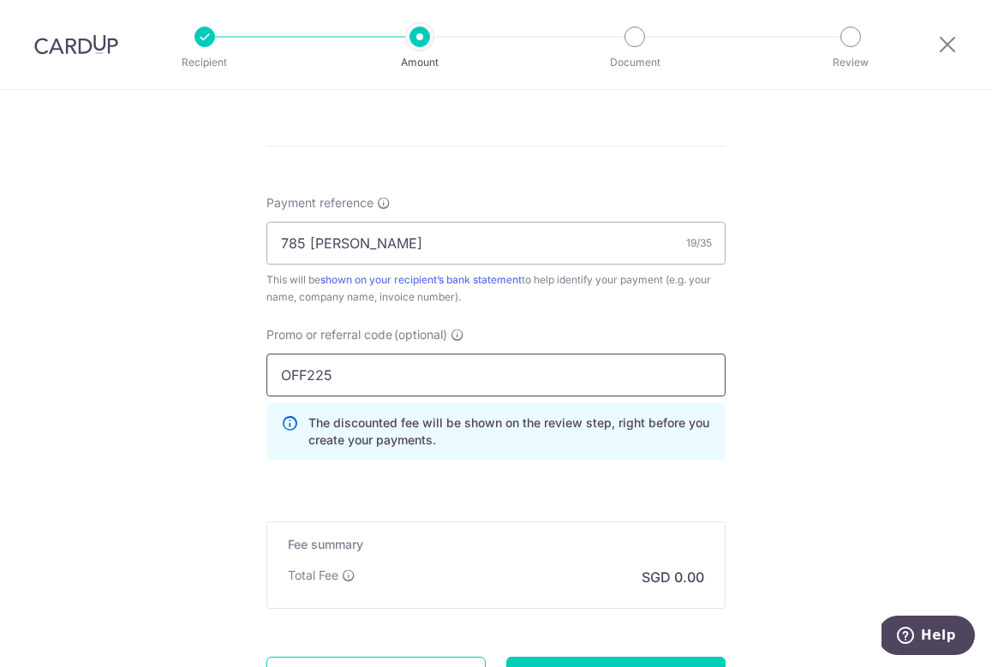
scroll to position [1415, 0]
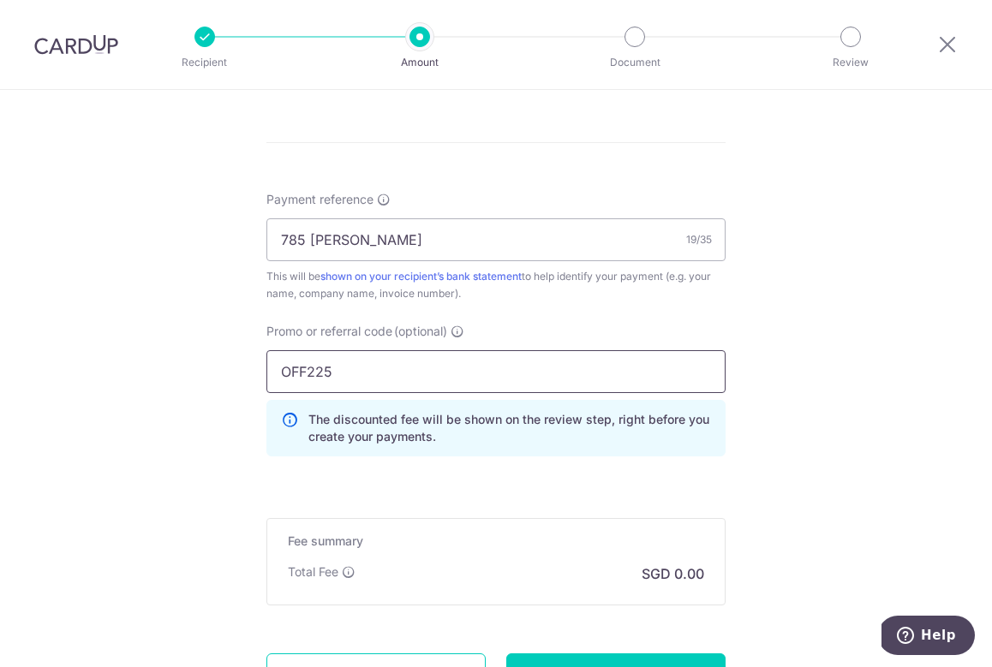
click at [667, 372] on input "OFF225" at bounding box center [495, 371] width 459 height 43
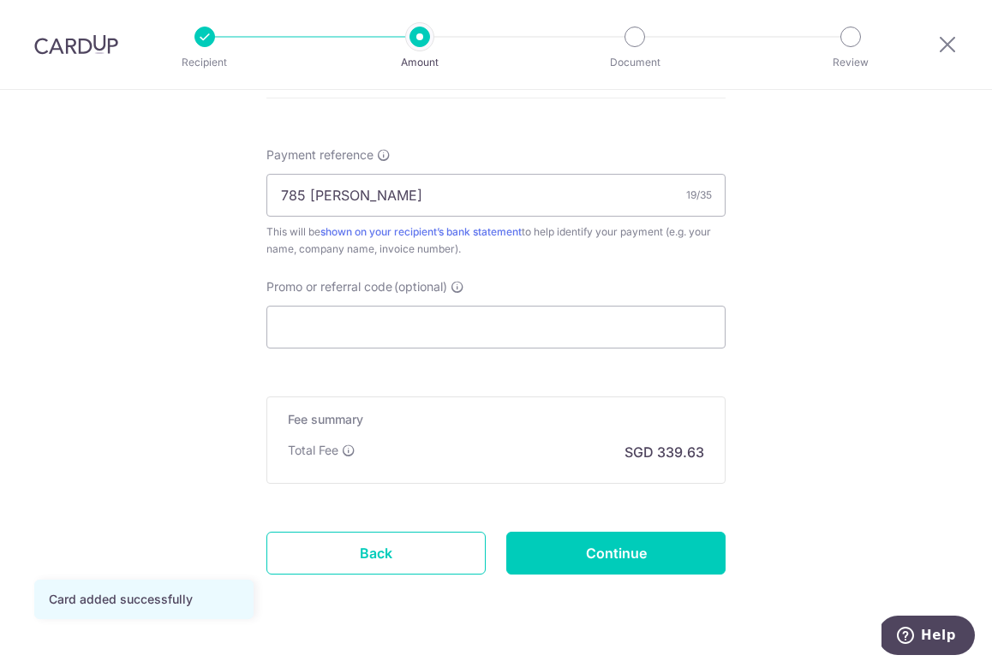
scroll to position [1008, 0]
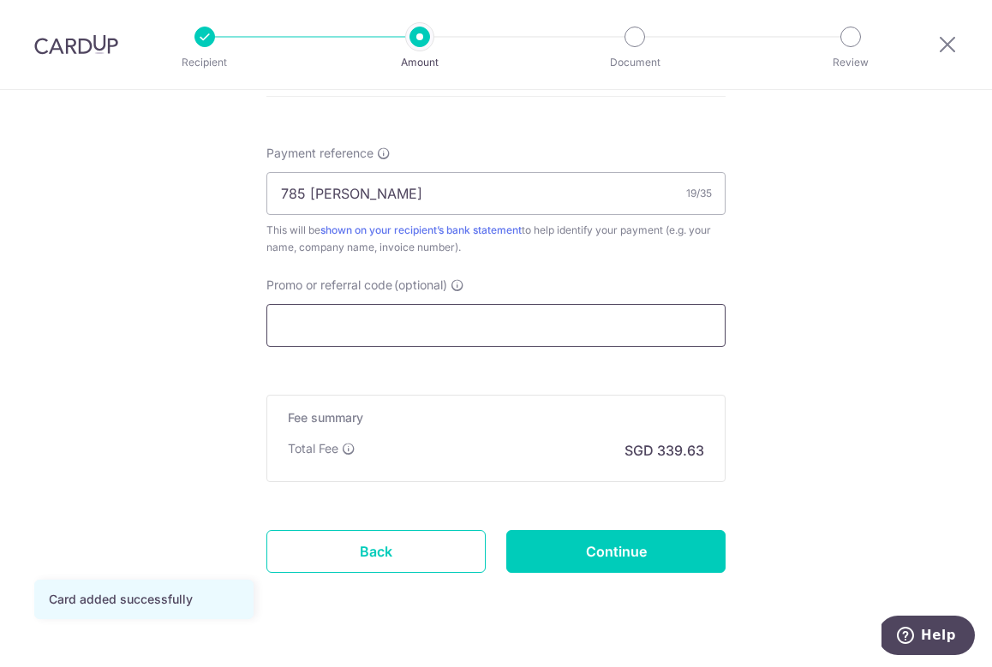
click at [565, 321] on input "Promo or referral code (optional)" at bounding box center [495, 325] width 459 height 43
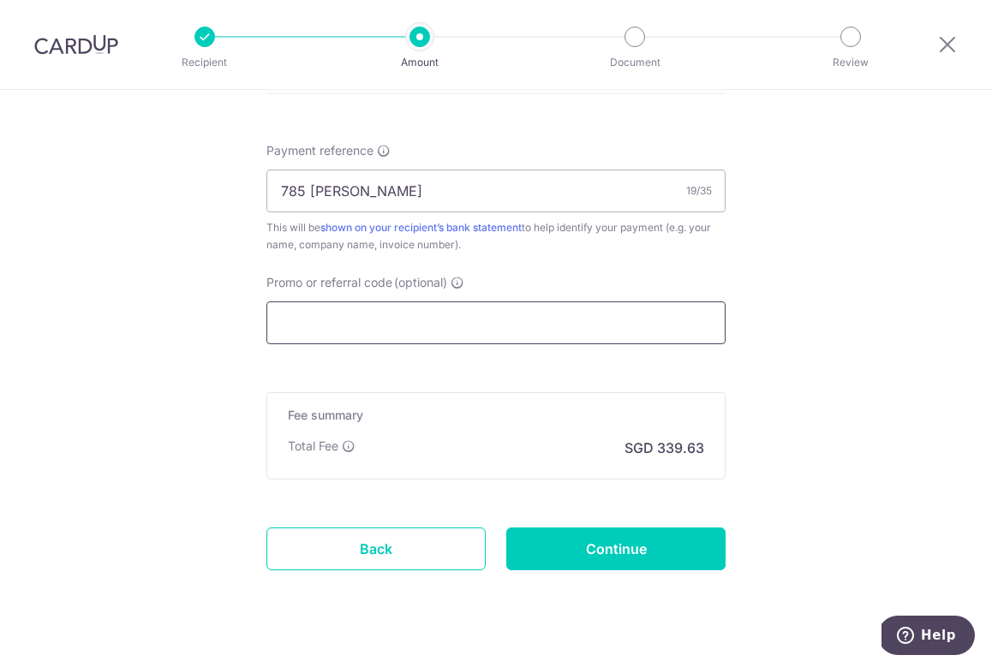
scroll to position [996, 0]
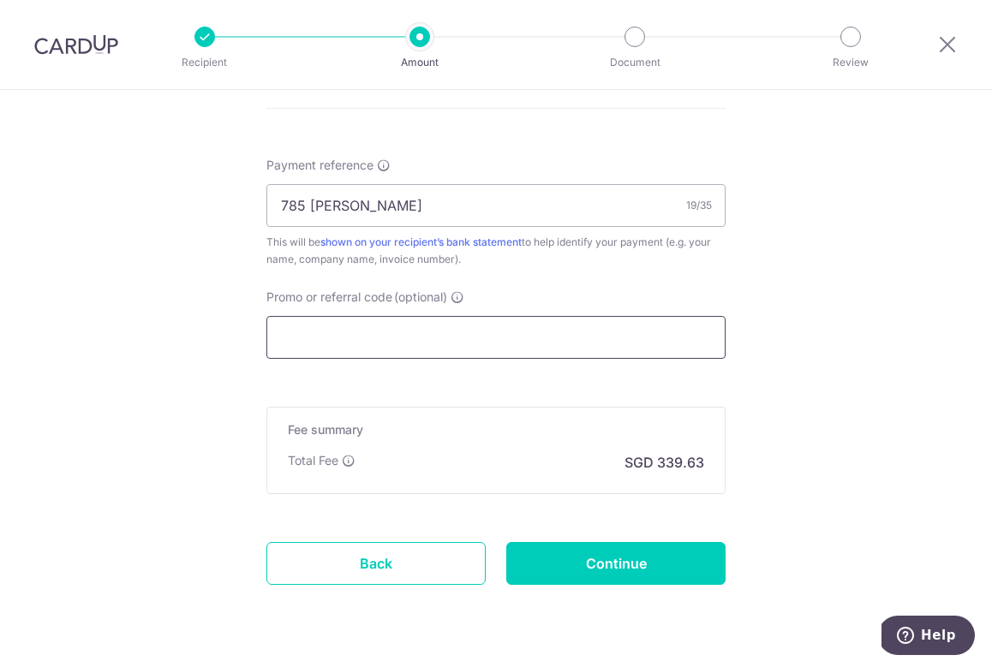
paste input "OFF225"
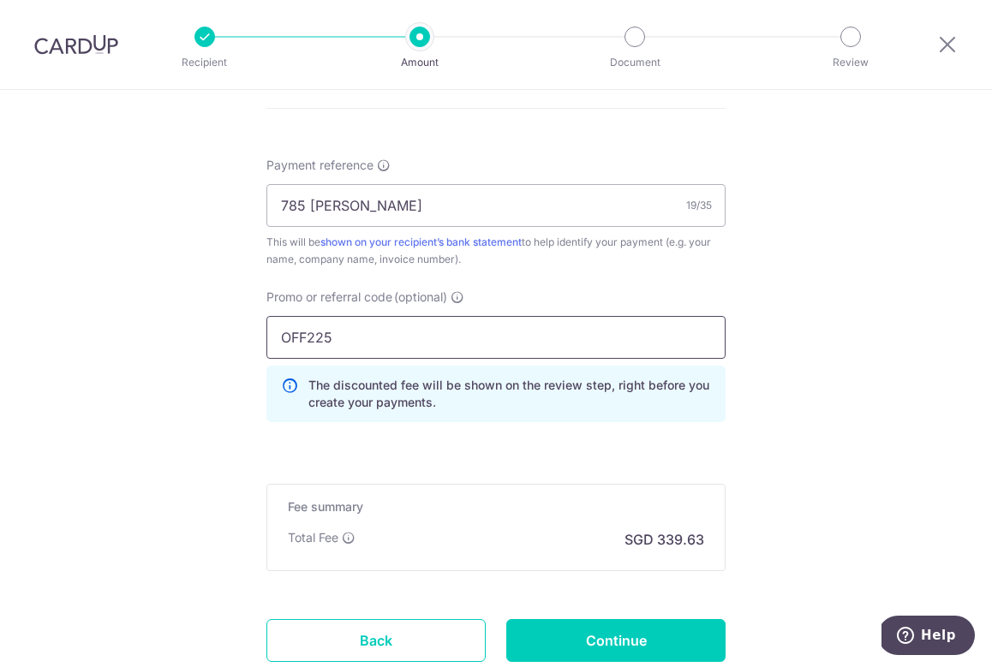
type input "OFF225"
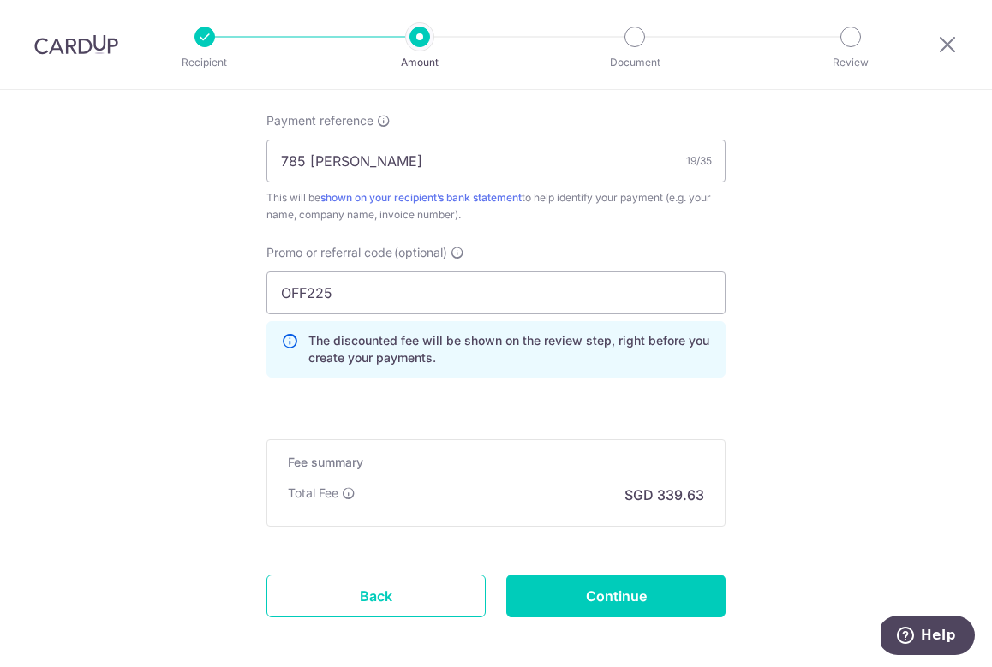
scroll to position [1065, 0]
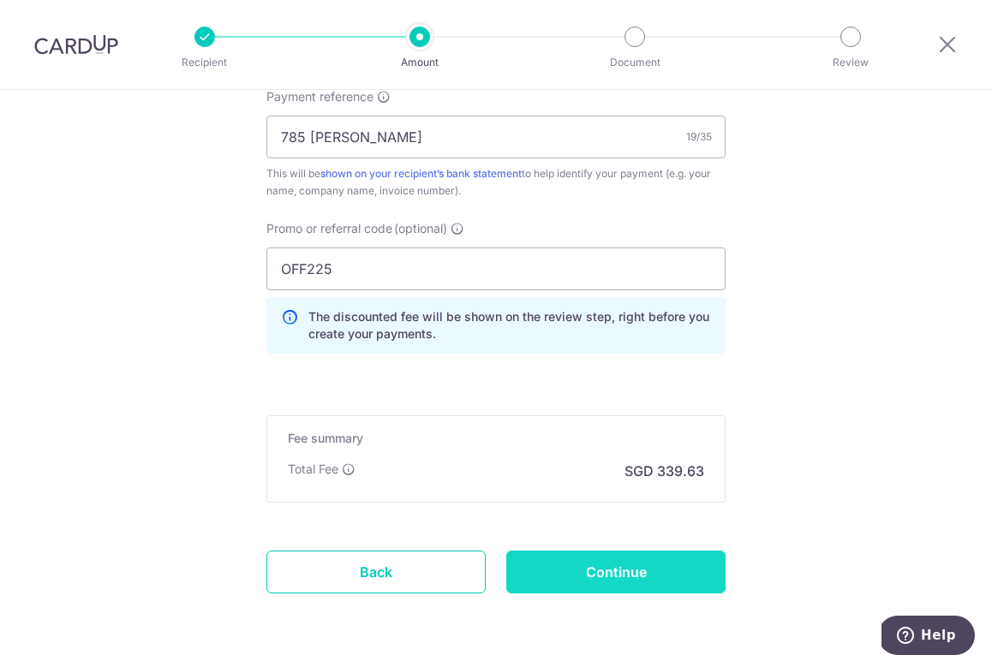
click at [639, 568] on input "Continue" at bounding box center [615, 572] width 219 height 43
type input "Create Schedule"
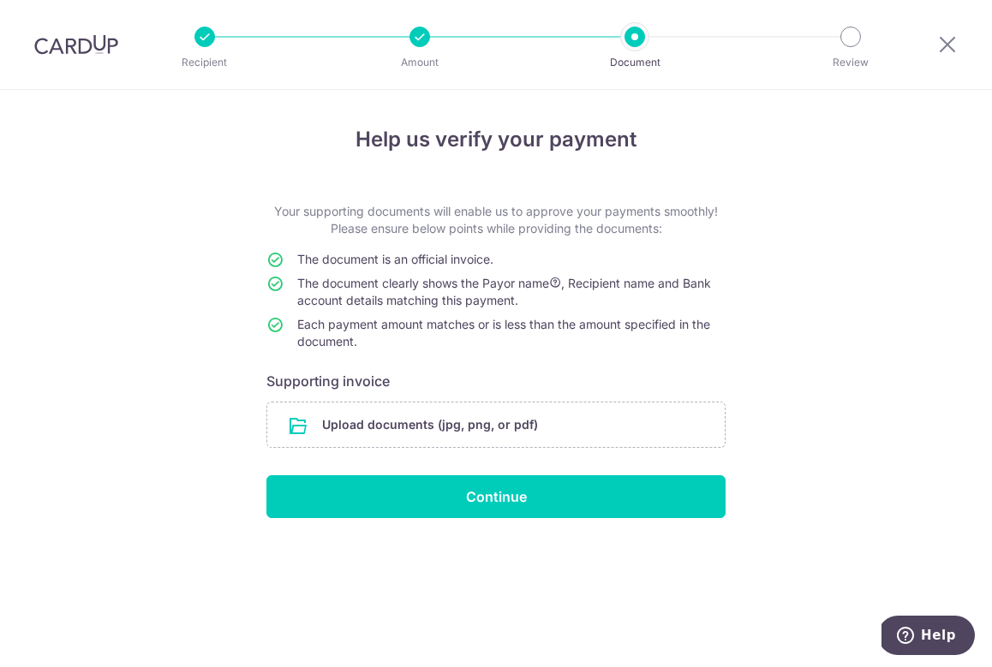
click at [794, 251] on div "Help us verify your payment Your supporting documents will enable us to approve…" at bounding box center [496, 378] width 992 height 577
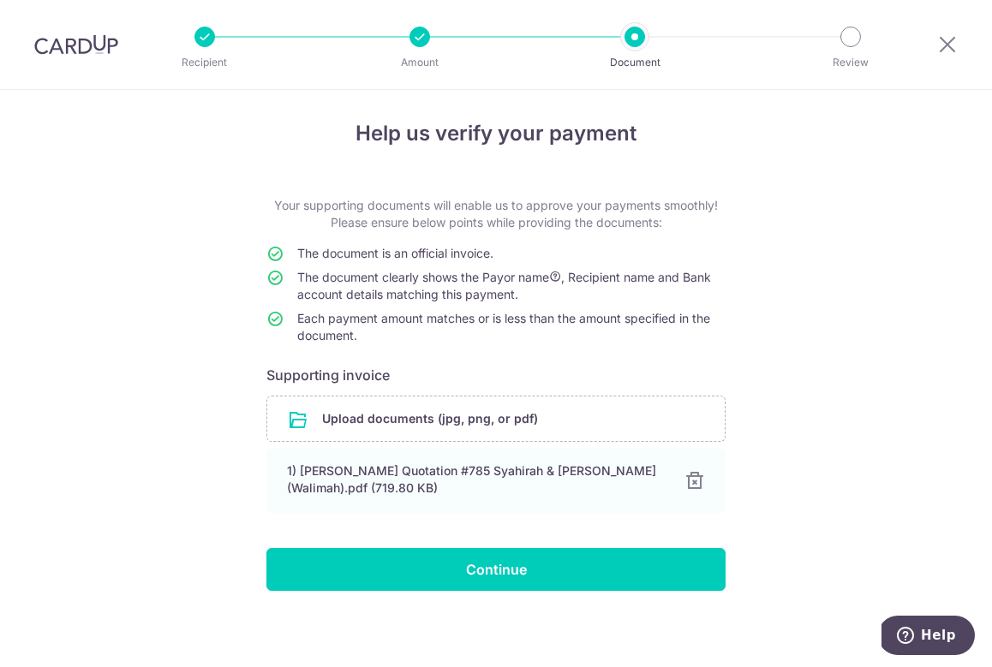
scroll to position [8, 0]
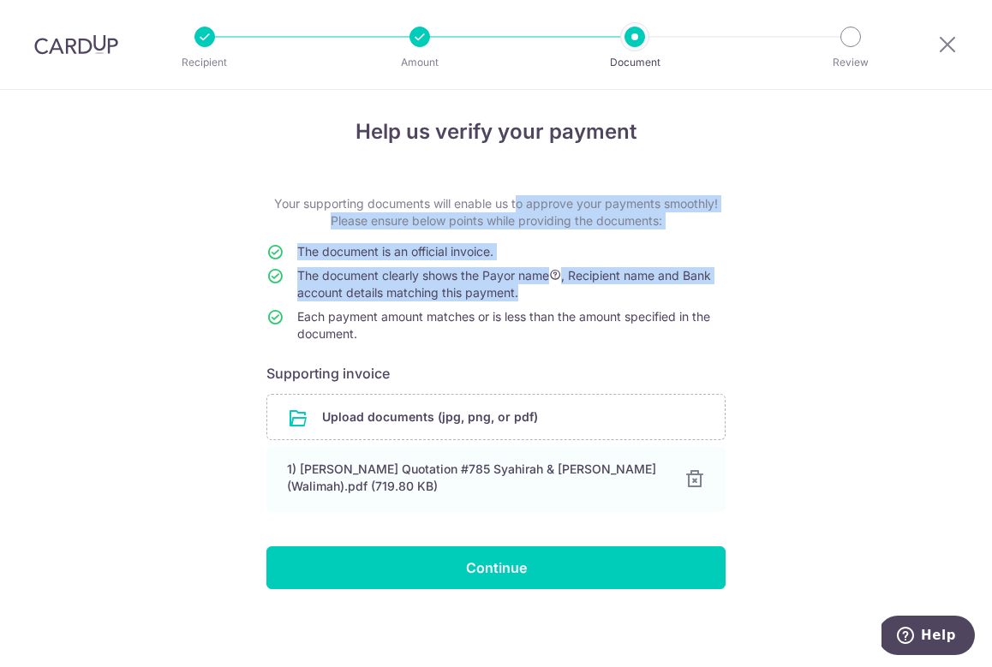
drag, startPoint x: 466, startPoint y: 204, endPoint x: 558, endPoint y: 306, distance: 137.6
click at [558, 307] on form "Your supporting documents will enable us to approve your payments smoothly! Ple…" at bounding box center [495, 392] width 459 height 394
click at [558, 306] on td "The document clearly shows the Payor name , Recipient name and Bank account det…" at bounding box center [511, 287] width 428 height 41
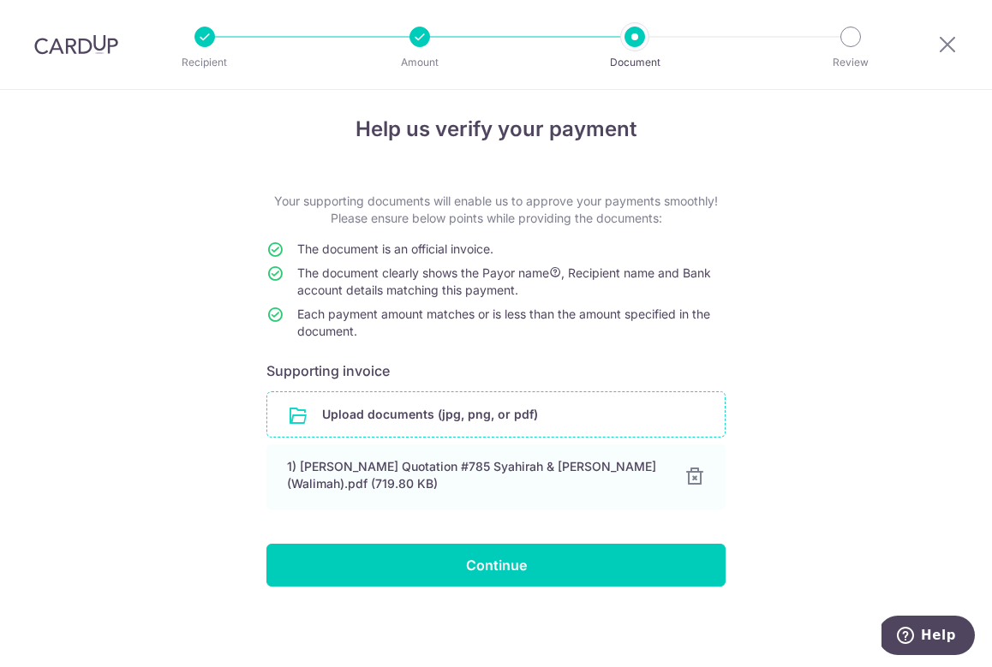
scroll to position [10, 0]
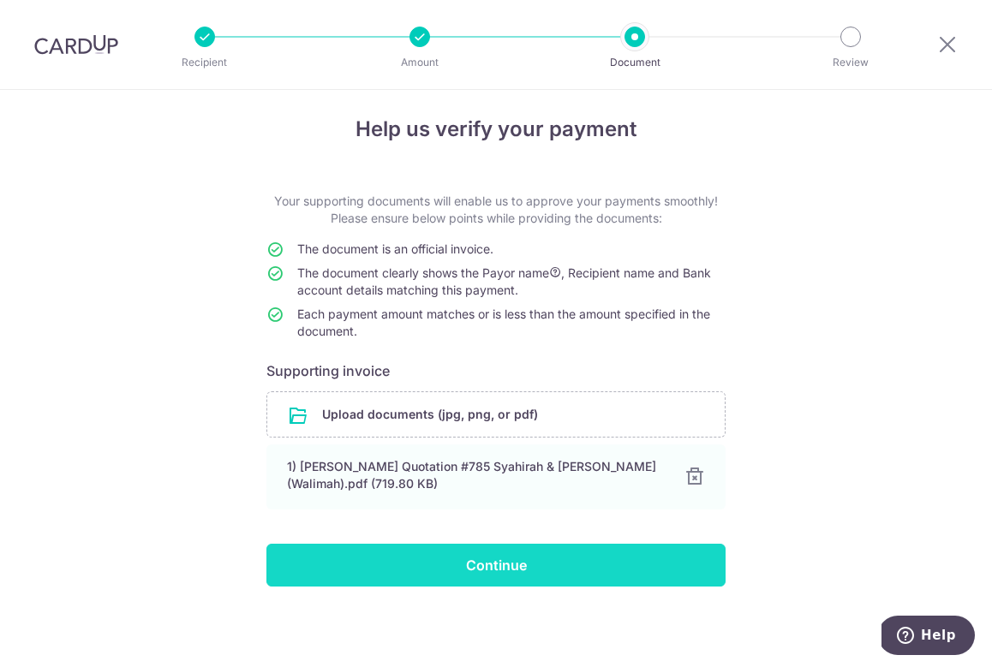
click at [600, 568] on input "Continue" at bounding box center [495, 565] width 459 height 43
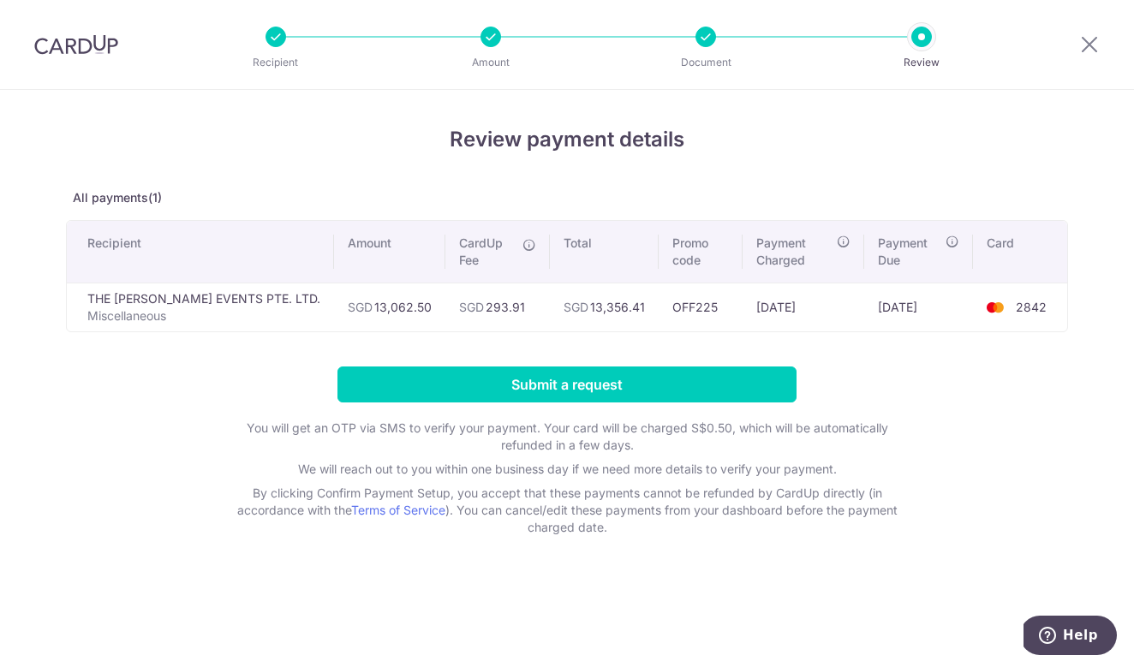
click at [991, 128] on div "Review payment details All payments(1) Recipient Amount CardUp Fee Total Promo …" at bounding box center [567, 378] width 1134 height 577
click at [966, 414] on form "Submit a request You will get an OTP via SMS to verify your payment. Your card …" at bounding box center [567, 452] width 1002 height 170
click at [407, 139] on div "Review payment details All payments(1) Recipient Amount CardUp Fee Total Promo …" at bounding box center [567, 330] width 1002 height 412
click at [468, 189] on p "All payments(1)" at bounding box center [567, 197] width 1002 height 17
